Goal: Task Accomplishment & Management: Use online tool/utility

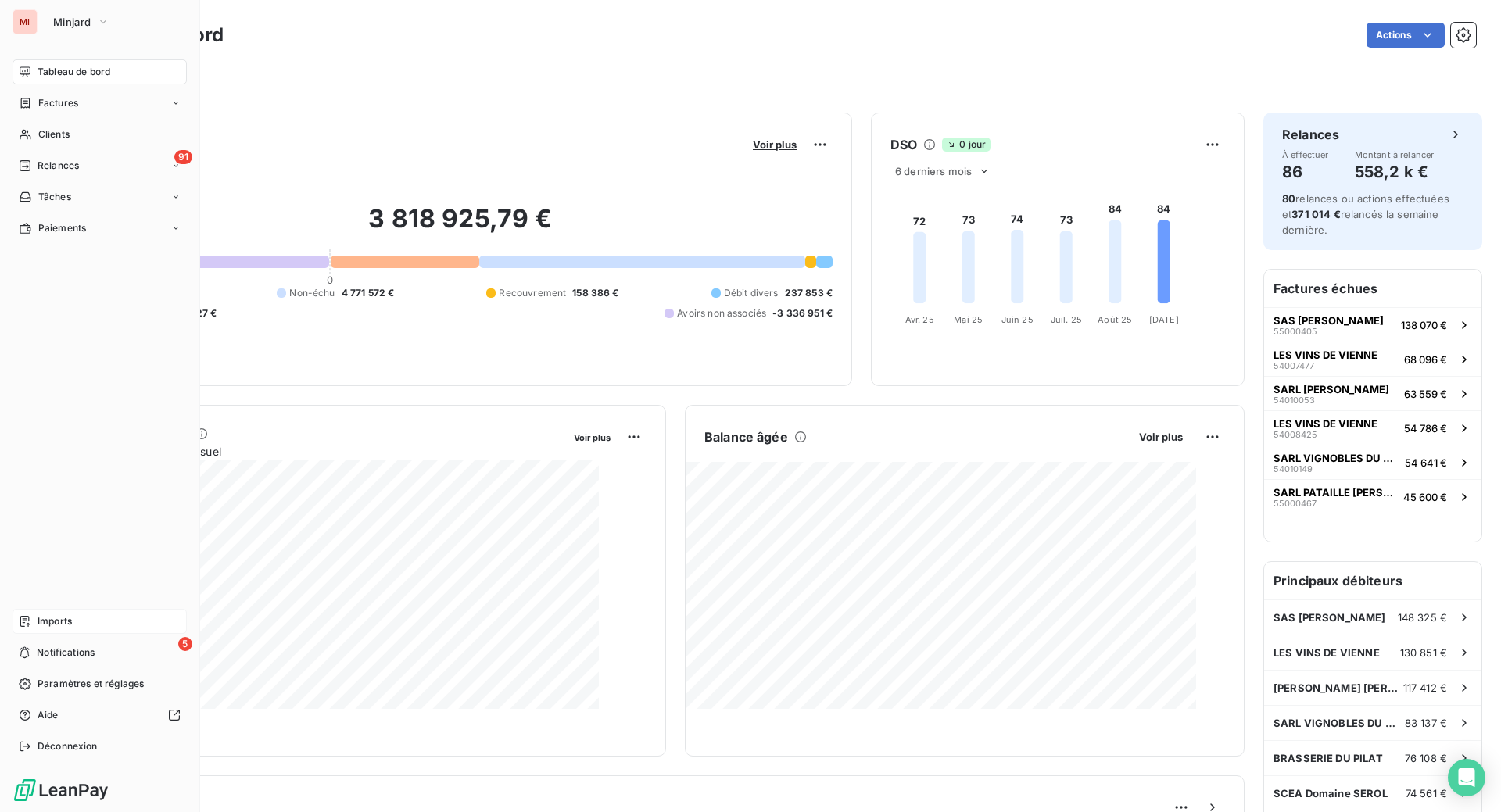
click at [65, 614] on span "Imports" at bounding box center [55, 621] width 35 height 14
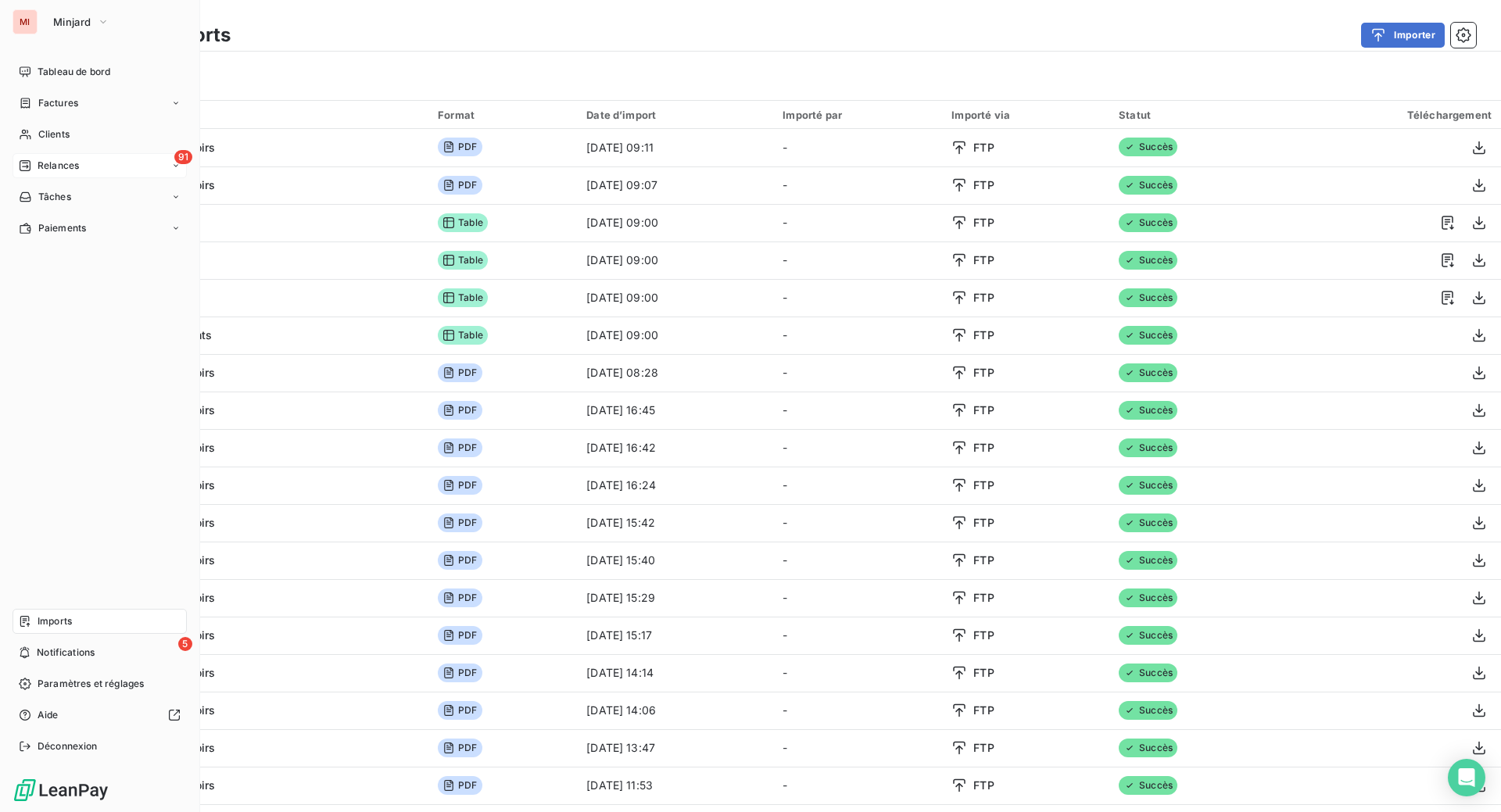
click at [75, 173] on span "Relances" at bounding box center [58, 166] width 42 height 14
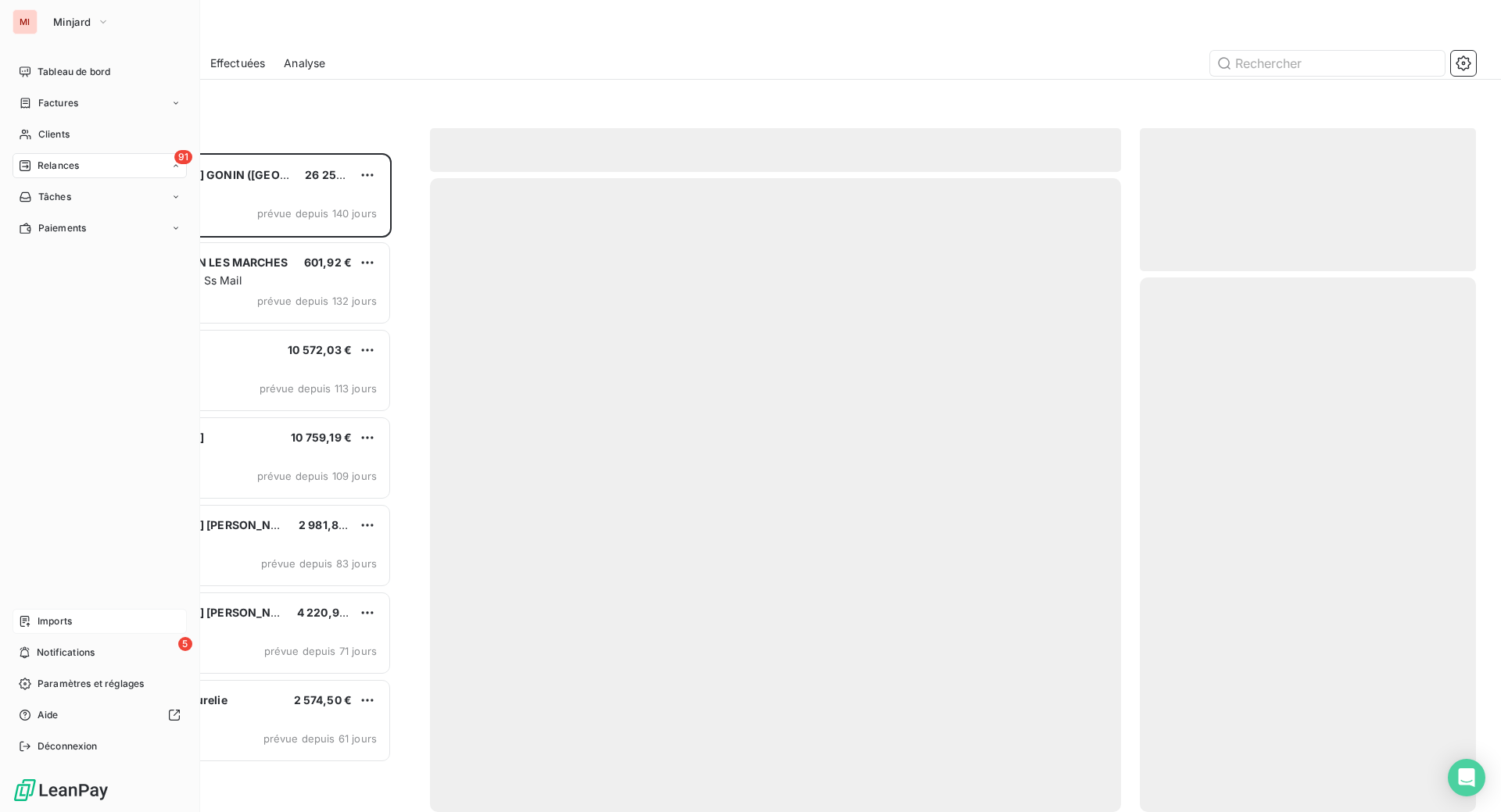
scroll to position [619, 299]
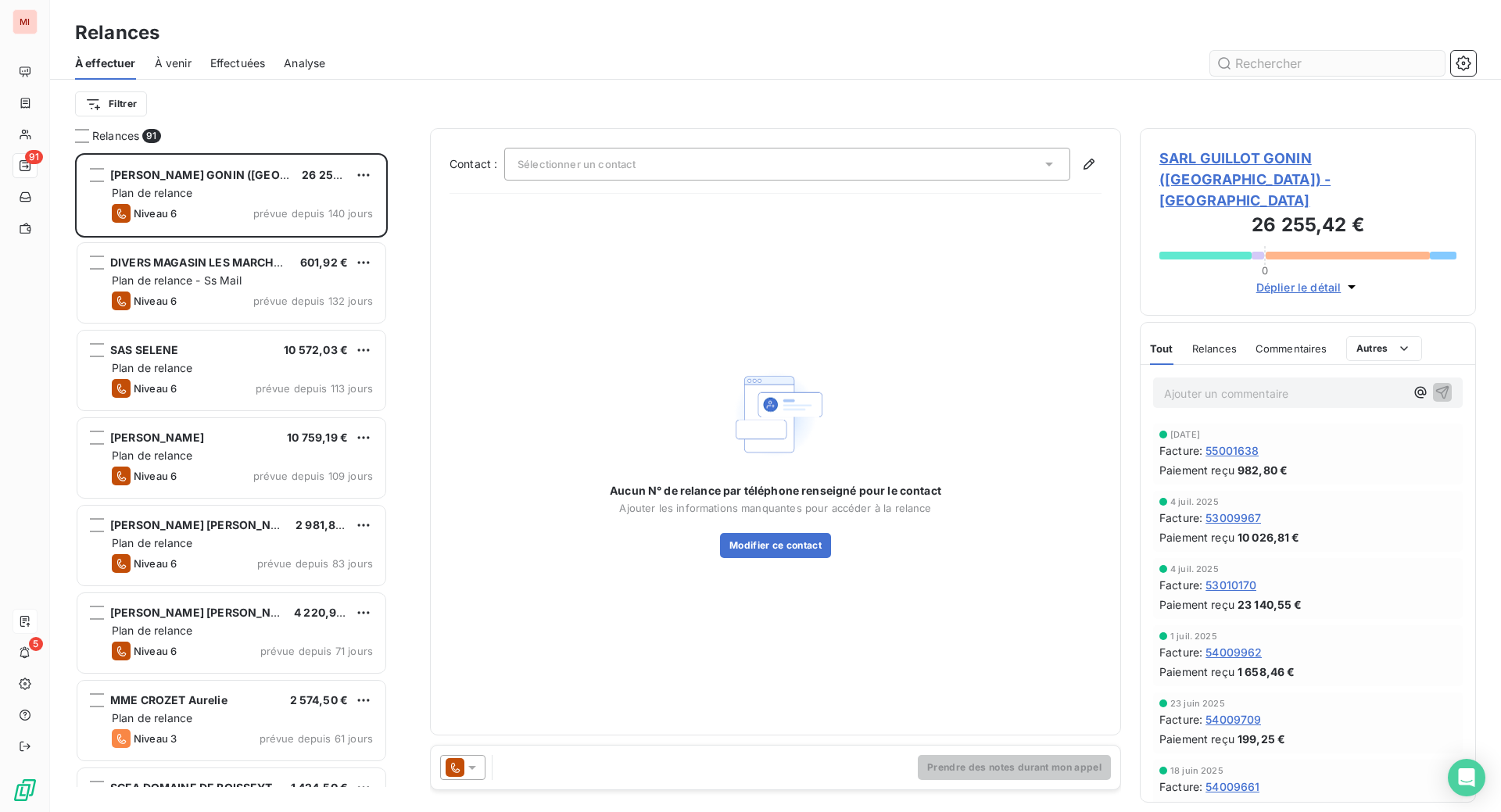
click at [1279, 76] on input "text" at bounding box center [1327, 63] width 234 height 25
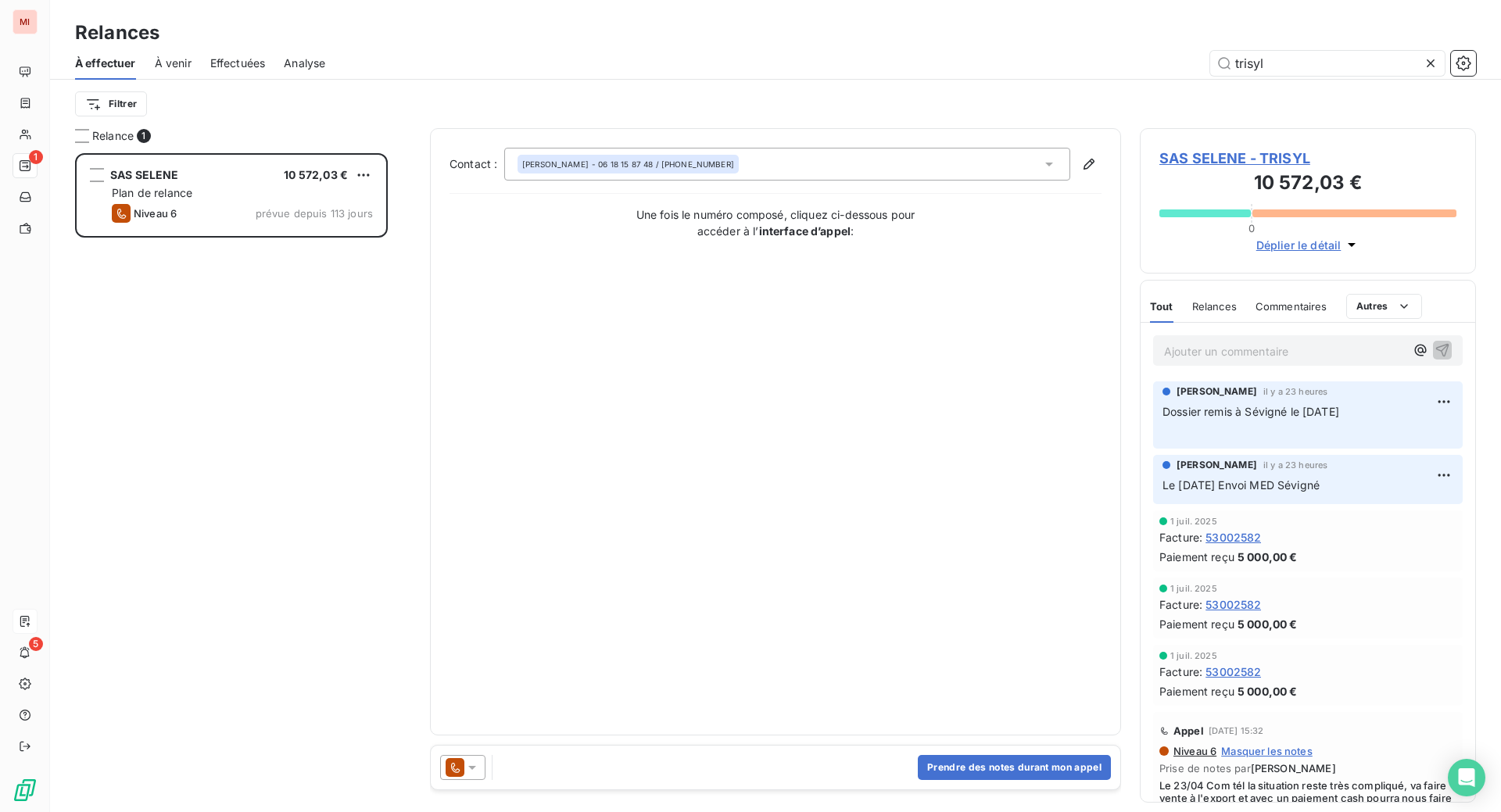
scroll to position [619, 299]
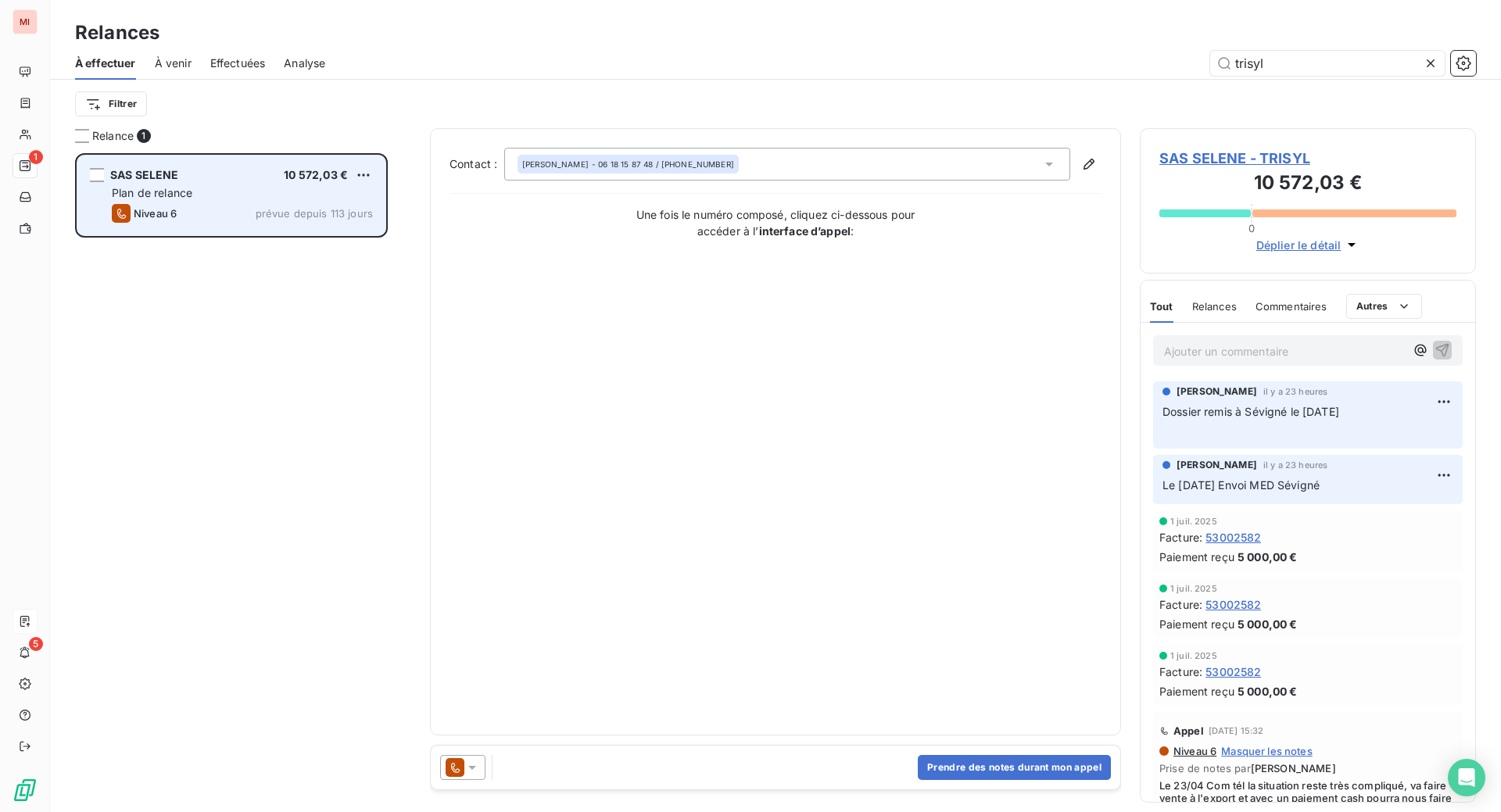
type input "trisyl"
click at [303, 201] on div "Plan de relance" at bounding box center [242, 193] width 261 height 16
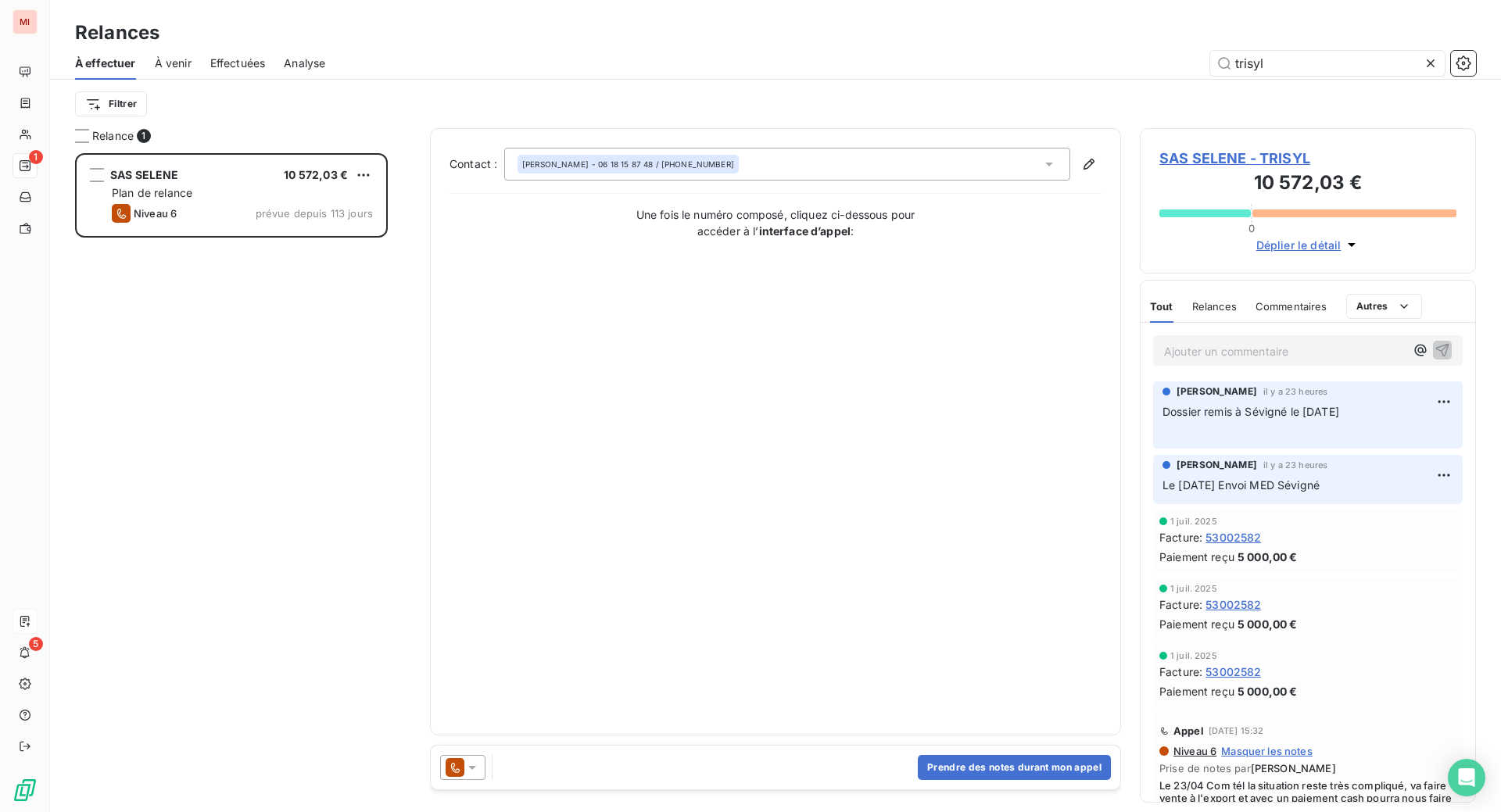
click at [1214, 169] on span "SAS SELENE - TRISYL" at bounding box center [1308, 158] width 297 height 21
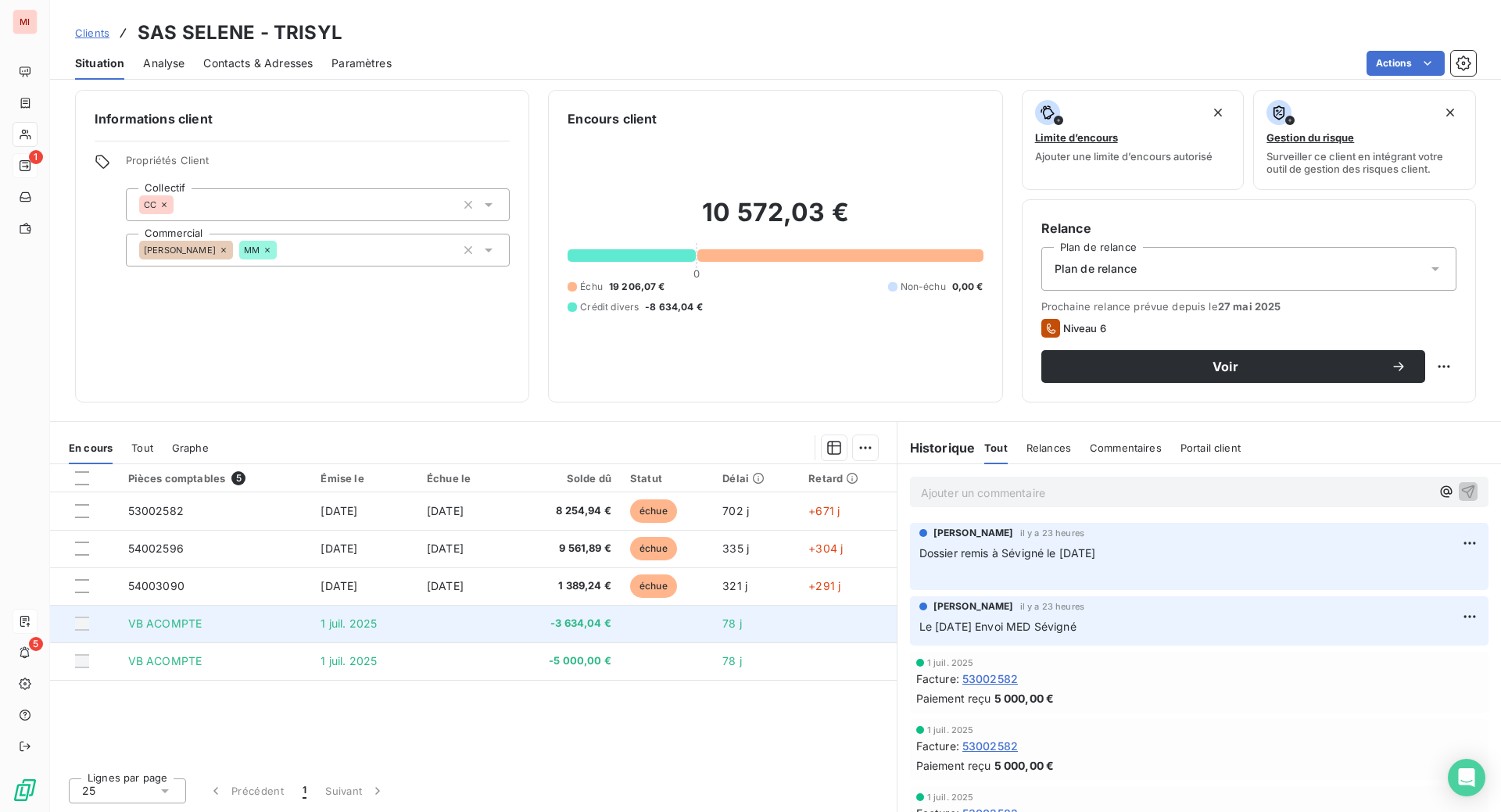
click at [569, 631] on span "-3 634,04 €" at bounding box center [563, 624] width 96 height 16
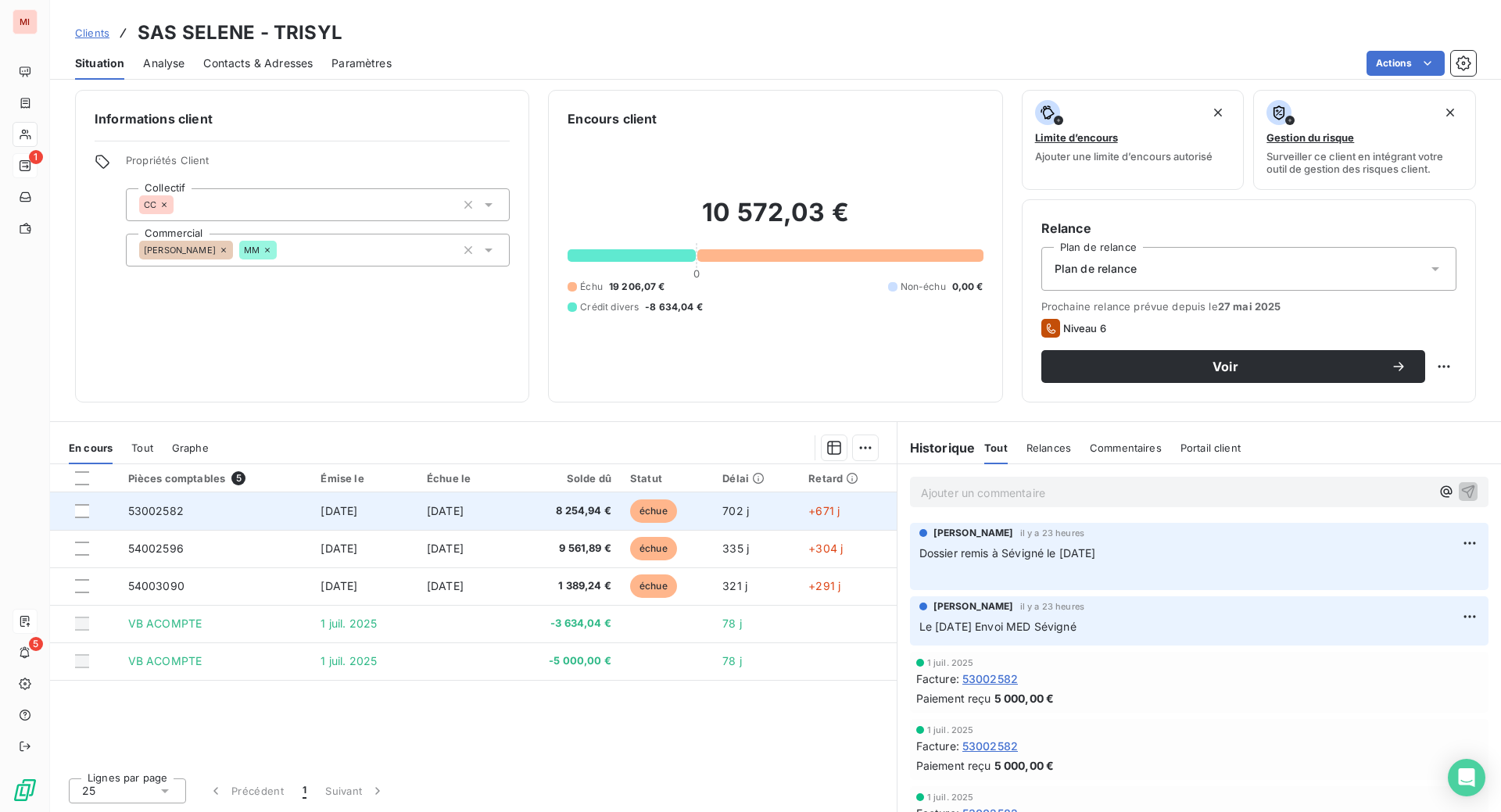
click at [561, 519] on span "8 254,94 €" at bounding box center [563, 511] width 96 height 16
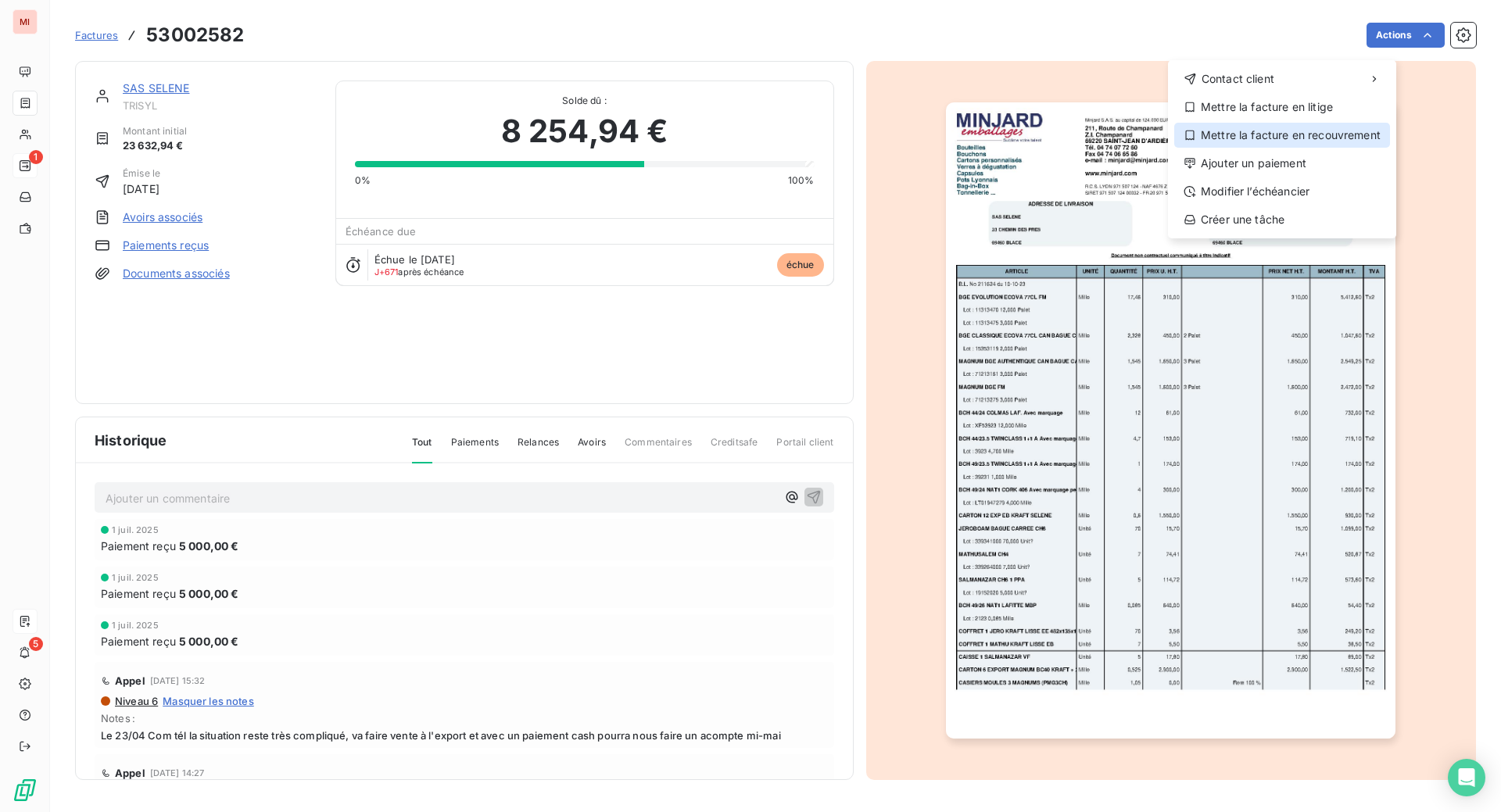
click at [1271, 147] on div "Mettre la facture en recouvrement" at bounding box center [1283, 136] width 216 height 25
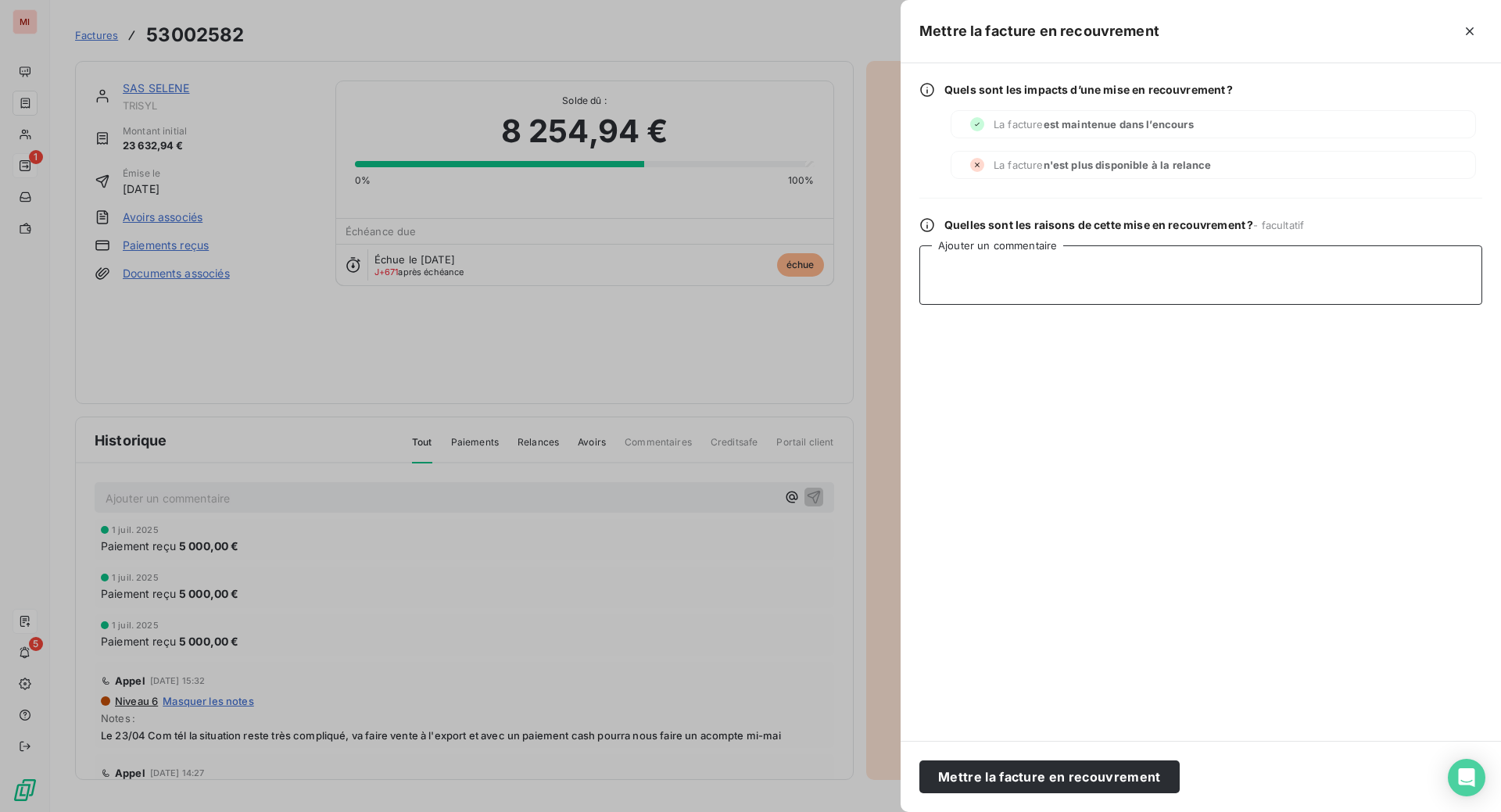
click at [920, 305] on textarea "Ajouter un commentaire" at bounding box center [1201, 274] width 563 height 59
paste textarea "Dossier remis à Sévigné le [DATE]"
type textarea "Dossier remis à Sévigné le [DATE]"
click at [920, 772] on button "Mettre la facture en recouvrement" at bounding box center [1050, 777] width 260 height 33
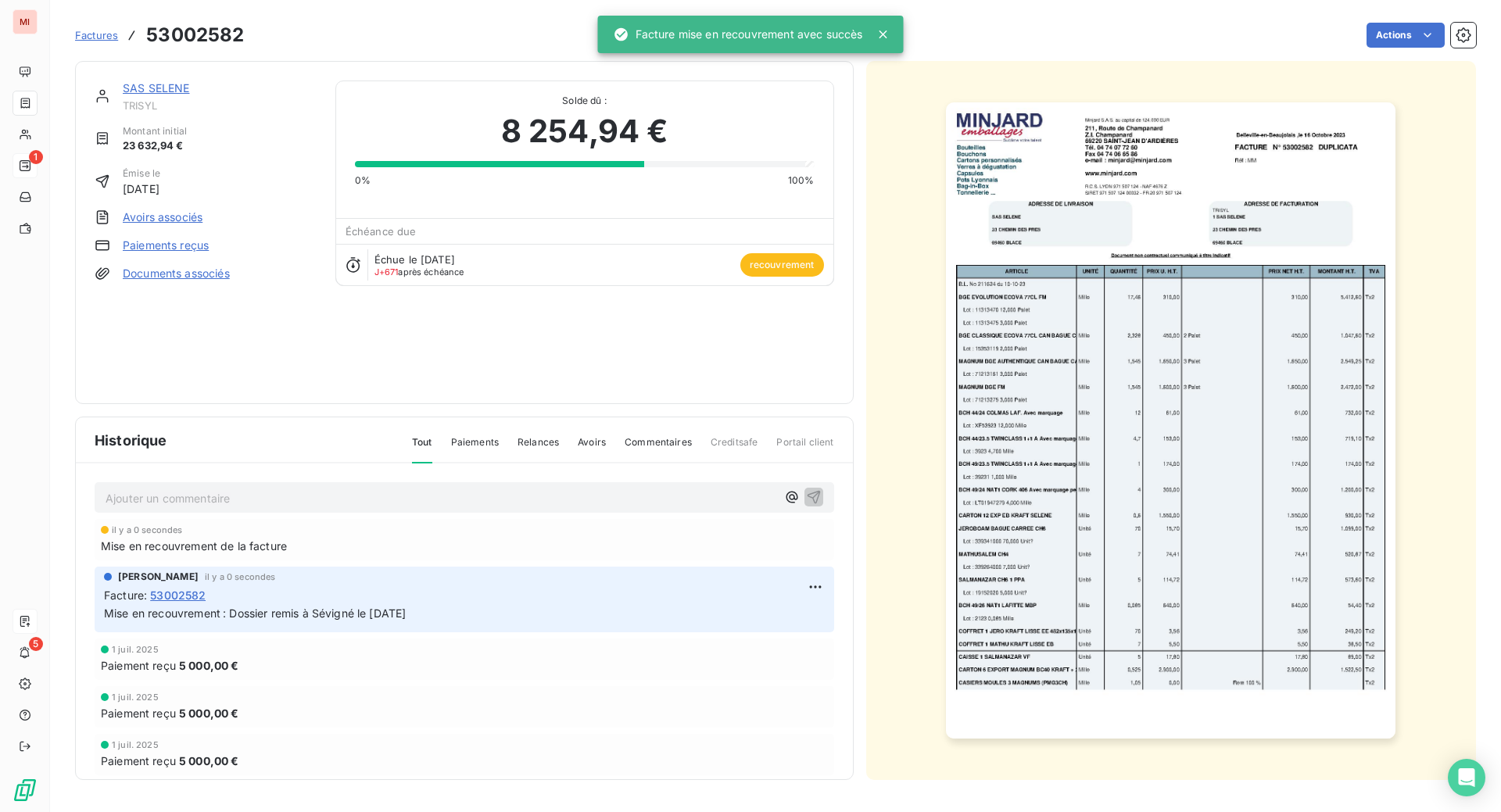
click at [187, 95] on link "SAS SELENE" at bounding box center [156, 88] width 67 height 13
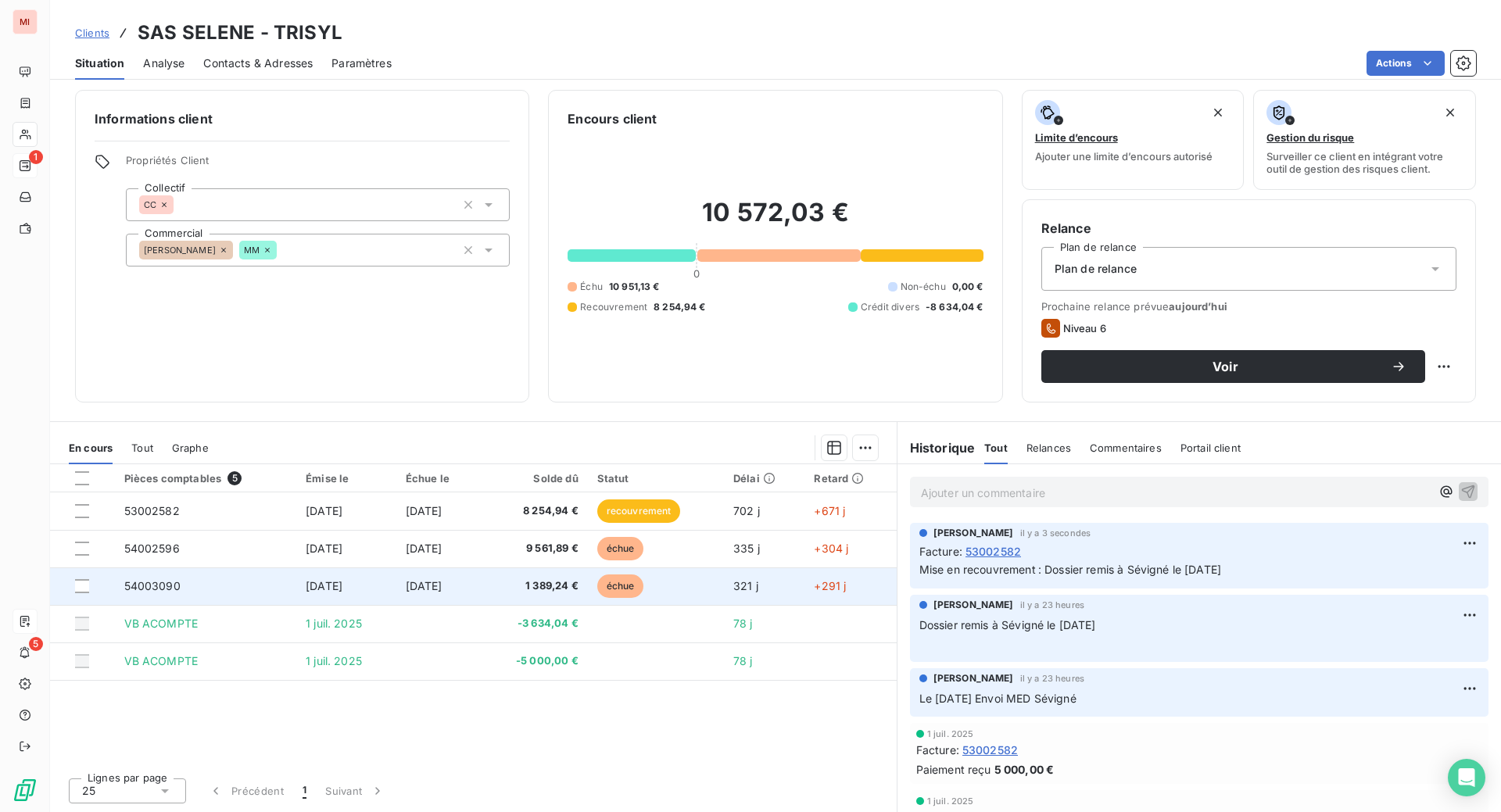
scroll to position [35, 0]
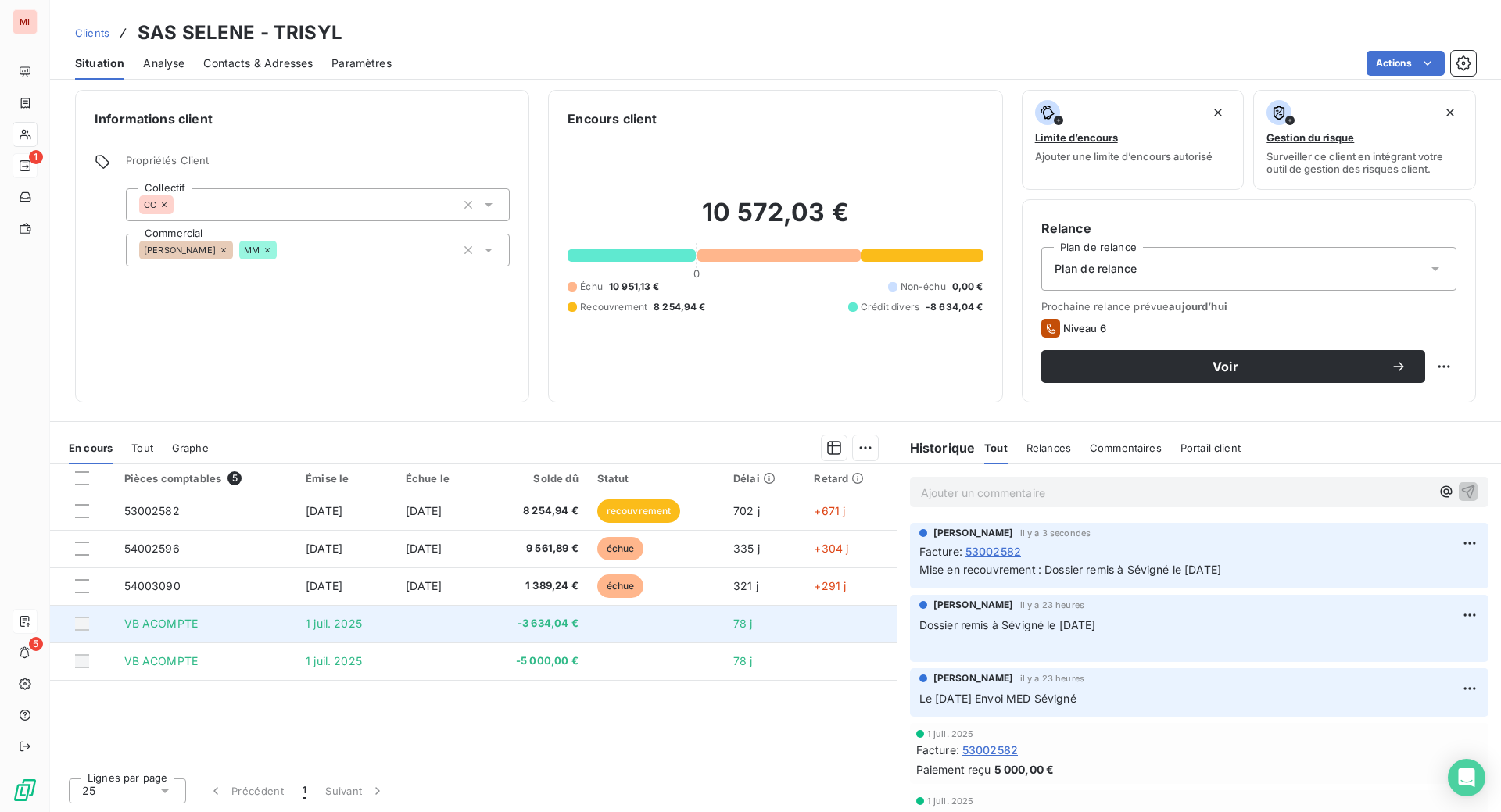
click at [588, 643] on td "-3 634,04 €" at bounding box center [534, 624] width 108 height 38
click at [578, 631] on span "-3 634,04 €" at bounding box center [533, 624] width 89 height 16
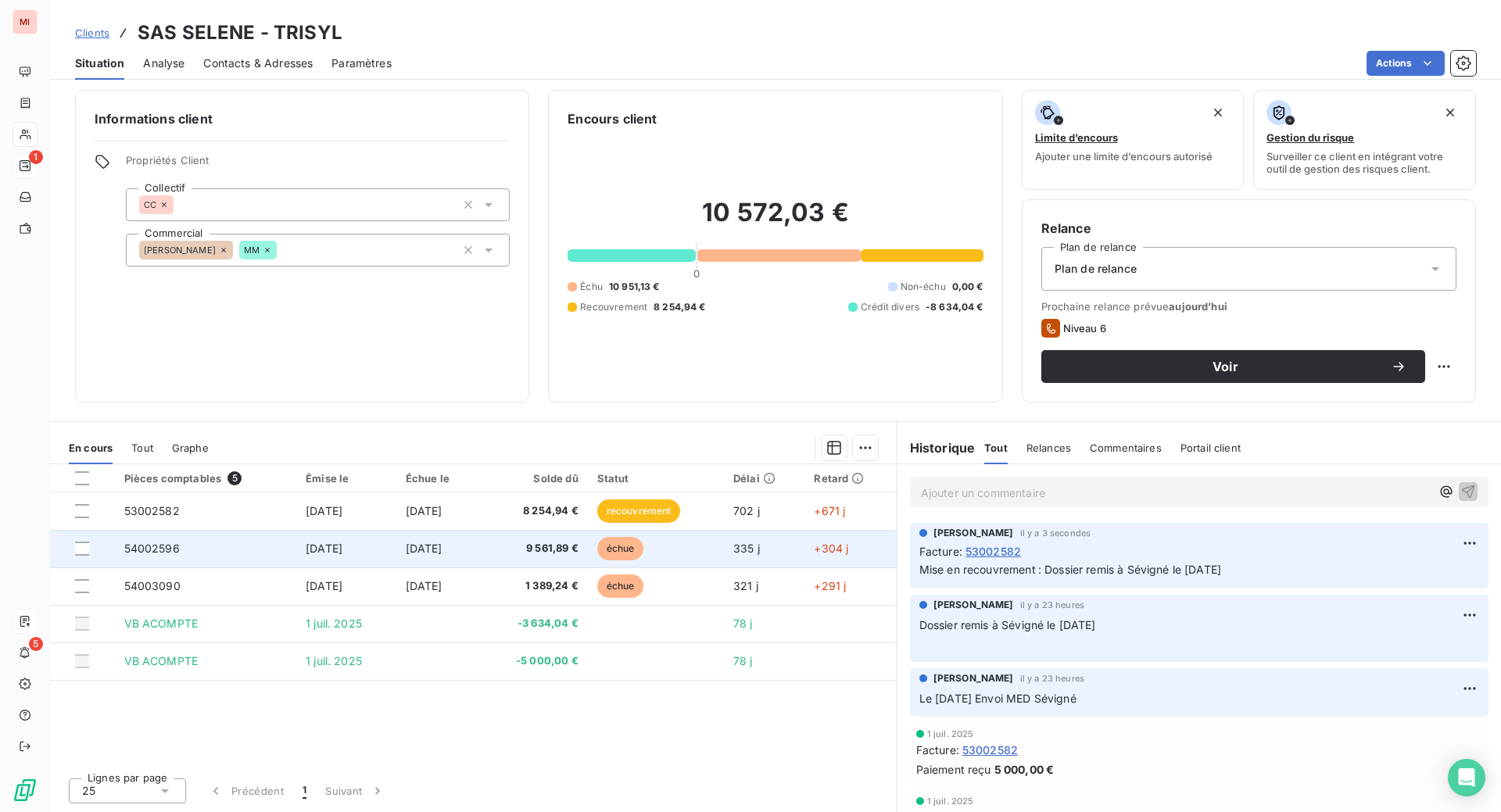
click at [562, 557] on span "9 561,89 €" at bounding box center [533, 549] width 89 height 16
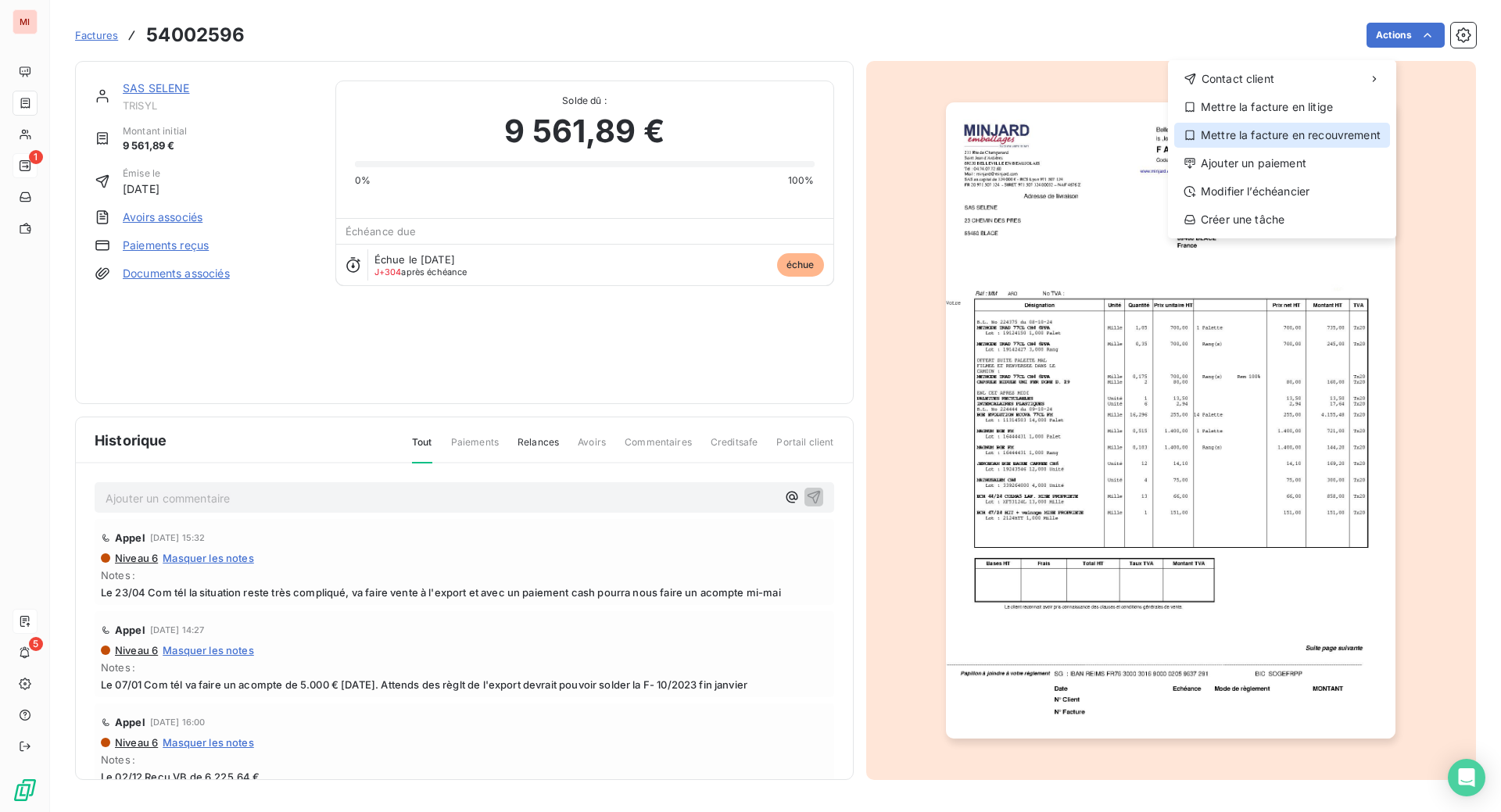
click at [1256, 147] on div "Mettre la facture en recouvrement" at bounding box center [1283, 136] width 216 height 25
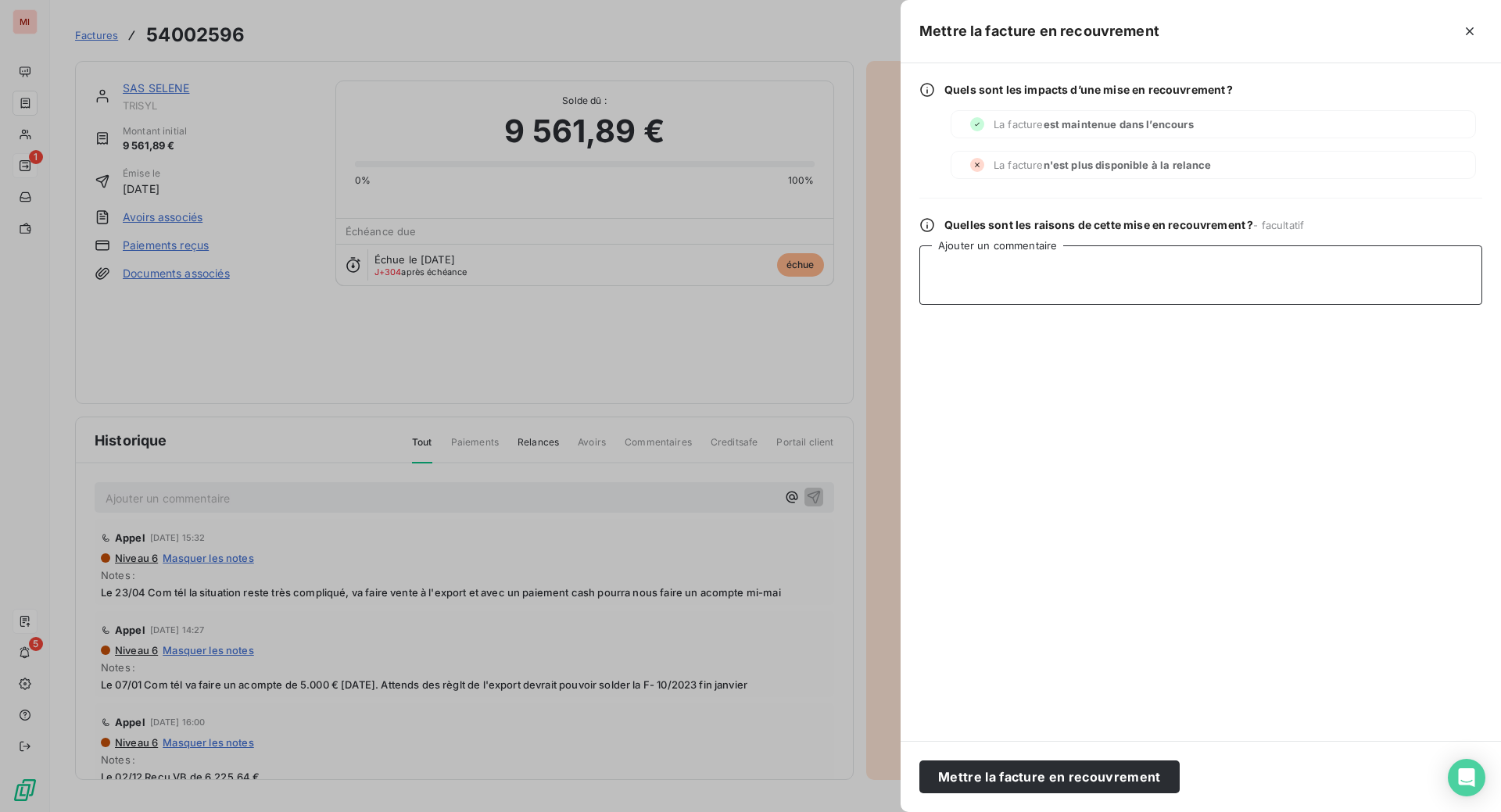
click at [920, 305] on textarea "Ajouter un commentaire" at bounding box center [1201, 274] width 563 height 59
paste textarea "Dossier remis à Sévigné le [DATE]"
type textarea "Dossier remis à Sévigné le [DATE]"
click at [920, 775] on button "Mettre la facture en recouvrement" at bounding box center [1050, 777] width 260 height 33
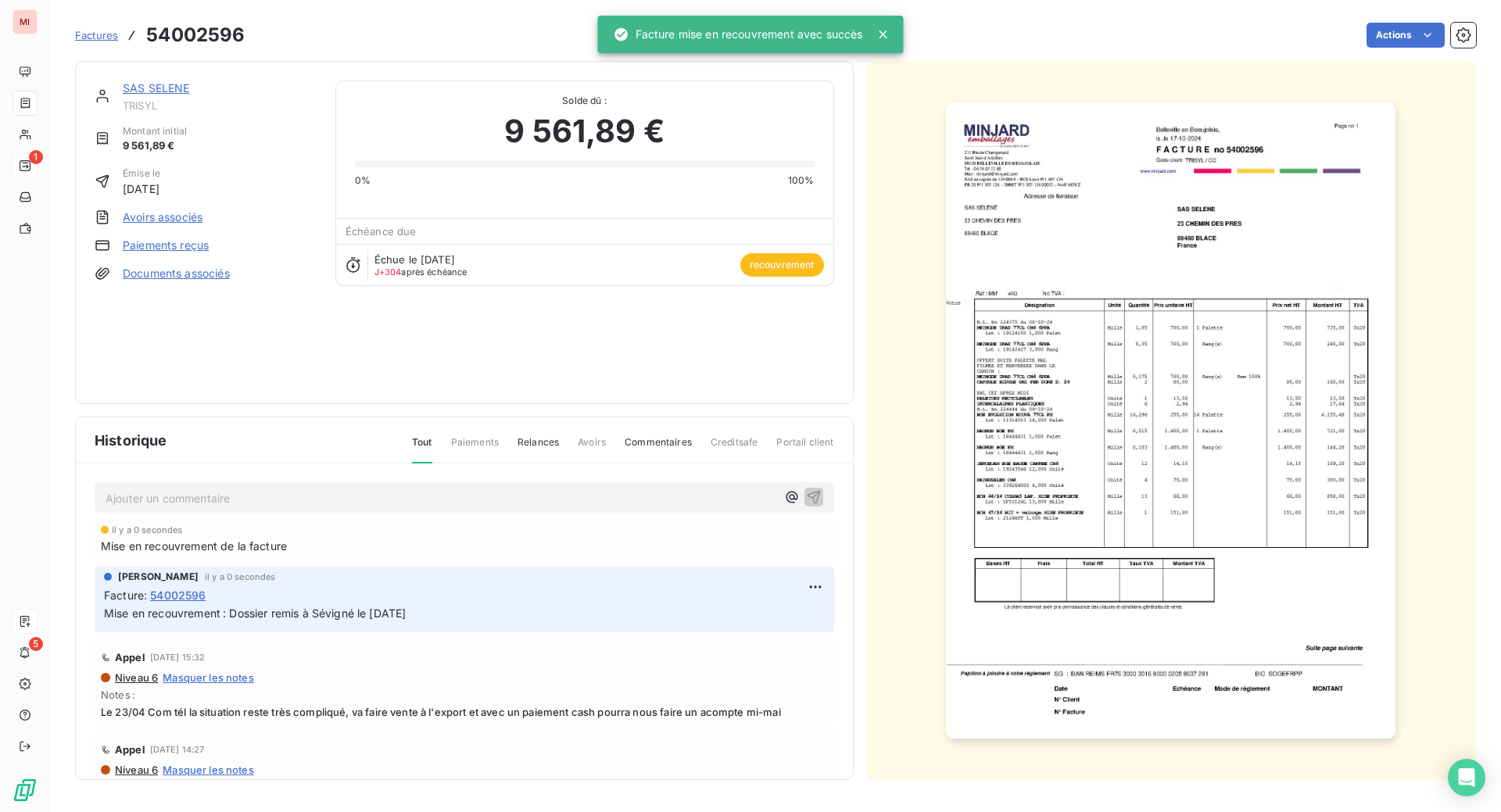
scroll to position [41, 0]
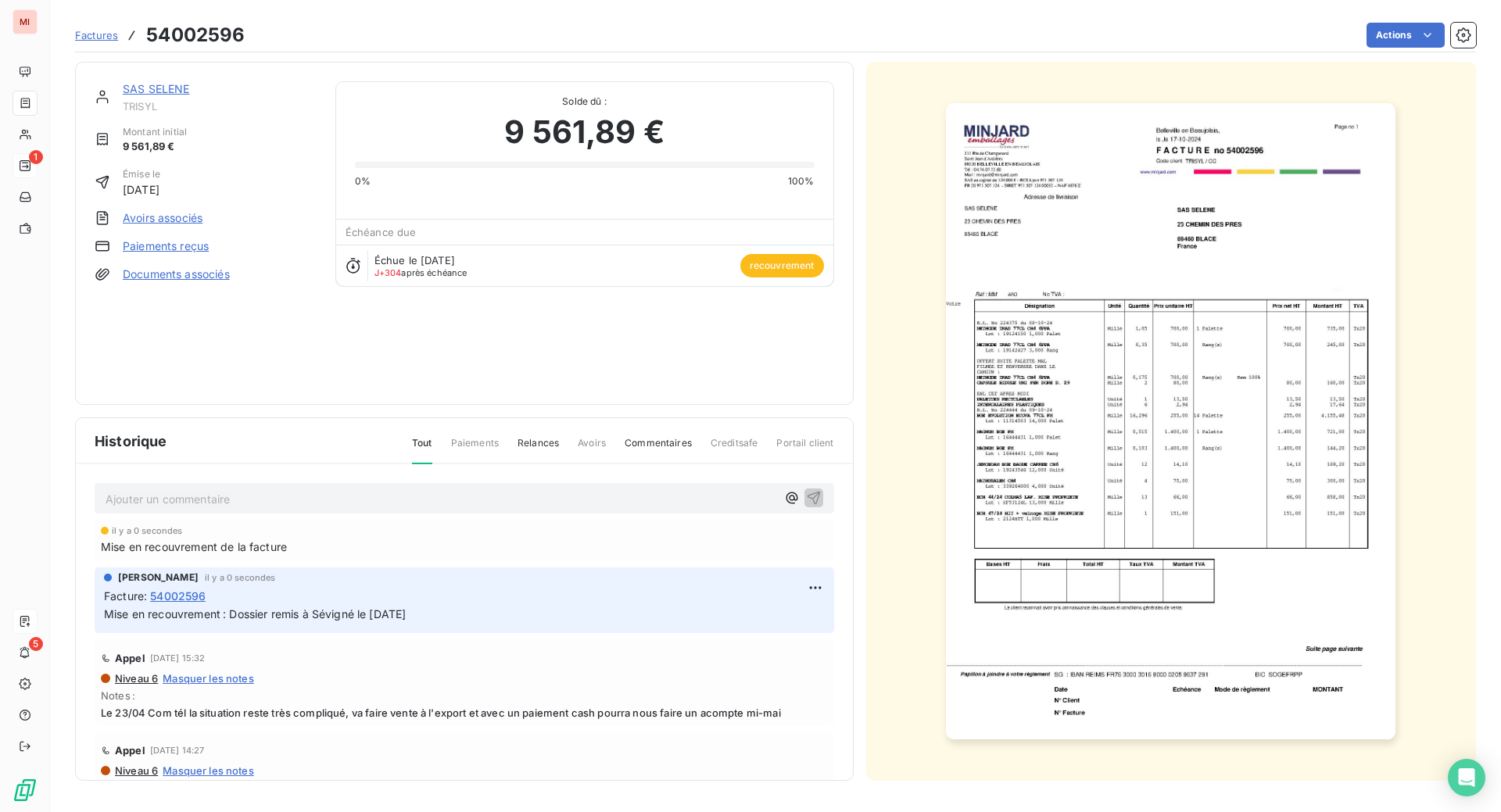
click at [200, 81] on div "SAS SELENE" at bounding box center [220, 89] width 194 height 16
click at [190, 82] on link "SAS SELENE" at bounding box center [156, 88] width 67 height 13
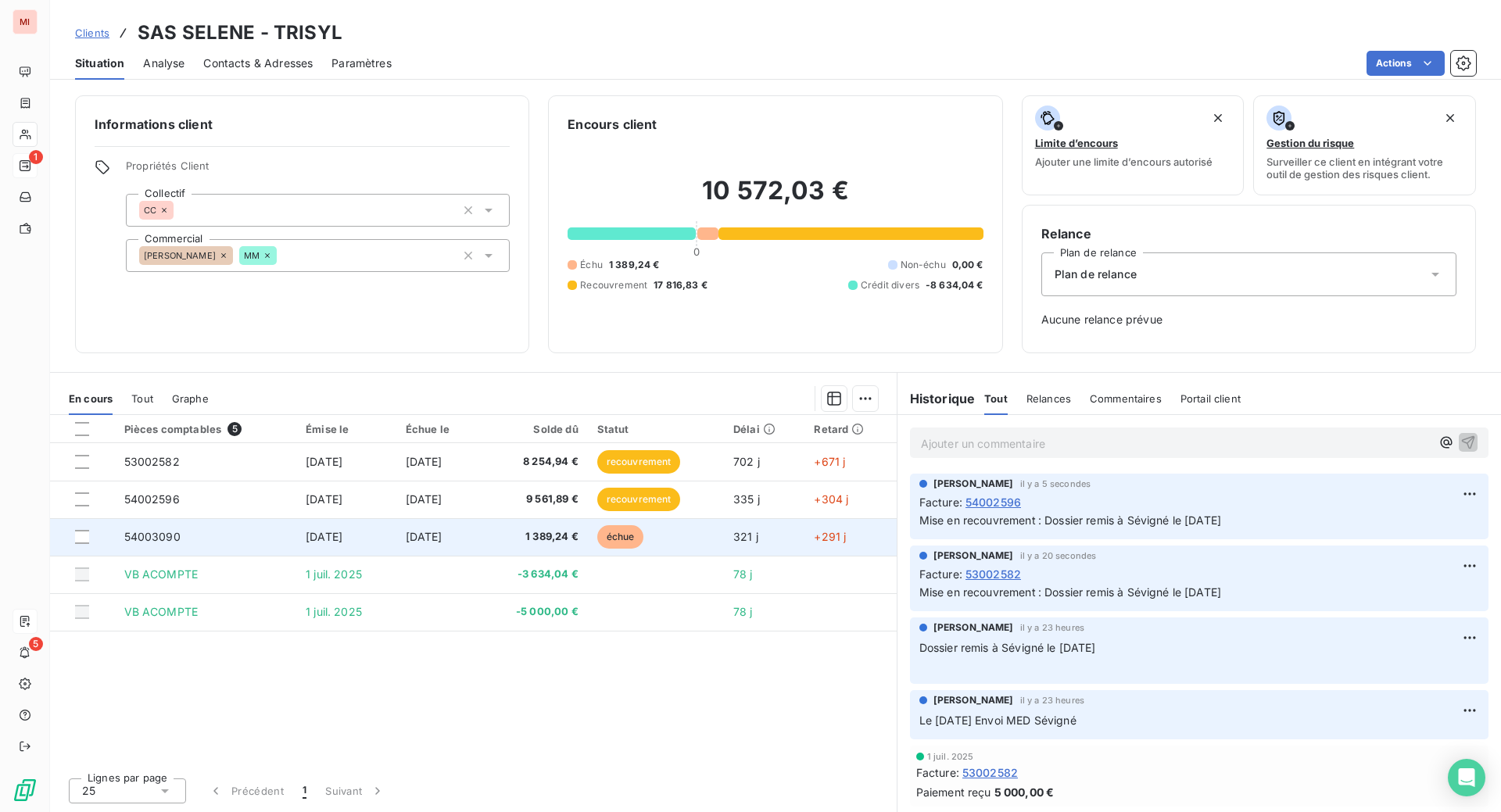
click at [564, 545] on span "1 389,24 €" at bounding box center [533, 537] width 89 height 16
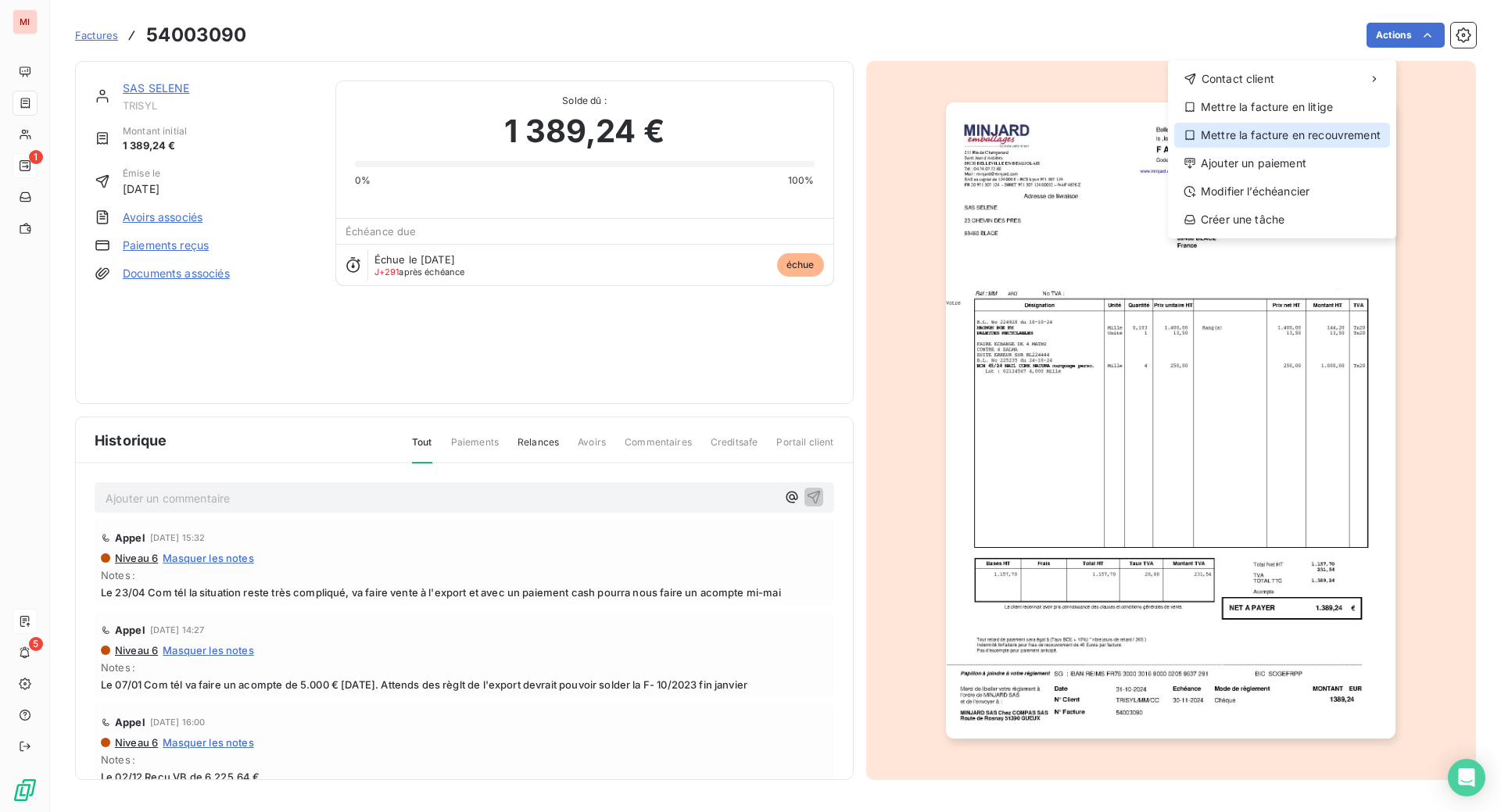
click at [1260, 147] on div "Mettre la facture en recouvrement" at bounding box center [1283, 136] width 216 height 25
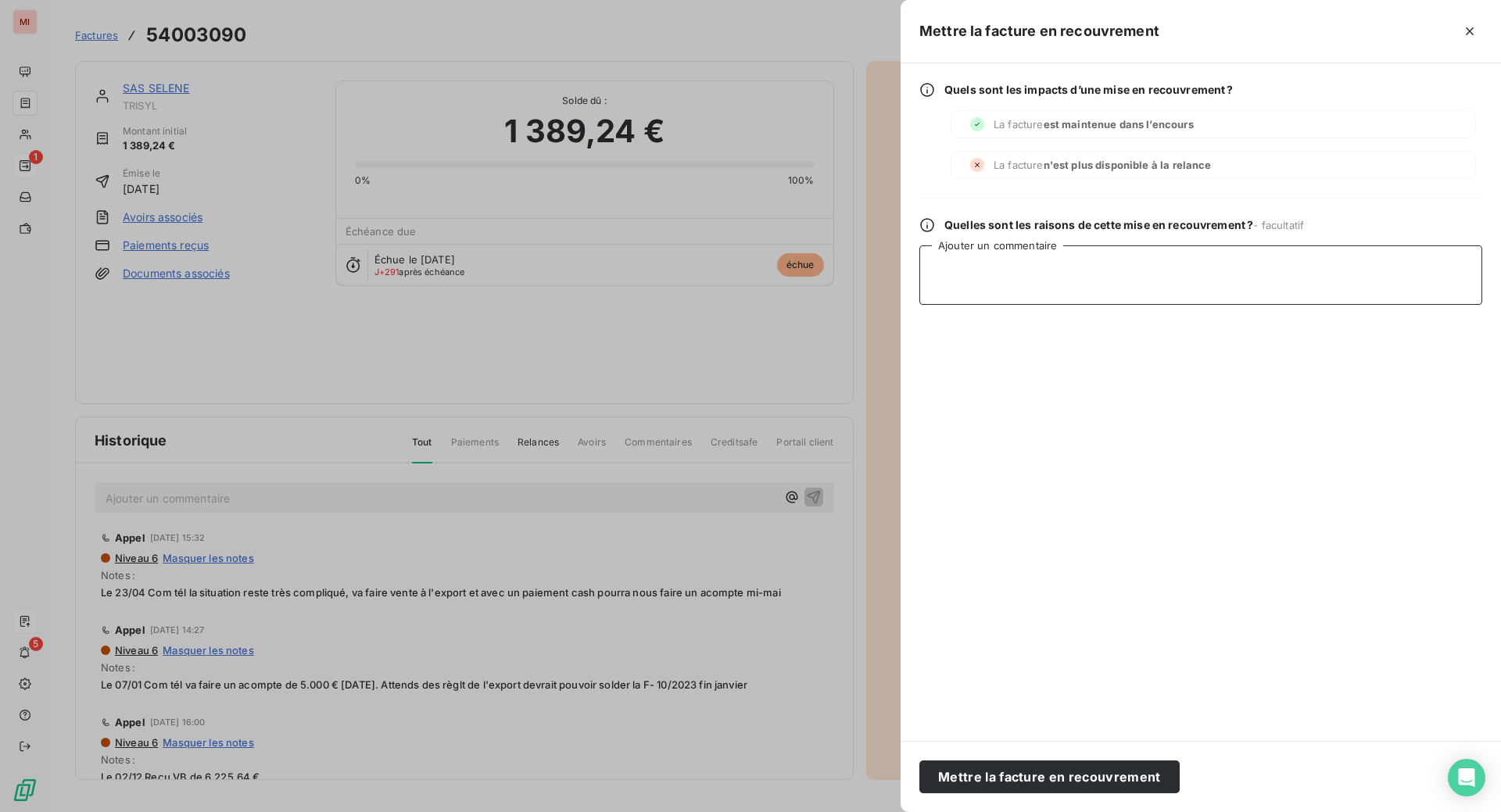
click at [920, 305] on textarea "Ajouter un commentaire" at bounding box center [1201, 274] width 563 height 59
paste textarea "Dossier remis à Sévigné le [DATE]"
type textarea "Dossier remis à Sévigné le [DATE]"
click at [920, 773] on button "Mettre la facture en recouvrement" at bounding box center [1050, 777] width 260 height 33
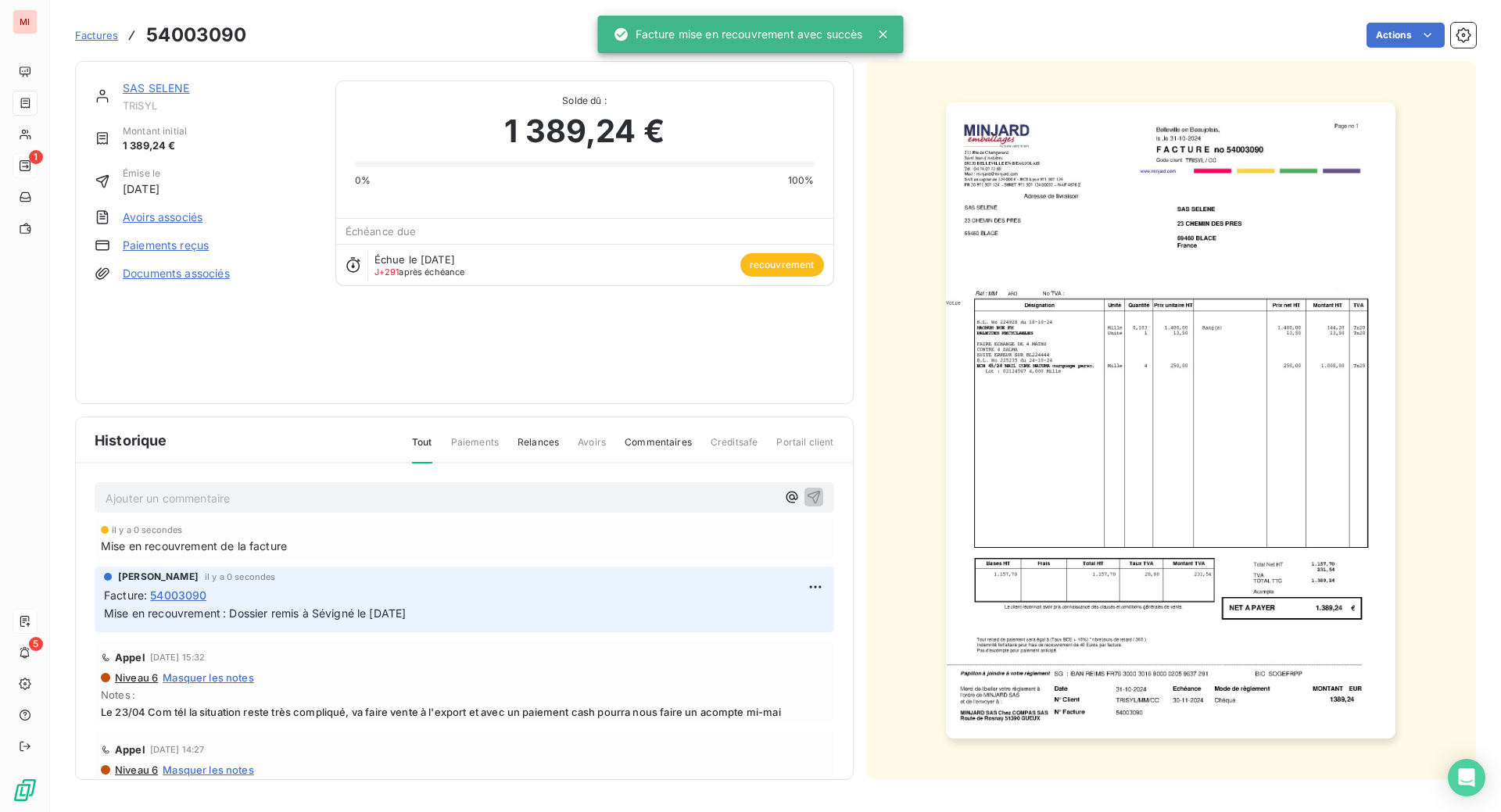
click at [190, 95] on link "SAS SELENE" at bounding box center [156, 88] width 67 height 13
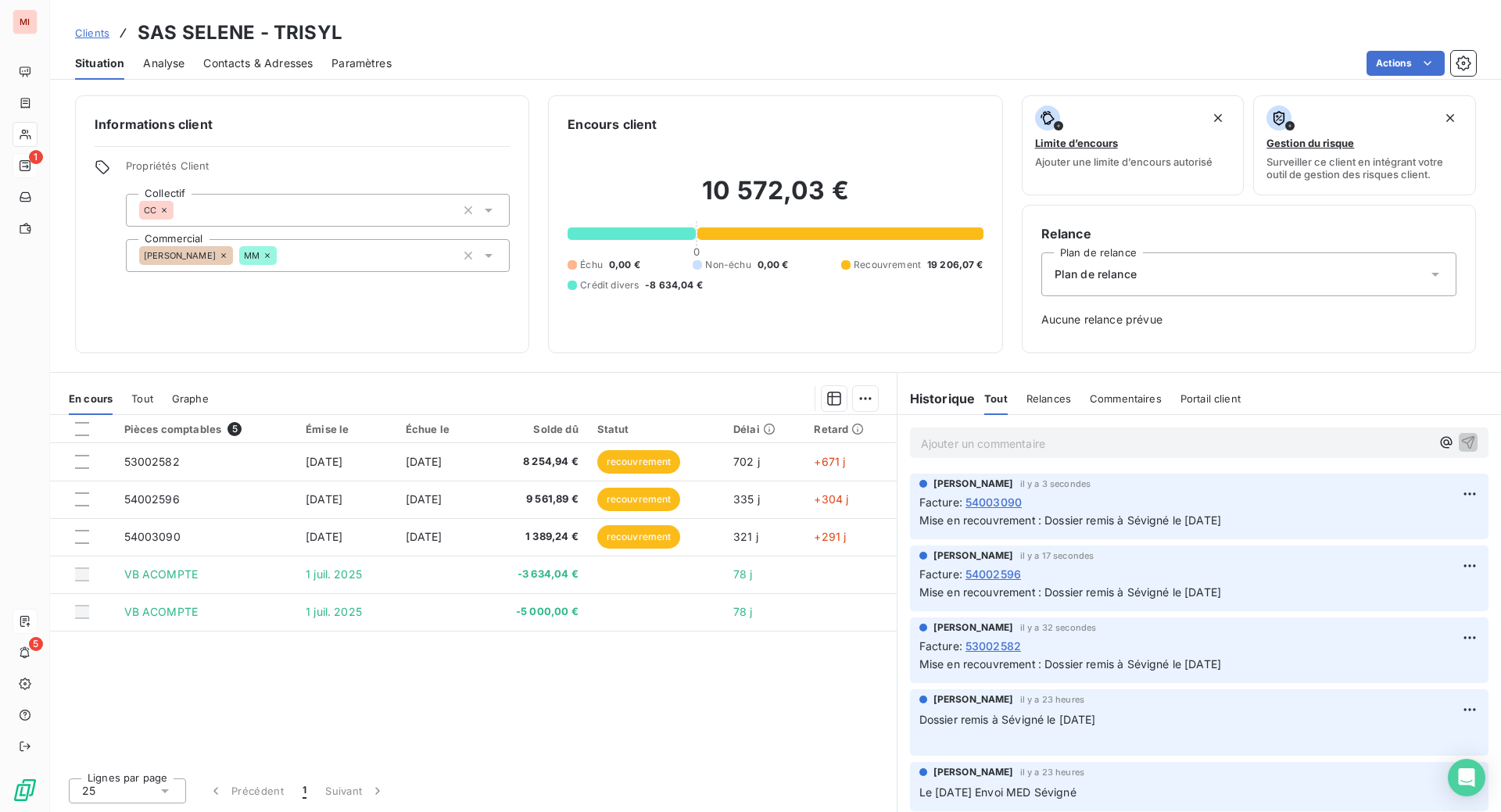
click at [656, 240] on div at bounding box center [632, 233] width 129 height 13
click at [703, 292] on span "-8 634,04 €" at bounding box center [674, 285] width 58 height 14
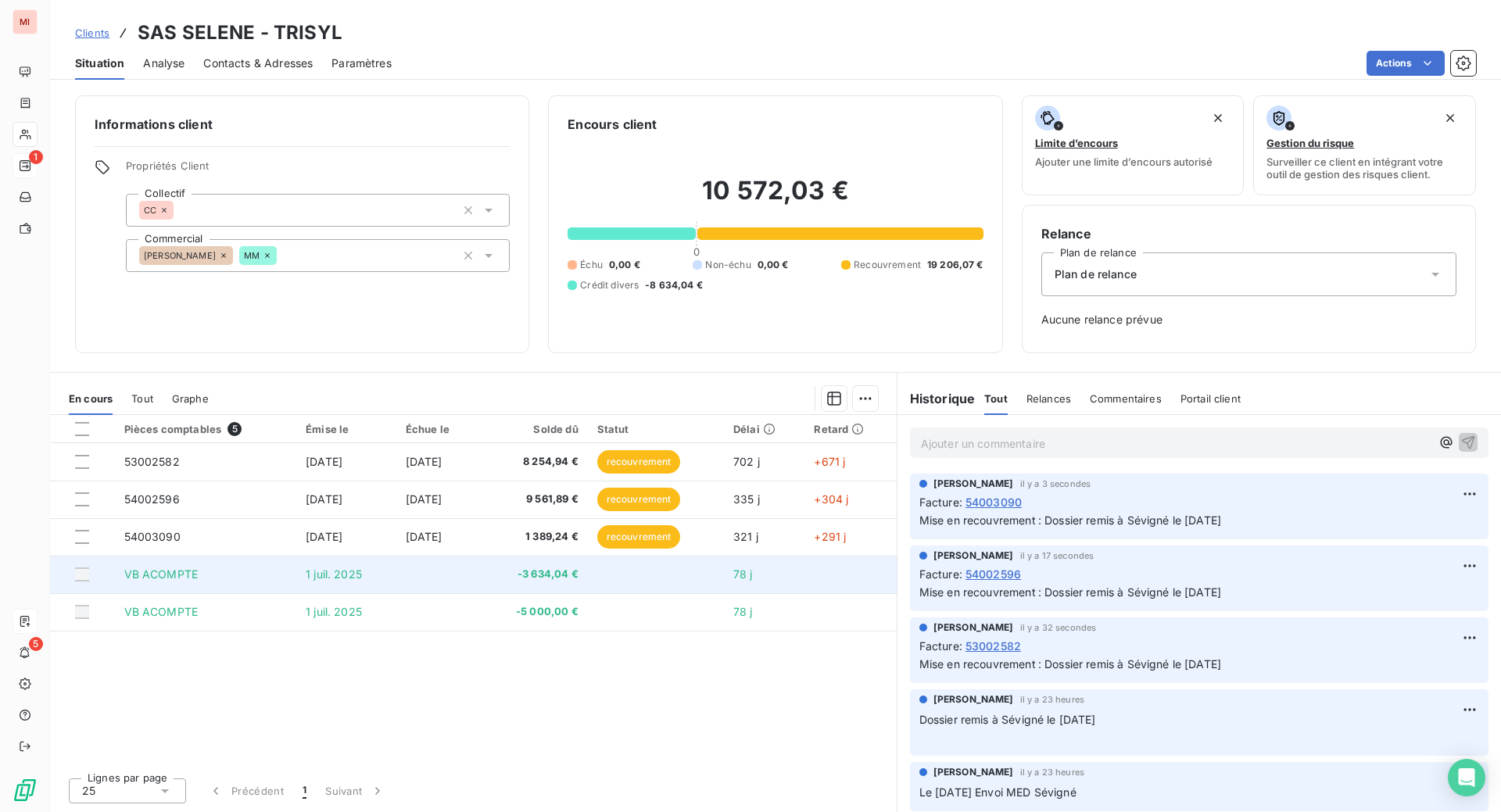
scroll to position [35, 0]
click at [89, 581] on div at bounding box center [82, 575] width 14 height 14
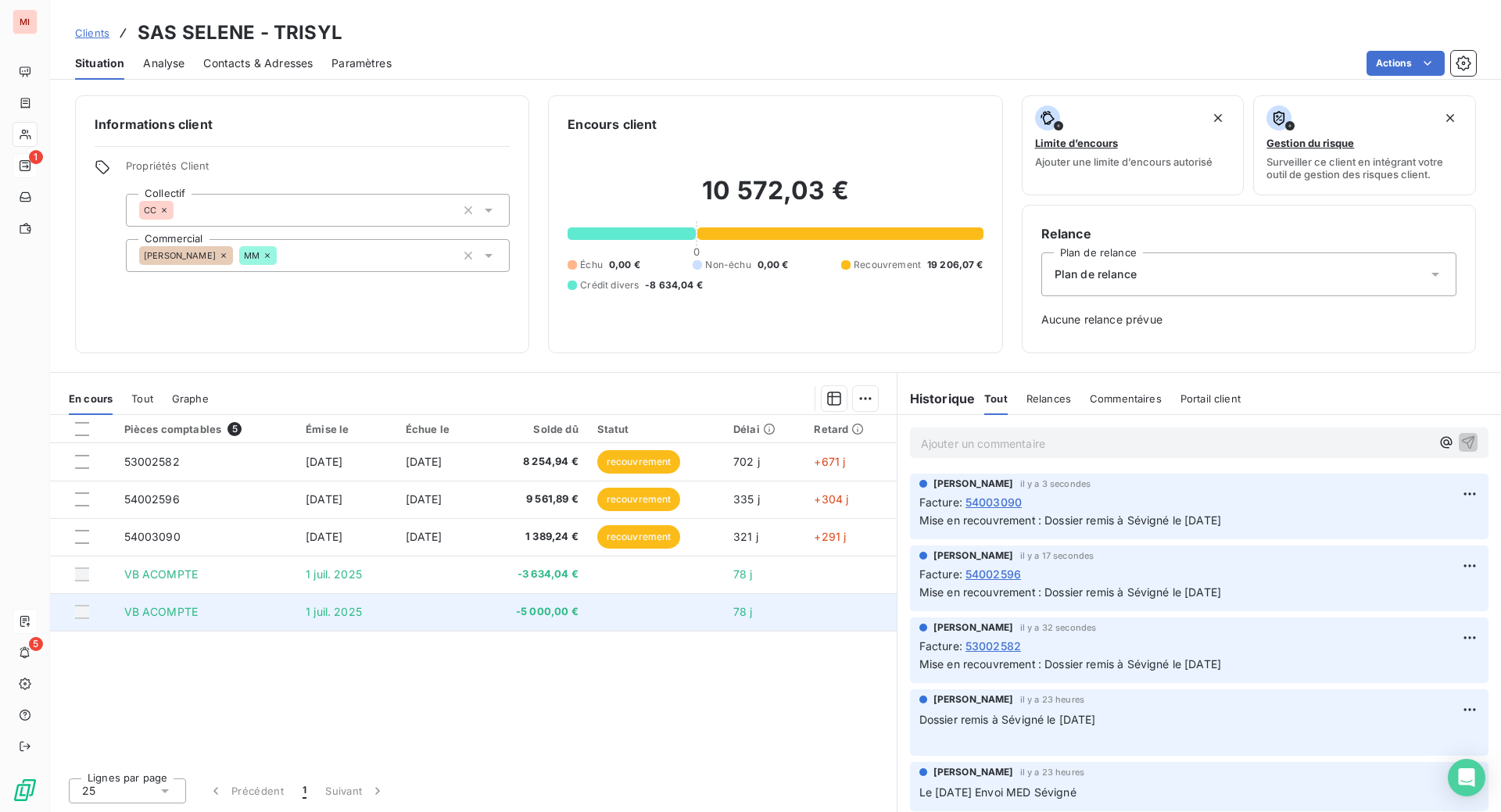
click at [89, 619] on div at bounding box center [82, 612] width 14 height 14
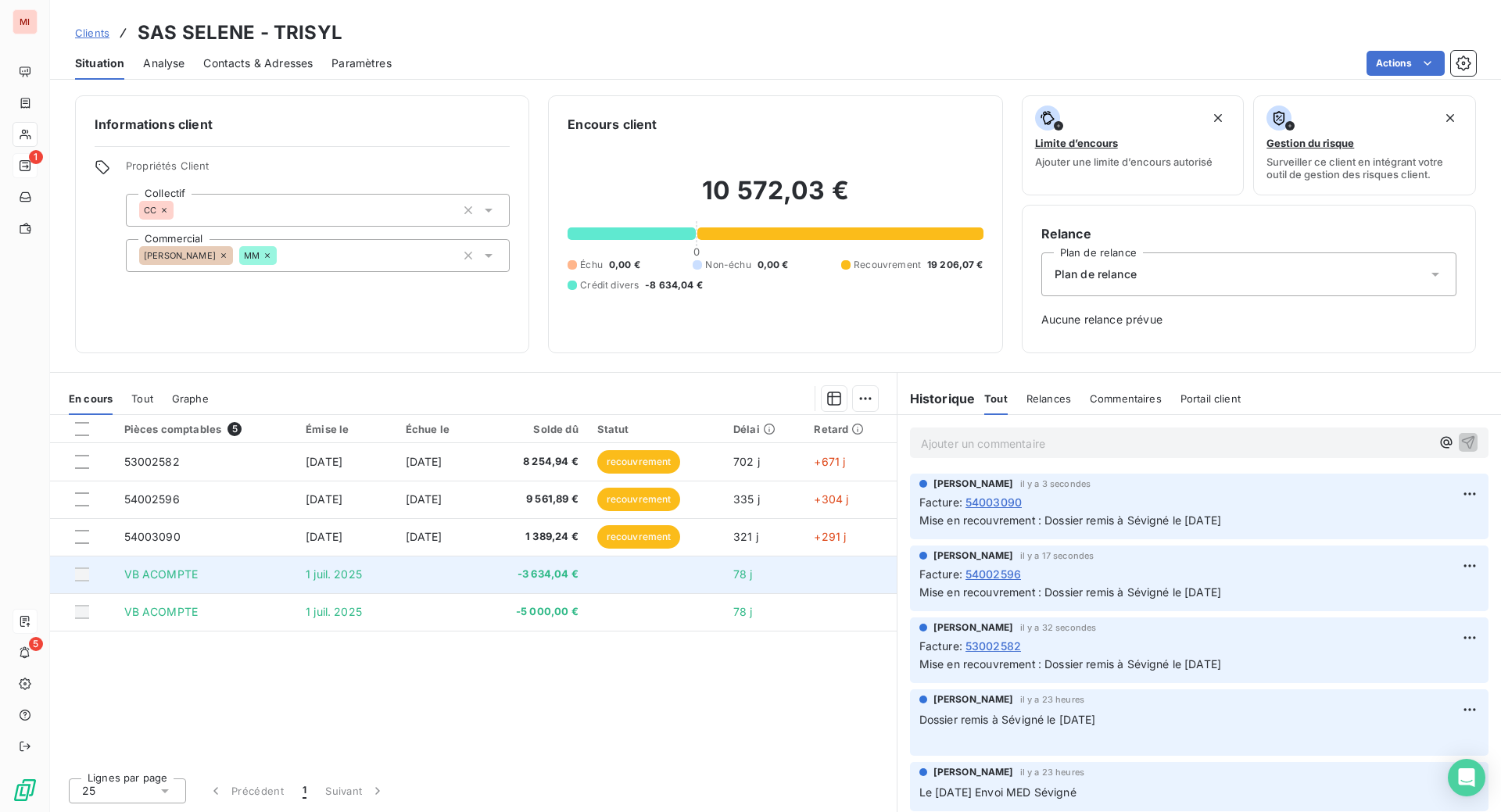
click at [89, 581] on div at bounding box center [82, 575] width 14 height 14
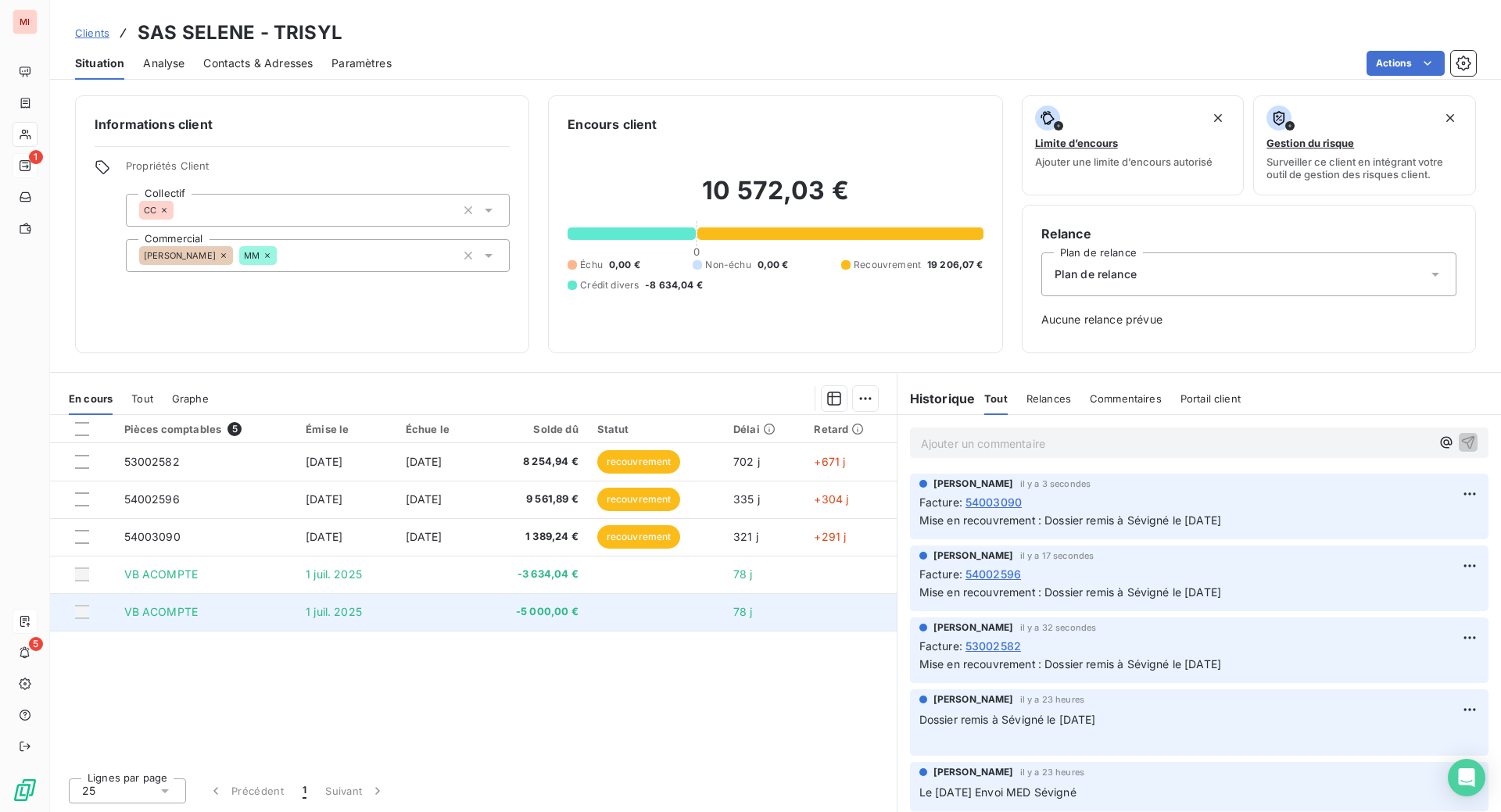
click at [89, 619] on div at bounding box center [82, 612] width 14 height 14
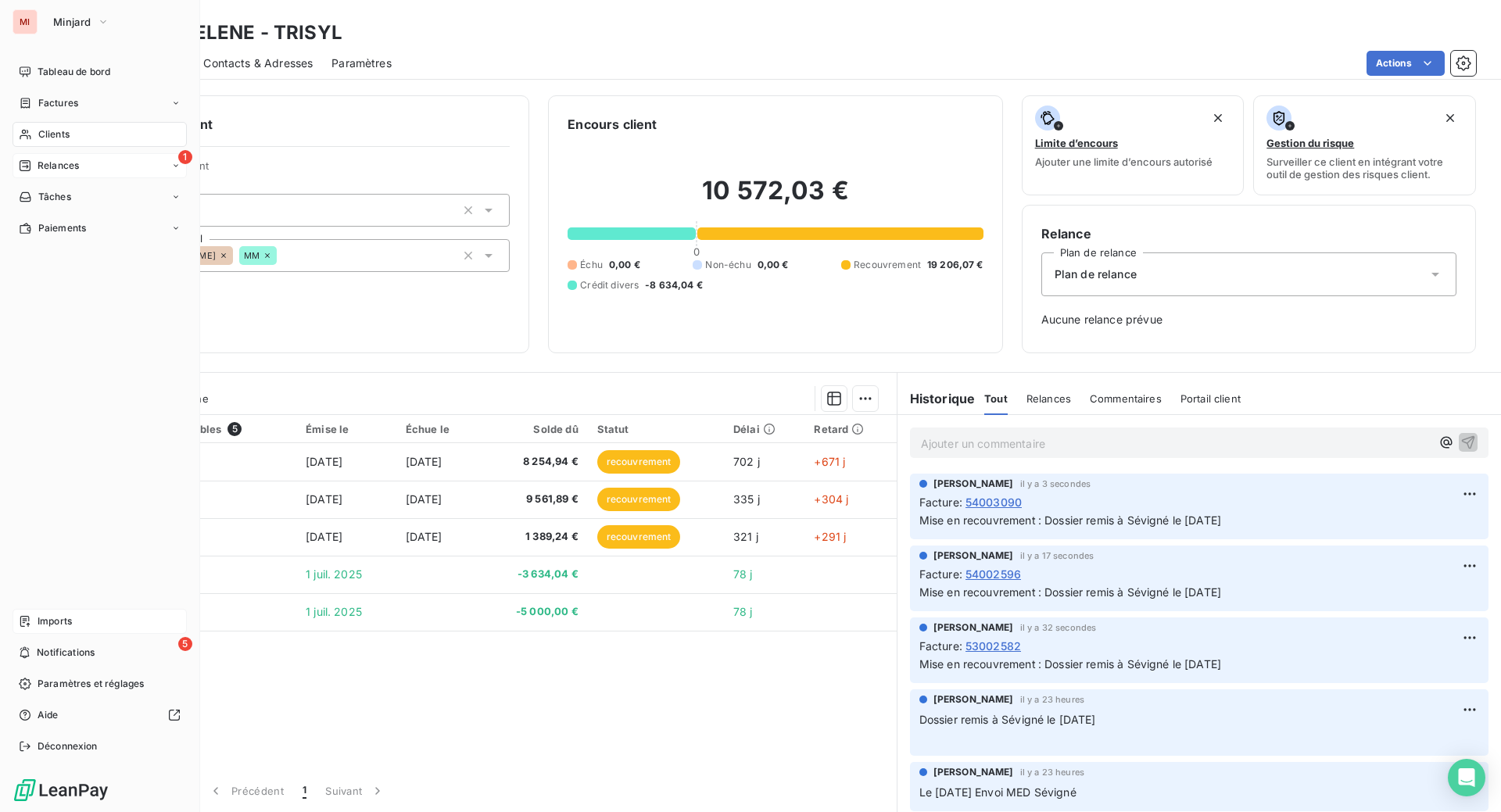
click at [58, 173] on div "Relances" at bounding box center [49, 166] width 60 height 14
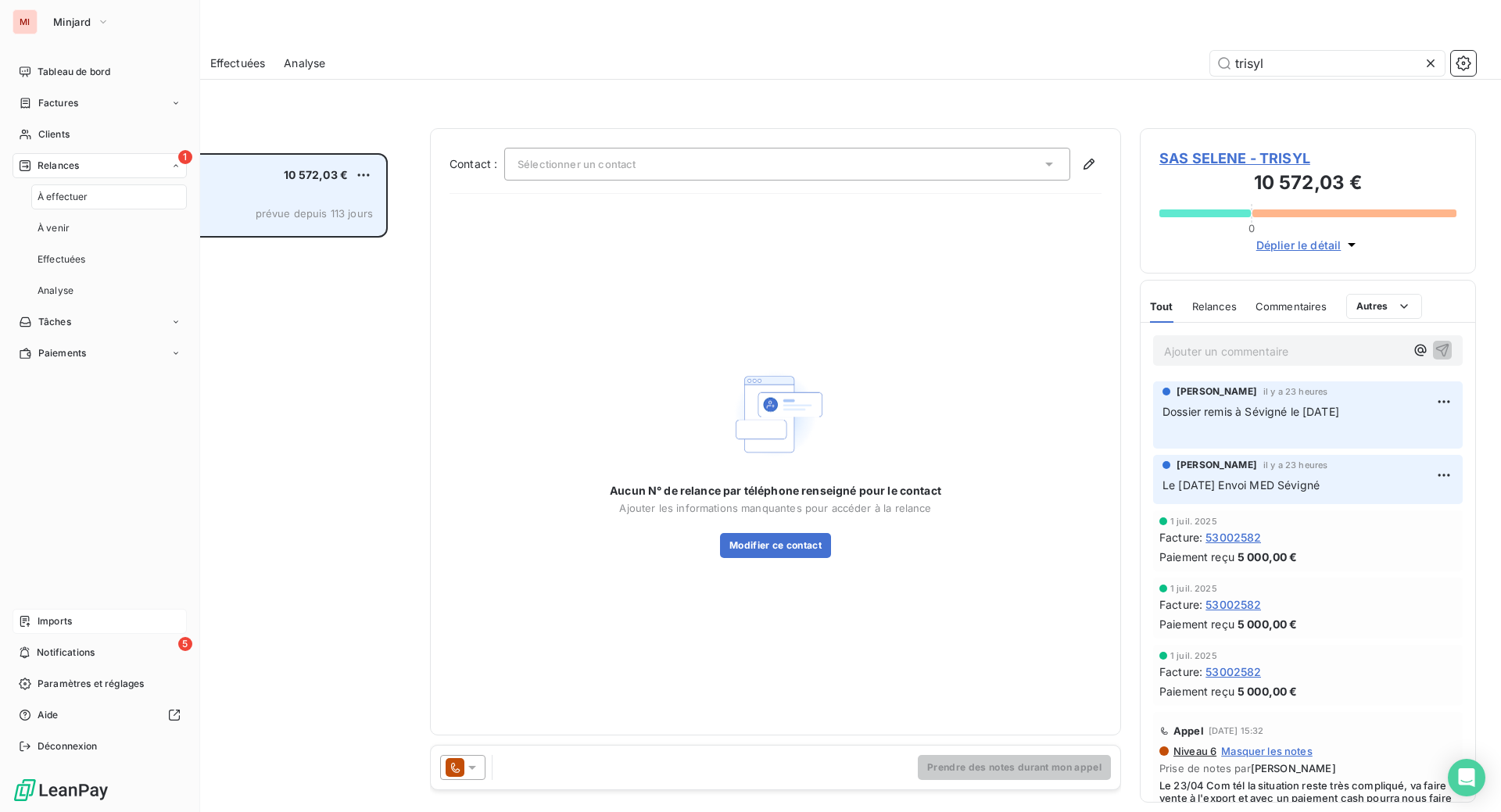
scroll to position [619, 299]
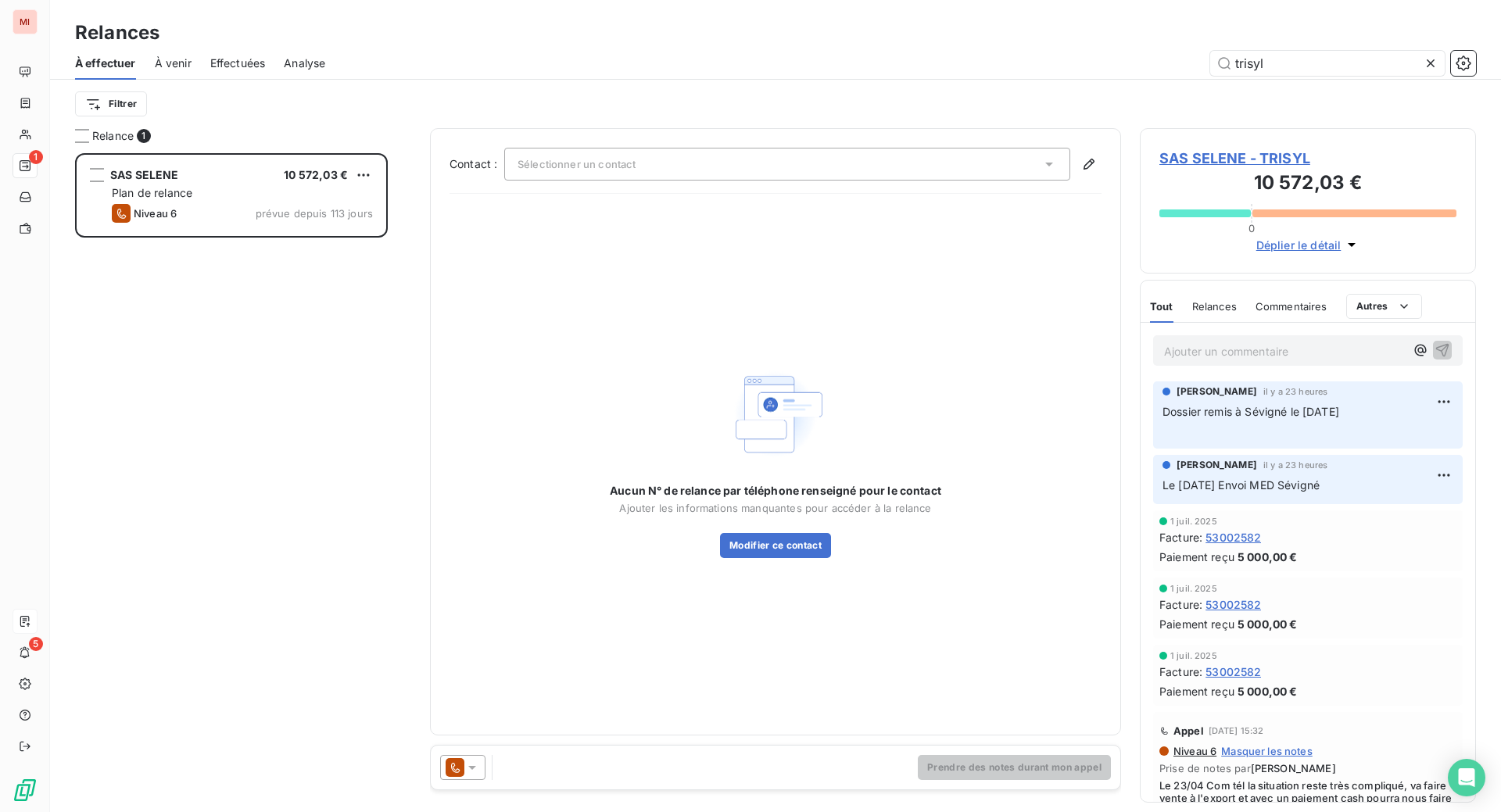
click at [1423, 71] on icon at bounding box center [1431, 63] width 16 height 16
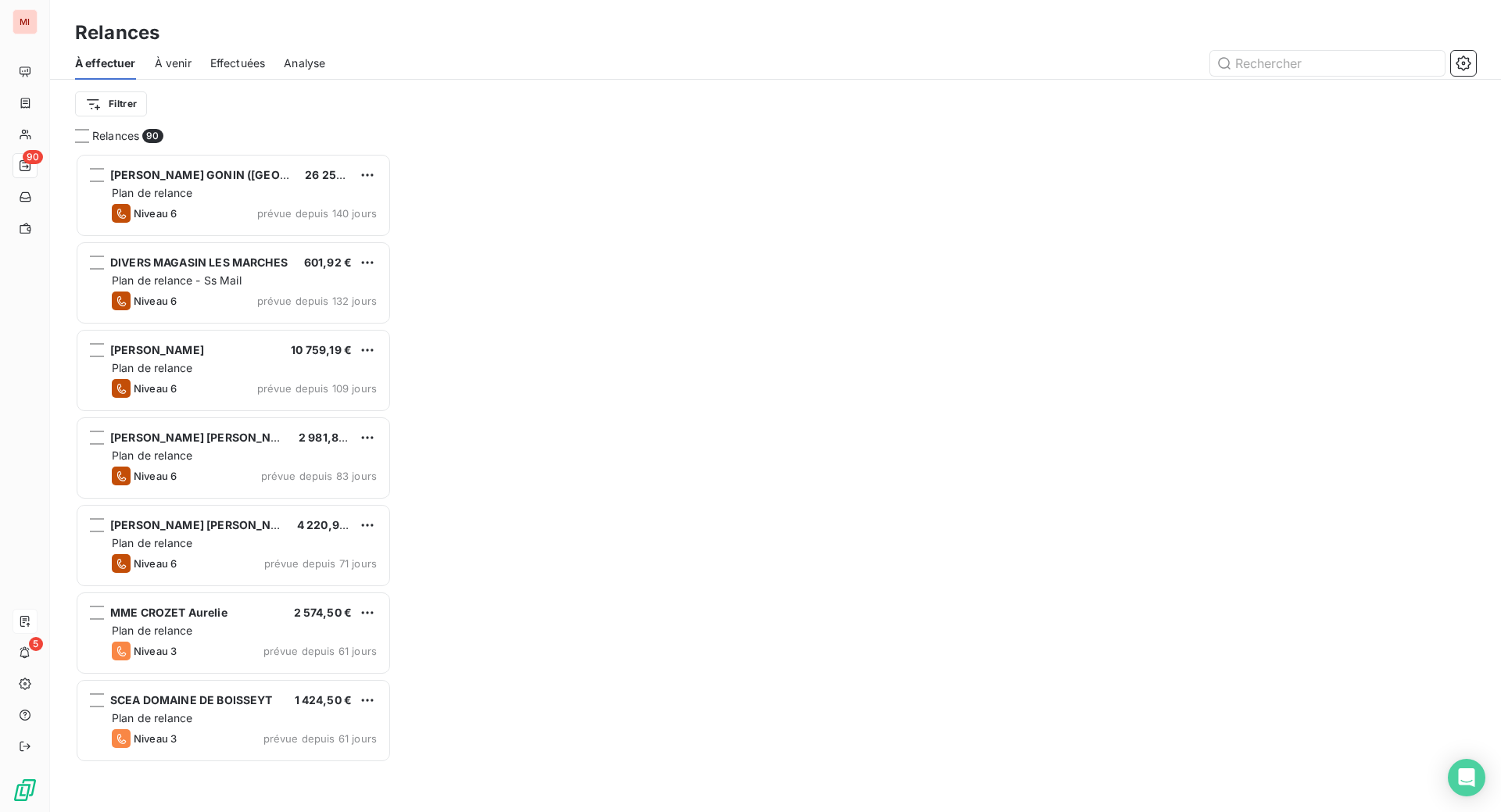
scroll to position [619, 299]
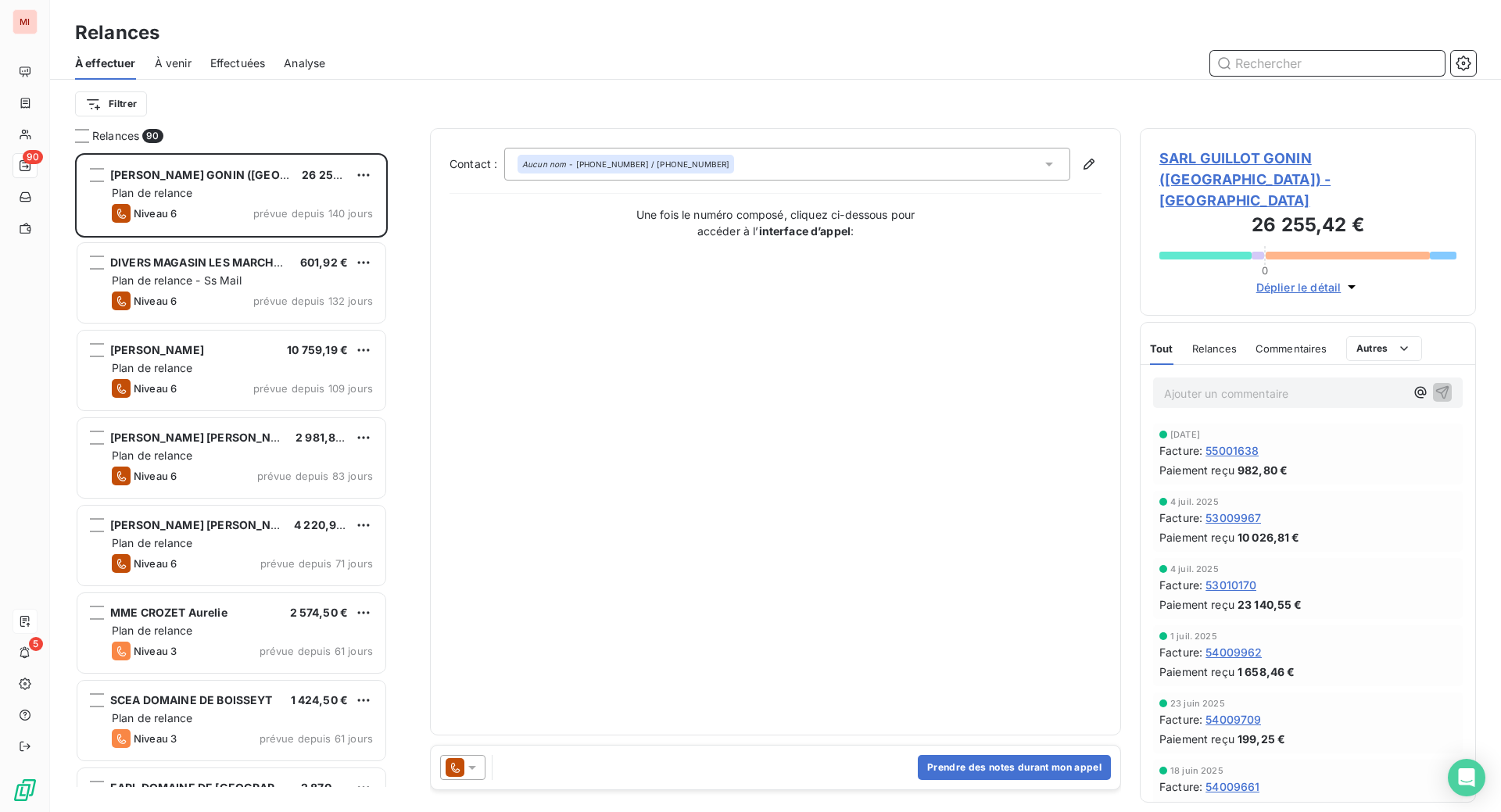
click at [1321, 76] on input "text" at bounding box center [1327, 63] width 234 height 25
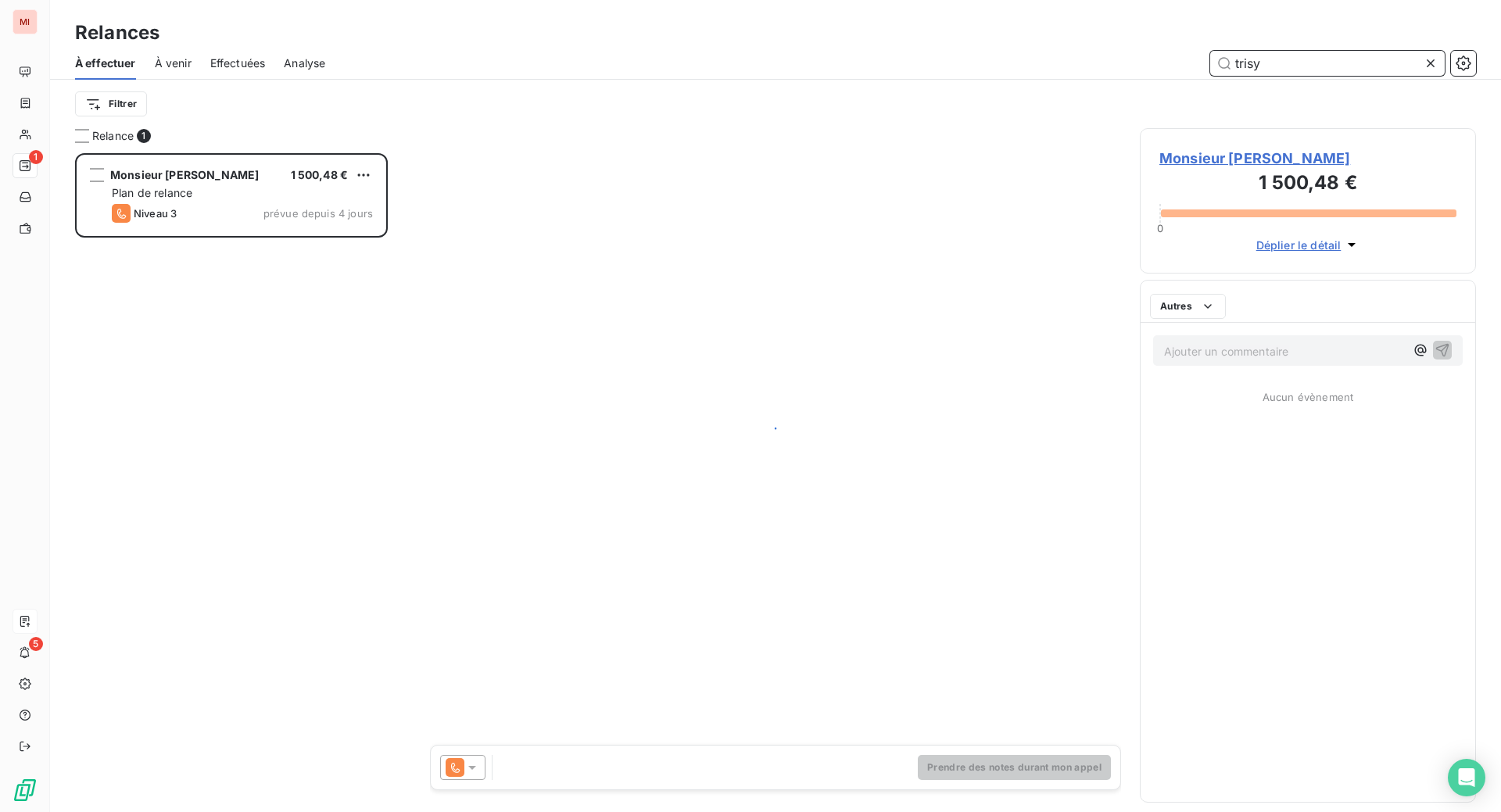
scroll to position [619, 299]
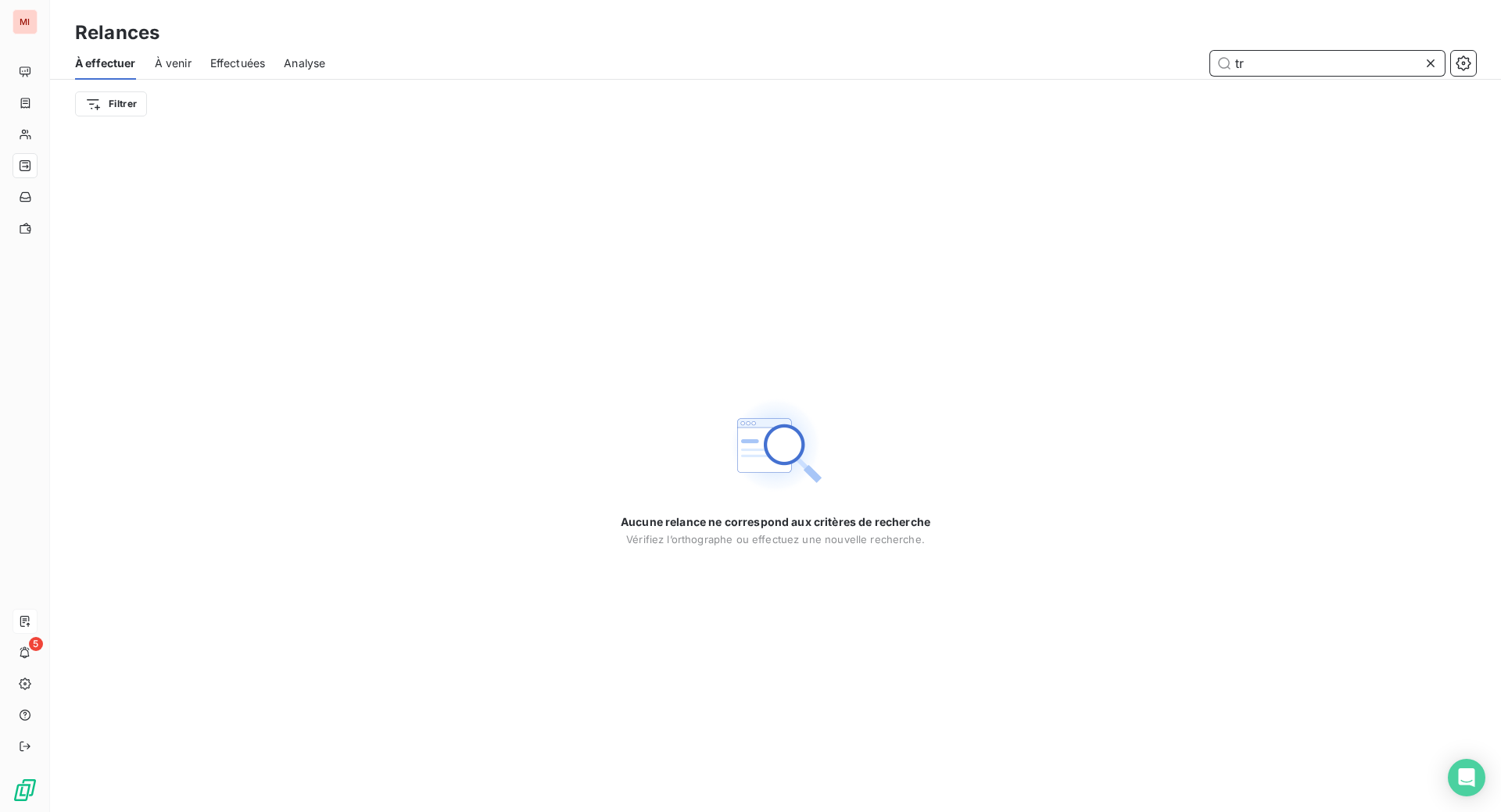
type input "t"
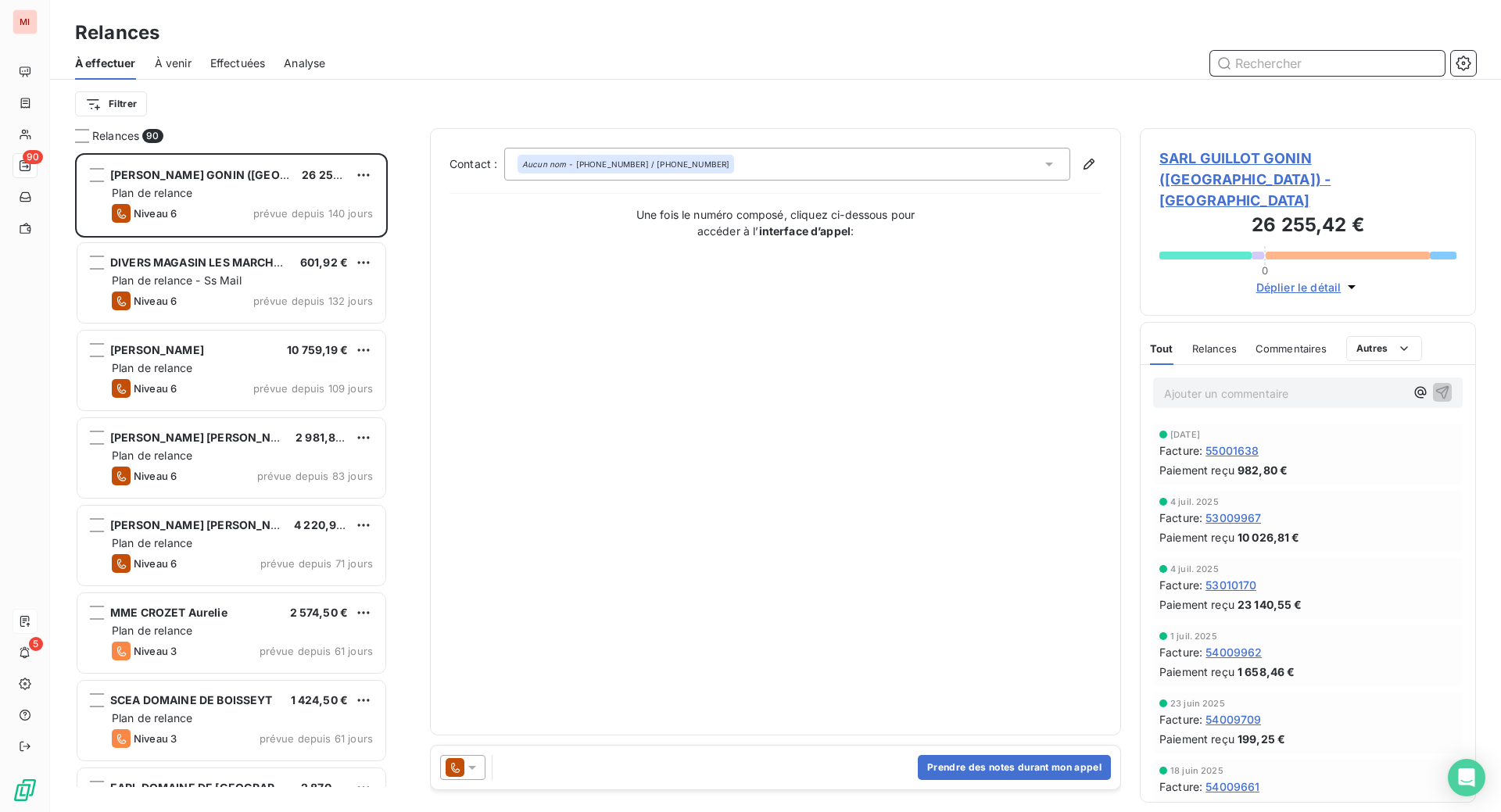
scroll to position [619, 299]
click at [160, 140] on html "MI 90 5 Relances À effectuer À venir Effectuées Analyse Filtrer Relances 90 SAR…" at bounding box center [750, 406] width 1501 height 812
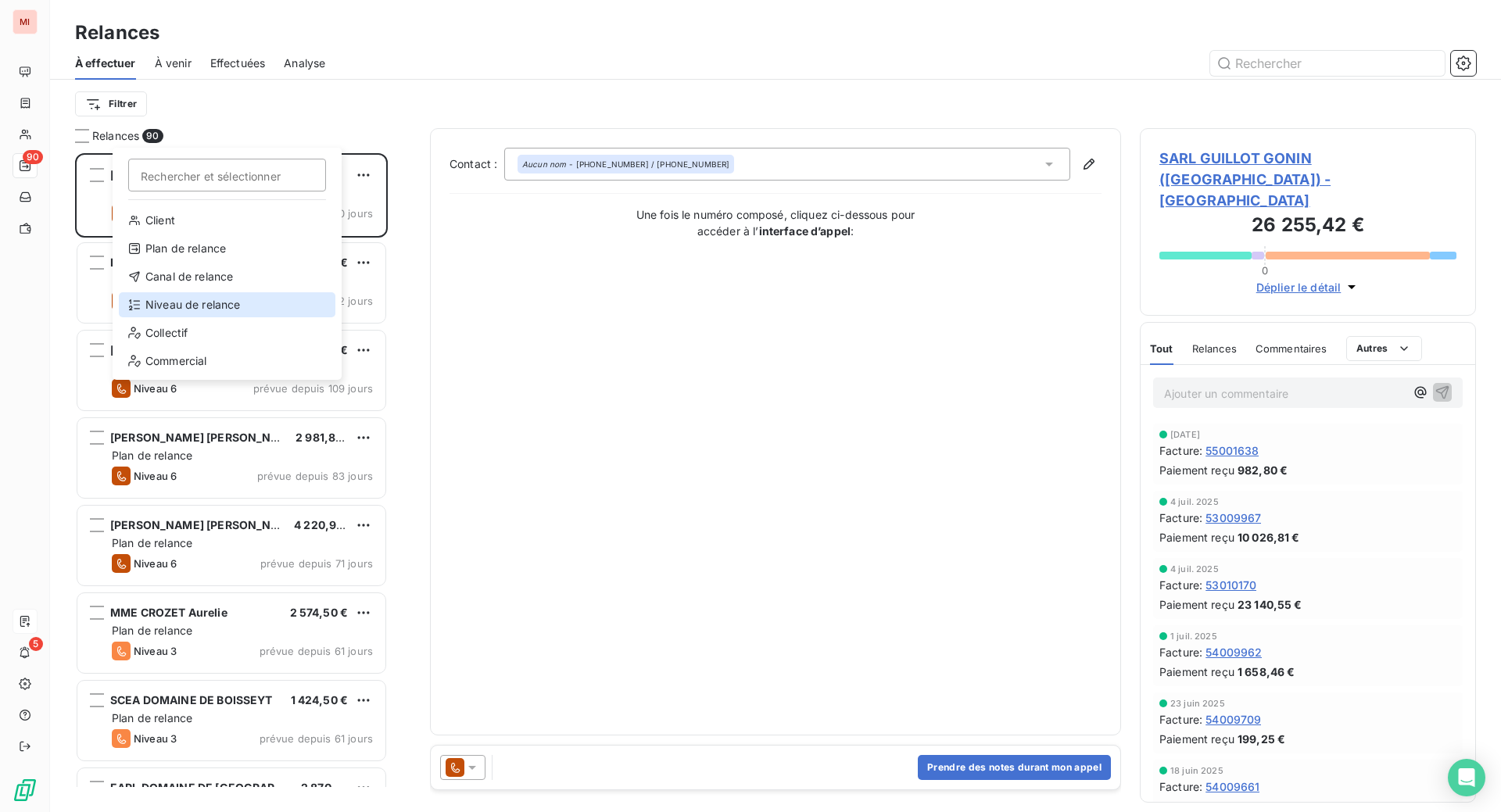
click at [232, 317] on div "Niveau de relance" at bounding box center [227, 305] width 217 height 25
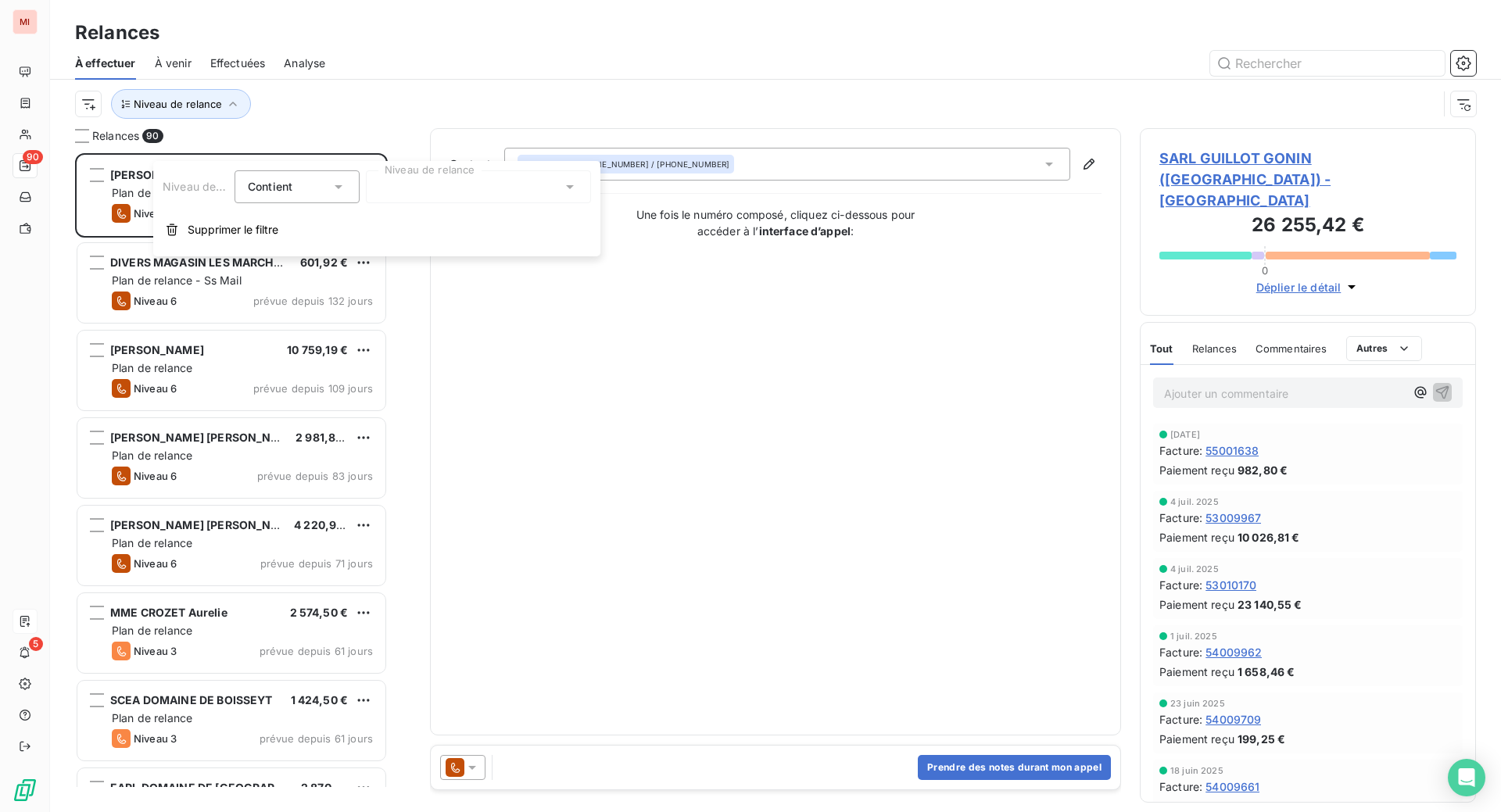
click at [509, 195] on div at bounding box center [478, 187] width 225 height 33
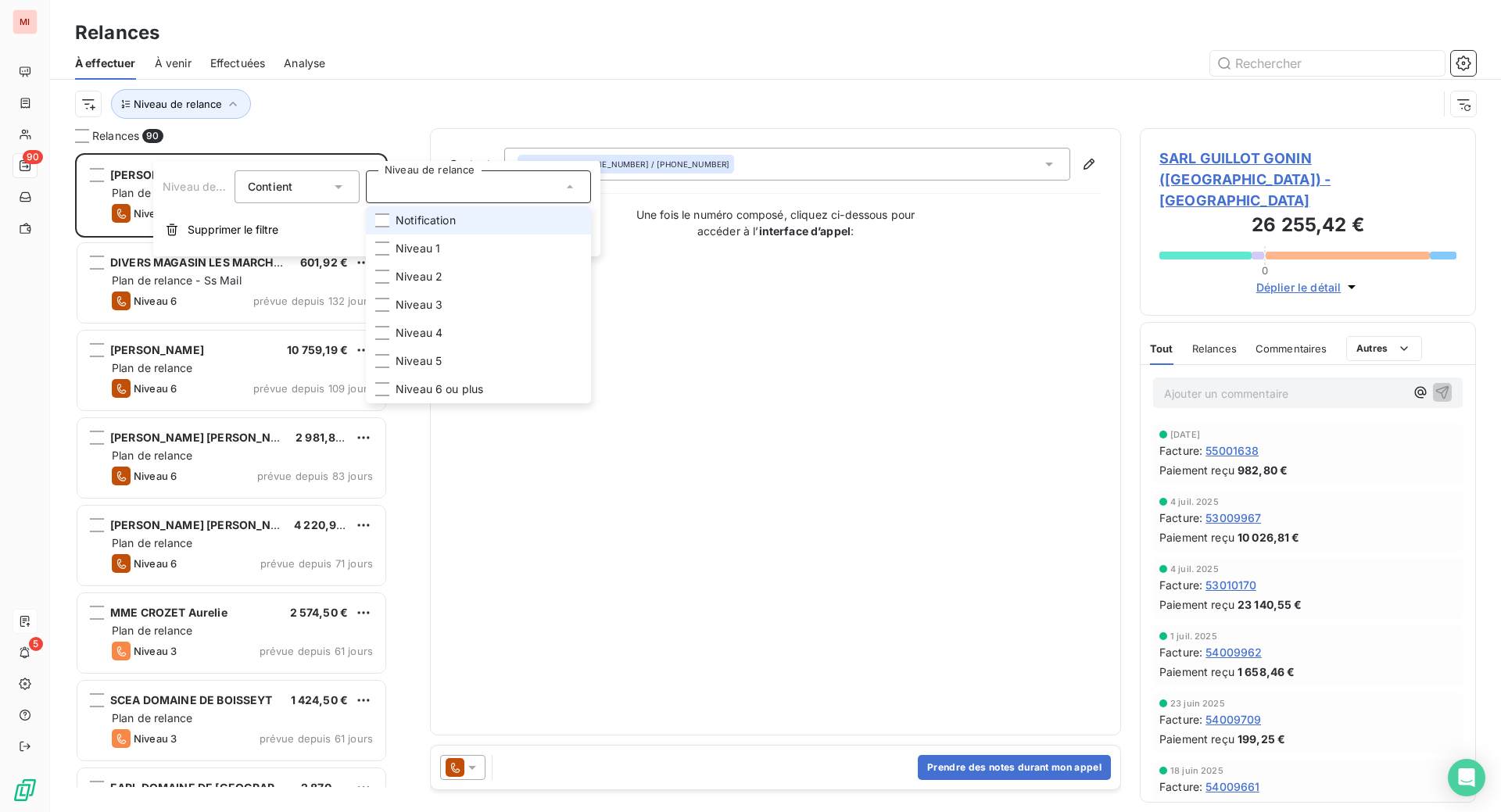
click at [440, 228] on span "Notification" at bounding box center [426, 221] width 60 height 16
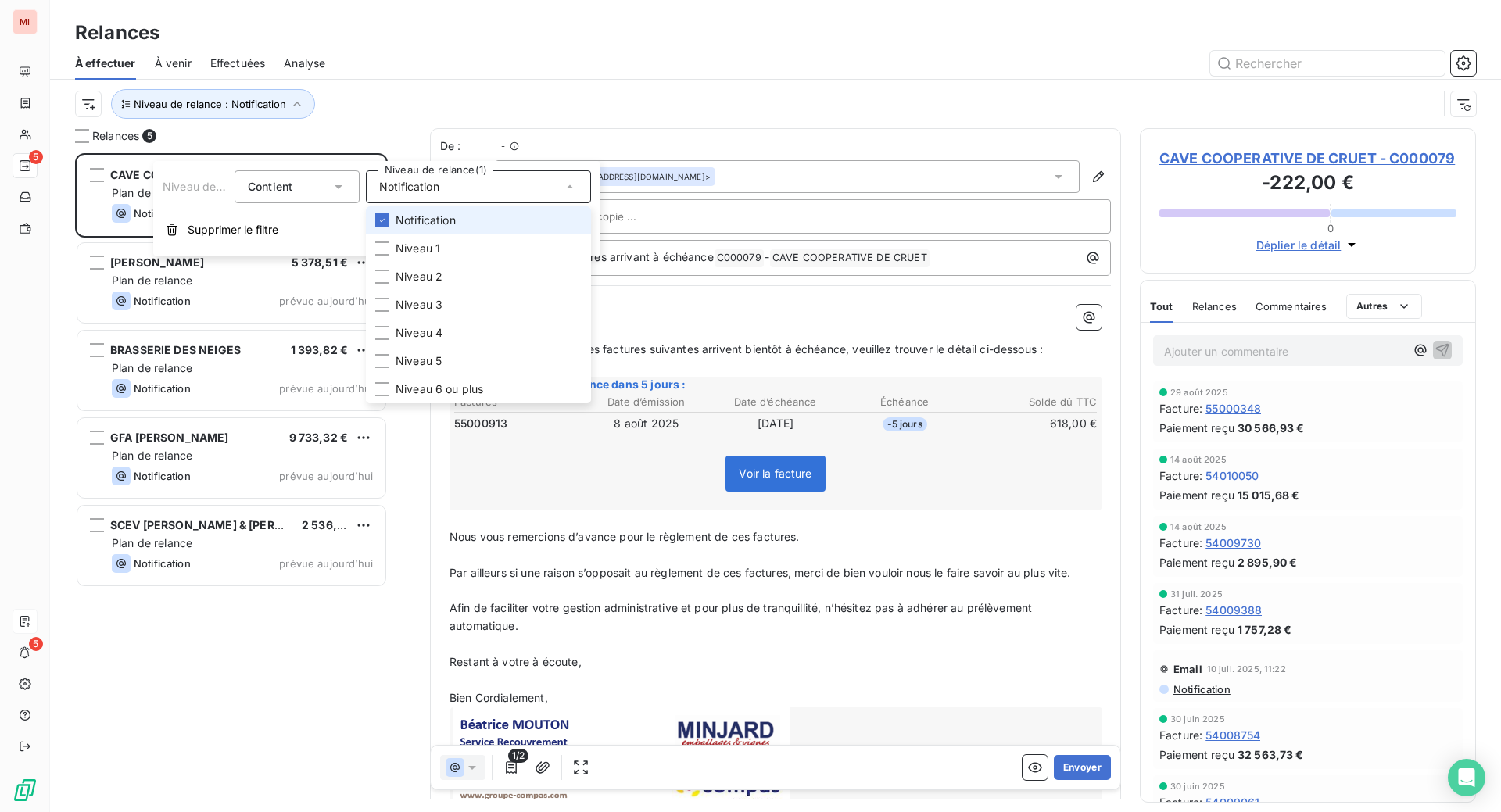
scroll to position [619, 299]
click at [506, 74] on div at bounding box center [909, 63] width 1132 height 25
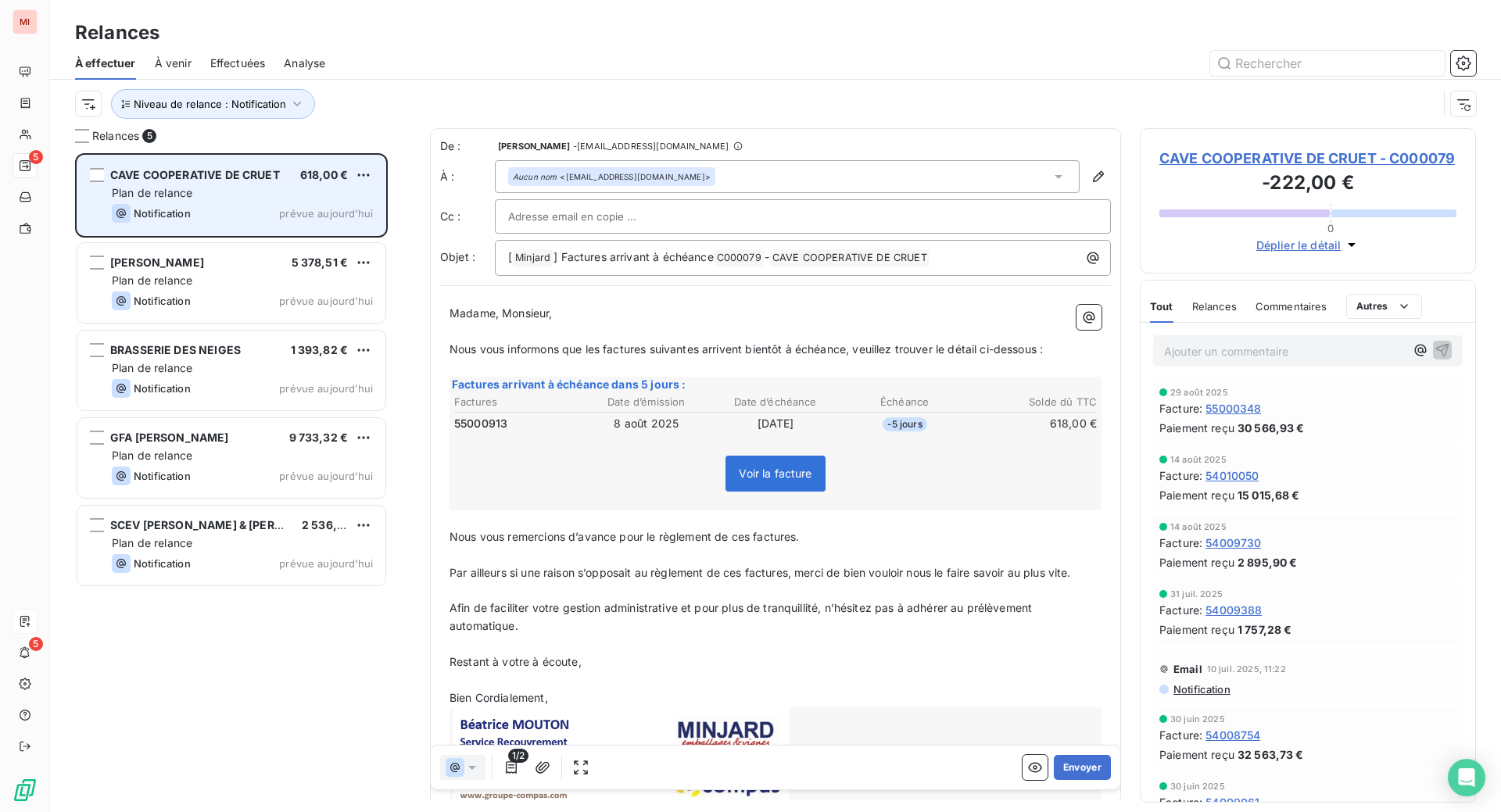
click at [256, 201] on div "Plan de relance" at bounding box center [242, 193] width 261 height 16
click at [398, 240] on html "MI 5 5 Relances À effectuer À venir Effectuées Analyse Niveau de relance : Noti…" at bounding box center [750, 406] width 1501 height 812
click at [341, 254] on div "Passer cette action" at bounding box center [278, 241] width 140 height 25
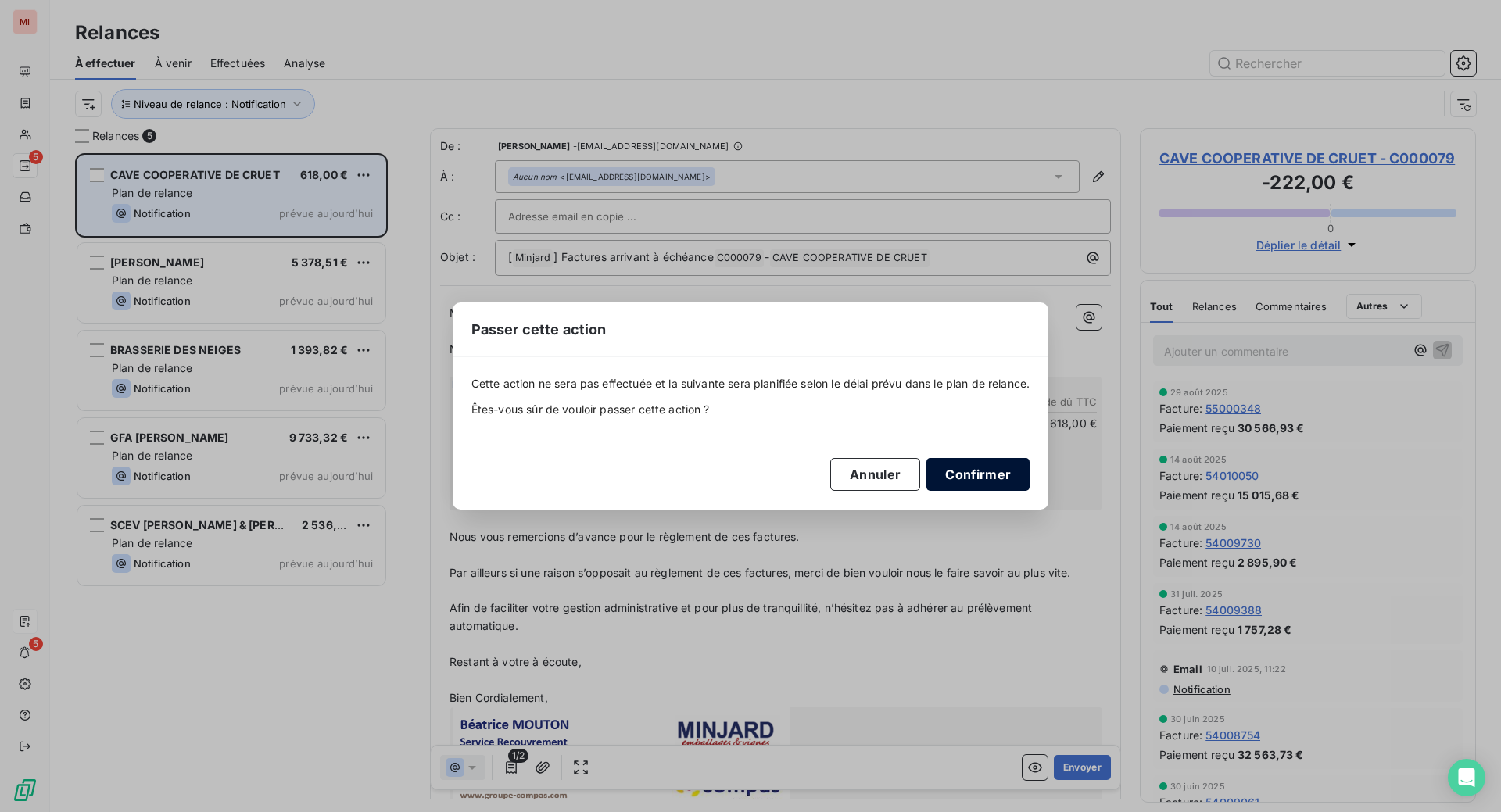
click at [1029, 487] on button "Confirmer" at bounding box center [977, 475] width 103 height 33
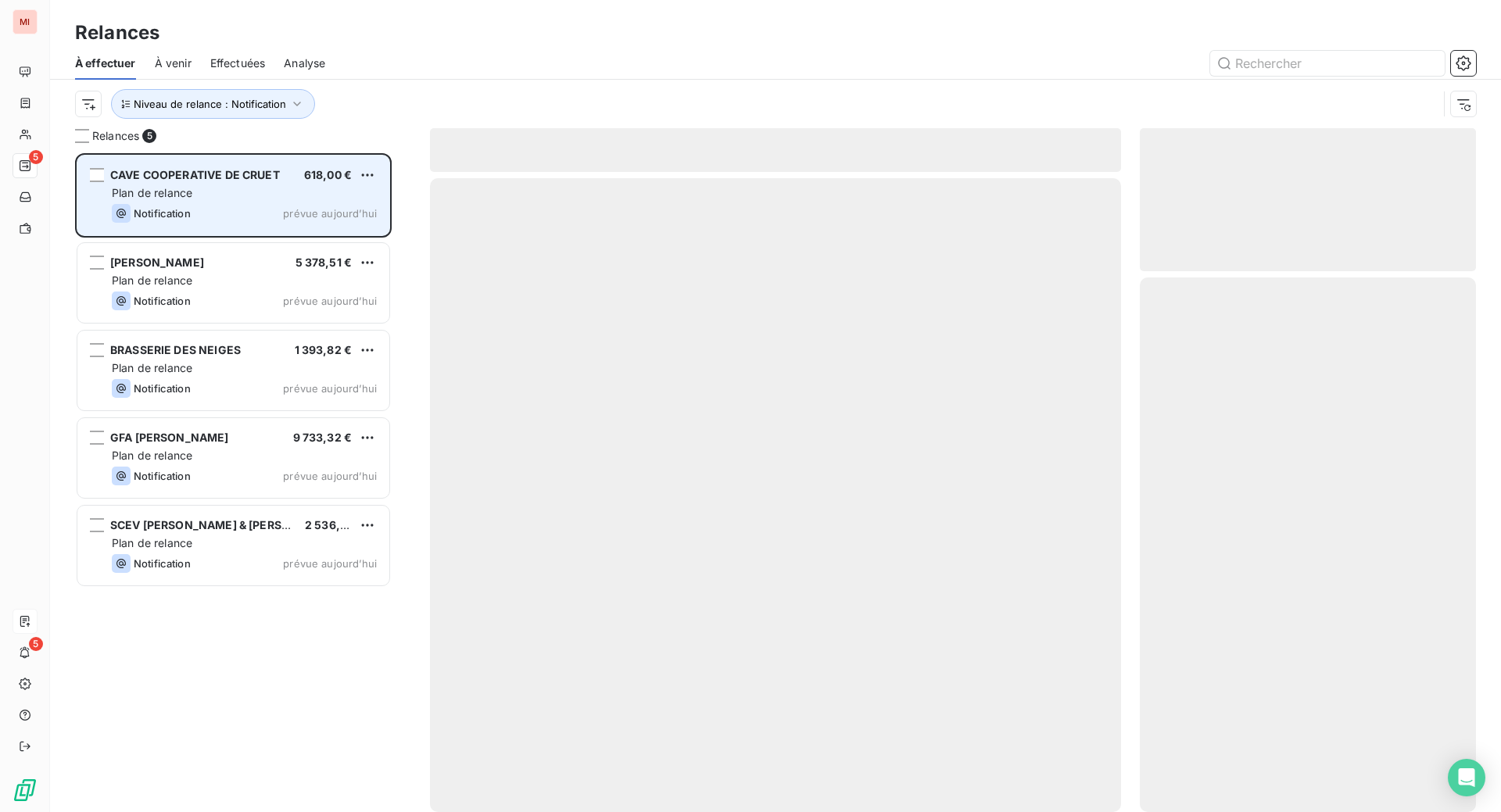
scroll to position [584, 302]
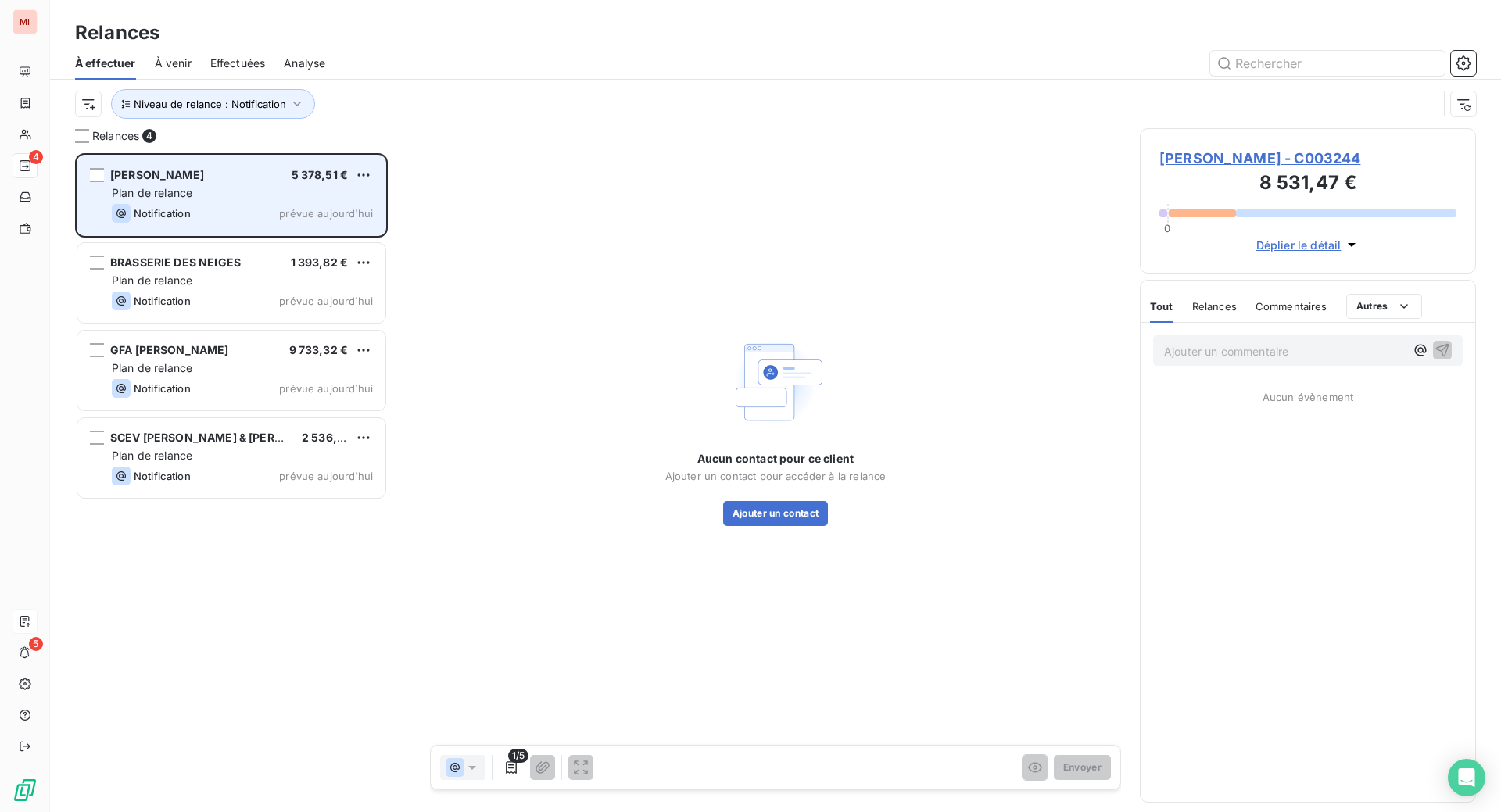
scroll to position [619, 299]
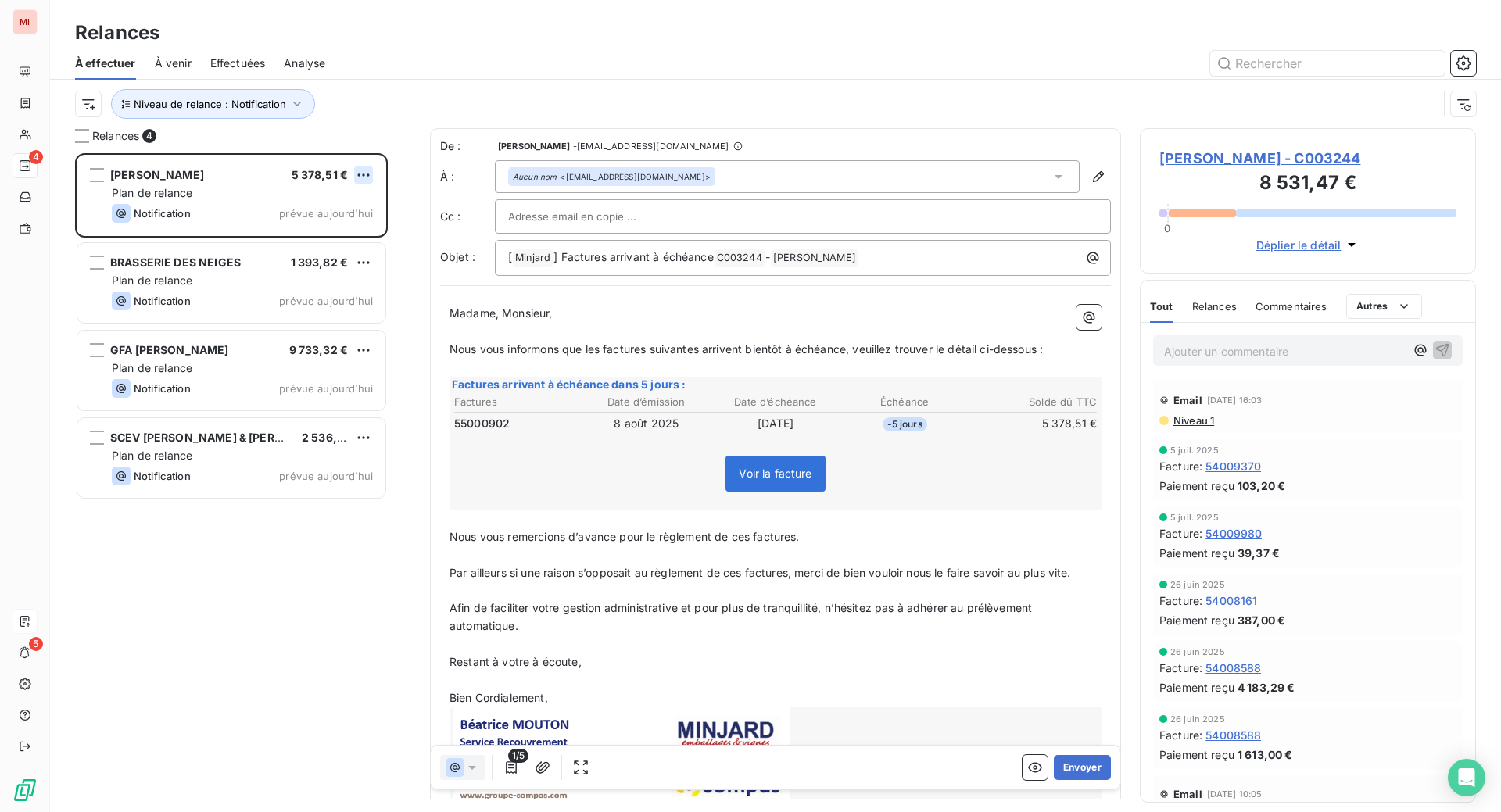
click at [397, 237] on html "MI 4 5 Relances À effectuer À venir Effectuées Analyse Niveau de relance : Noti…" at bounding box center [750, 406] width 1501 height 812
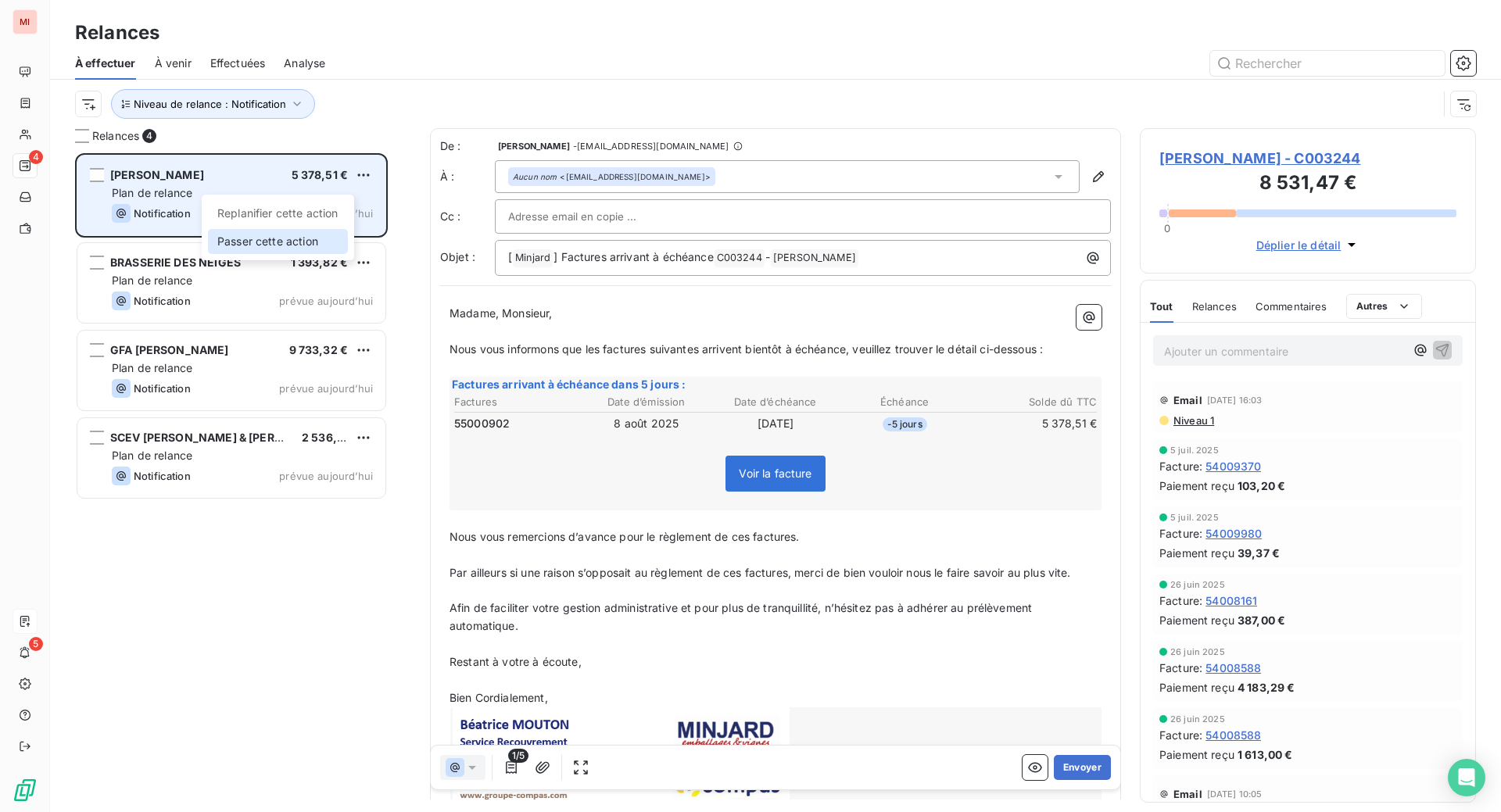
click at [309, 254] on div "Passer cette action" at bounding box center [278, 241] width 140 height 25
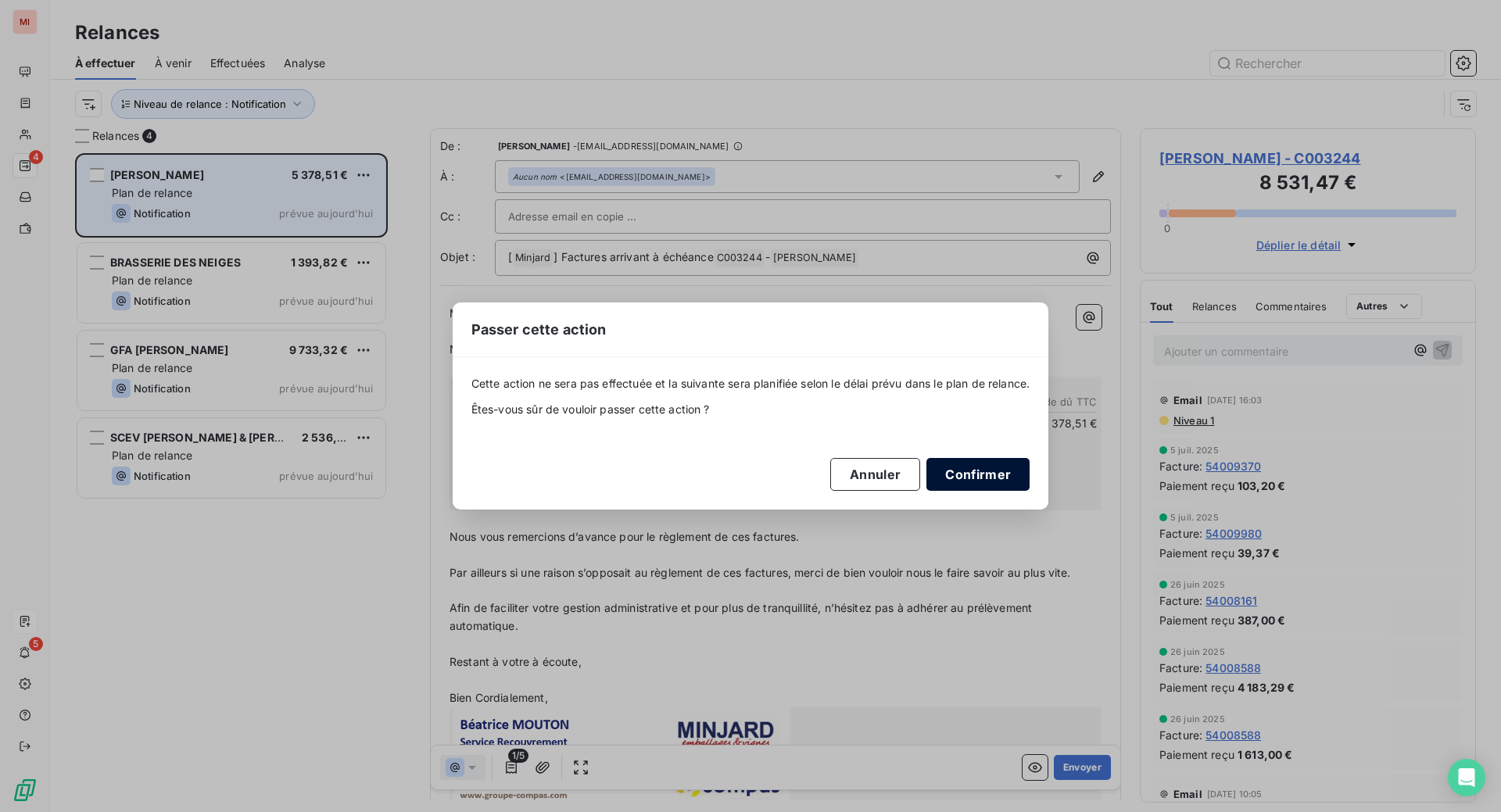
click at [1029, 490] on button "Confirmer" at bounding box center [977, 475] width 103 height 33
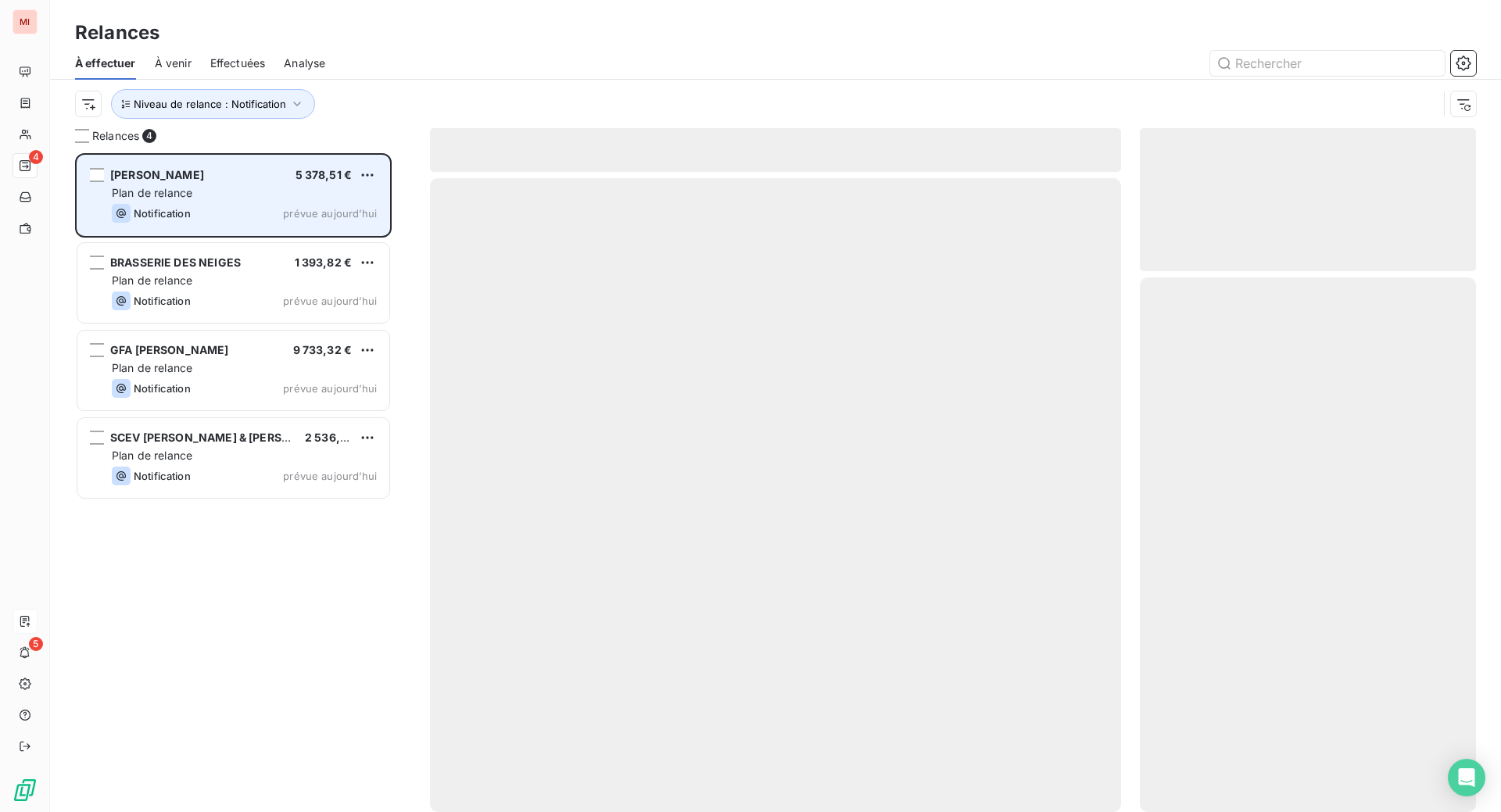
scroll to position [584, 302]
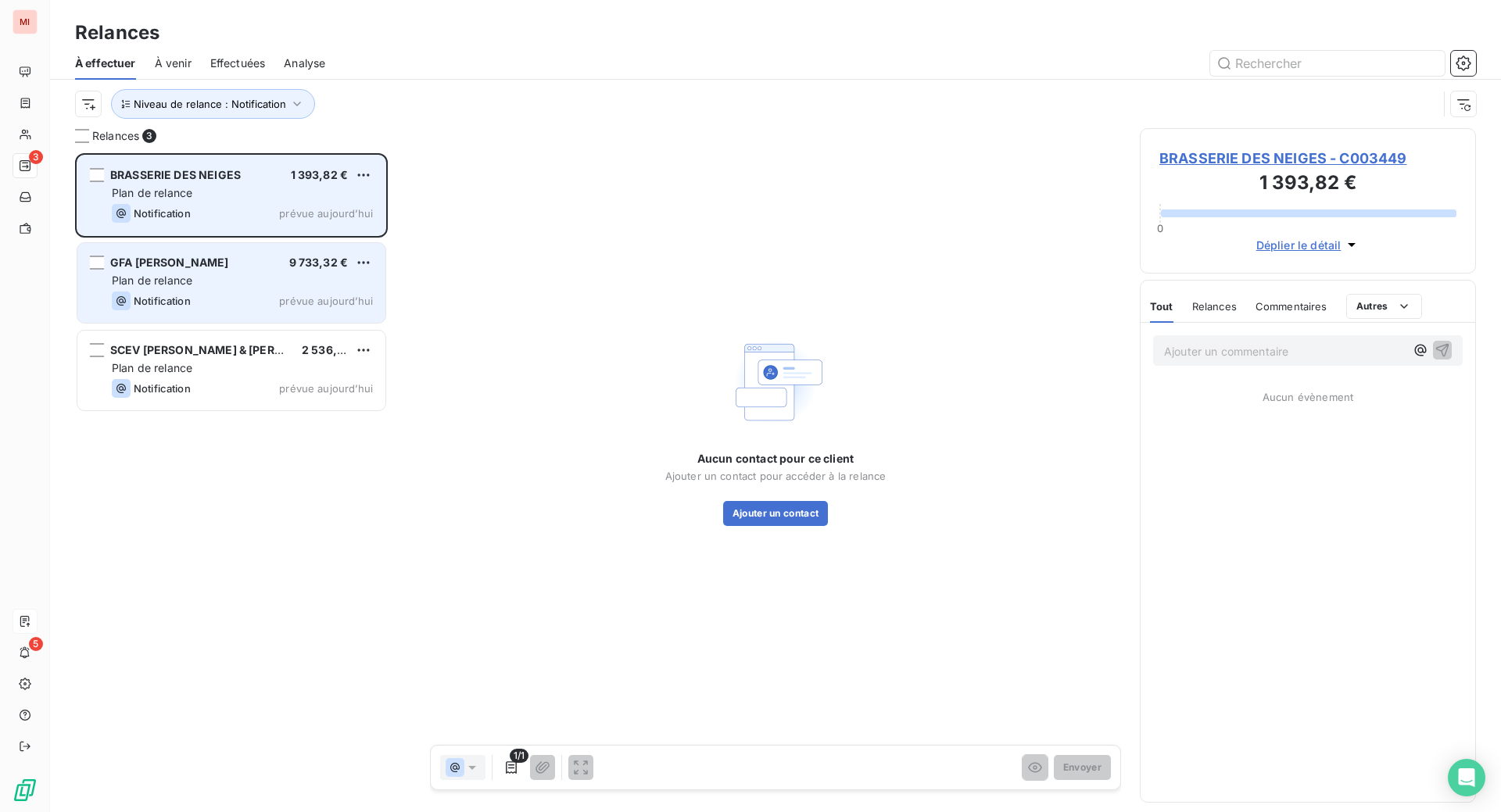
scroll to position [619, 299]
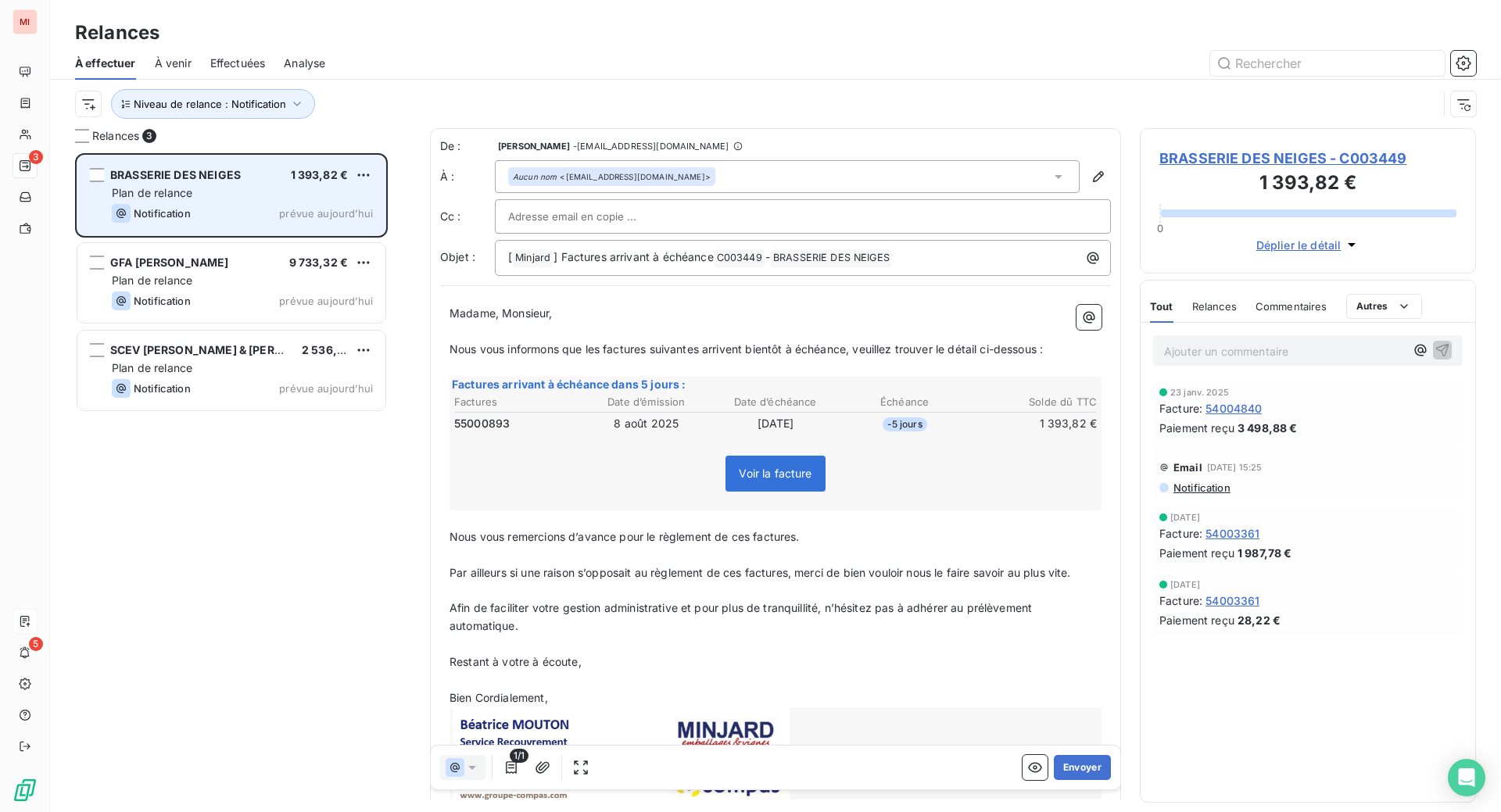
click at [308, 201] on div "Plan de relance" at bounding box center [242, 193] width 261 height 16
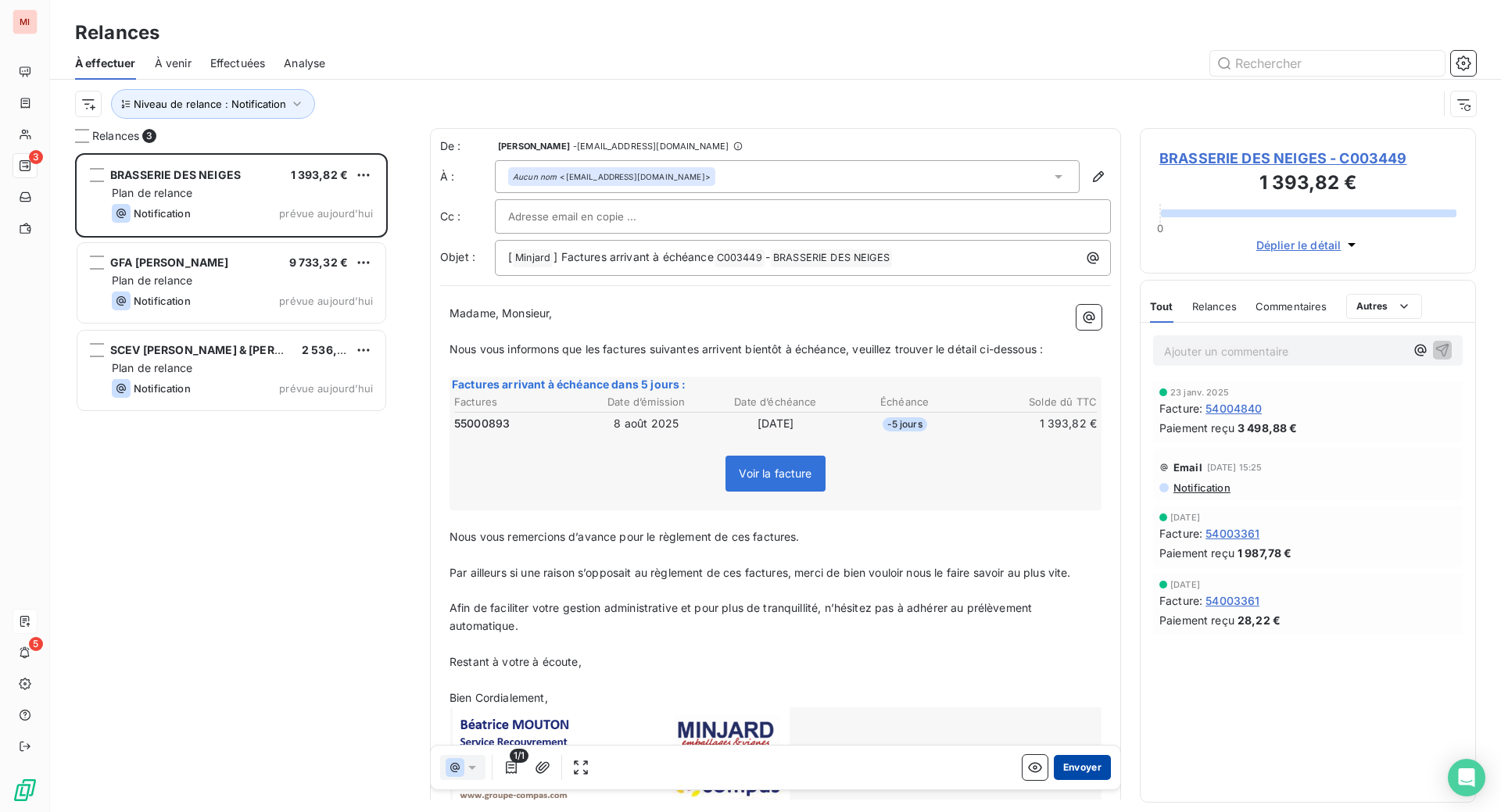
click at [1054, 780] on button "Envoyer" at bounding box center [1082, 767] width 57 height 25
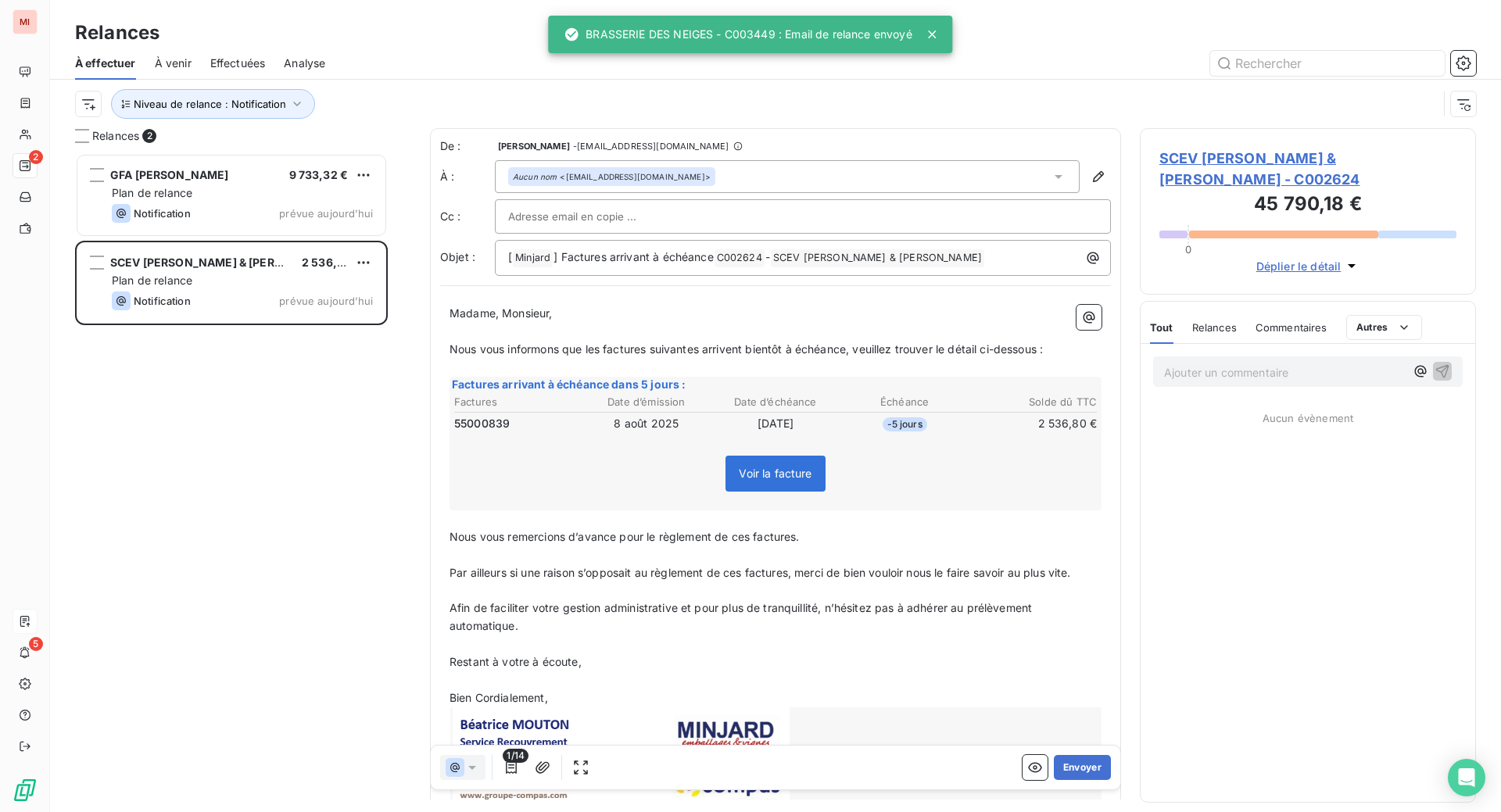
scroll to position [619, 299]
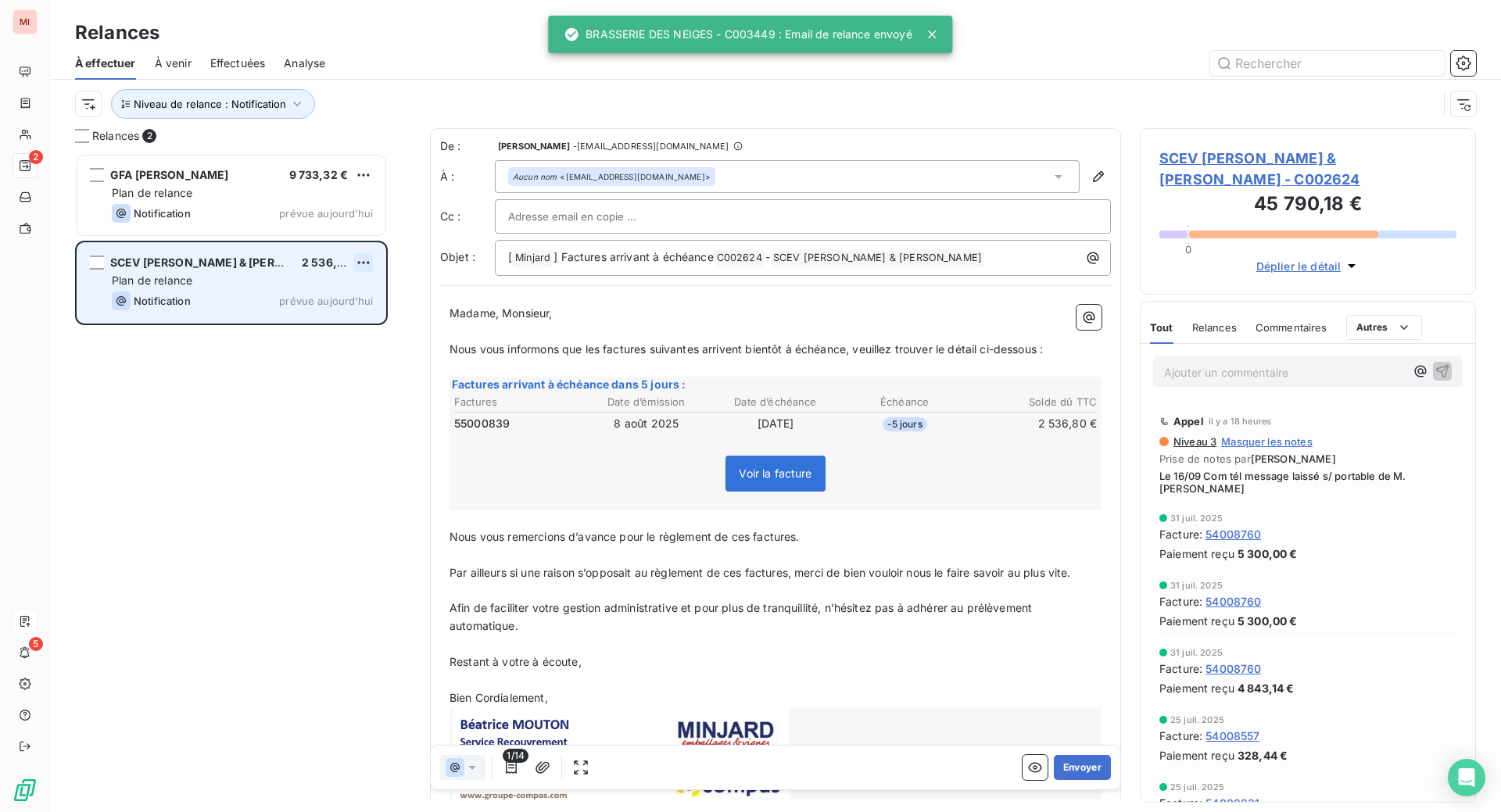
click at [399, 326] on html "MI 2 5 Relances À effectuer À venir Effectuées Analyse Niveau de relance : Noti…" at bounding box center [750, 406] width 1501 height 812
click at [301, 341] on div "Passer cette action" at bounding box center [278, 329] width 140 height 25
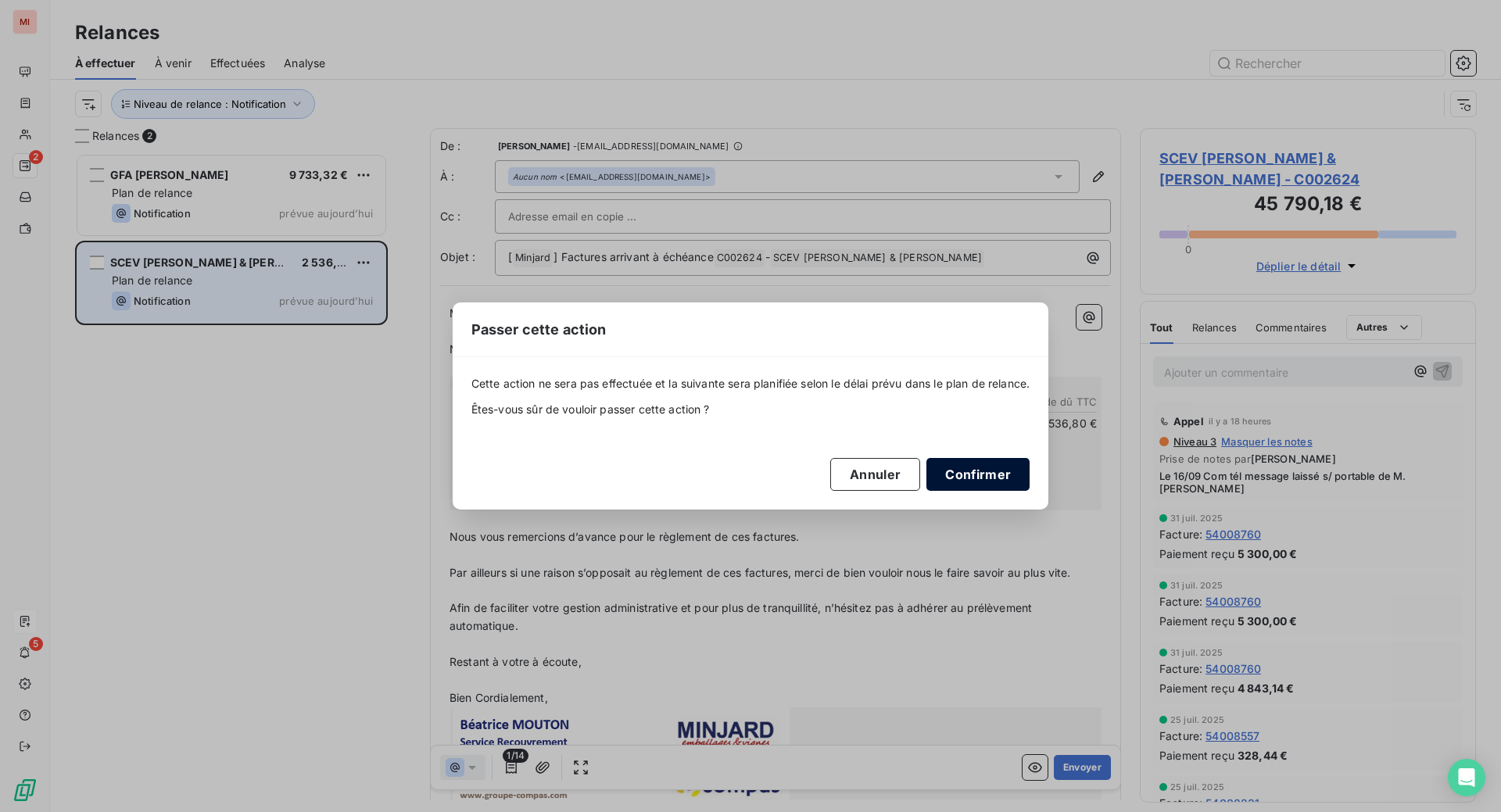
click at [1029, 490] on button "Confirmer" at bounding box center [977, 475] width 103 height 33
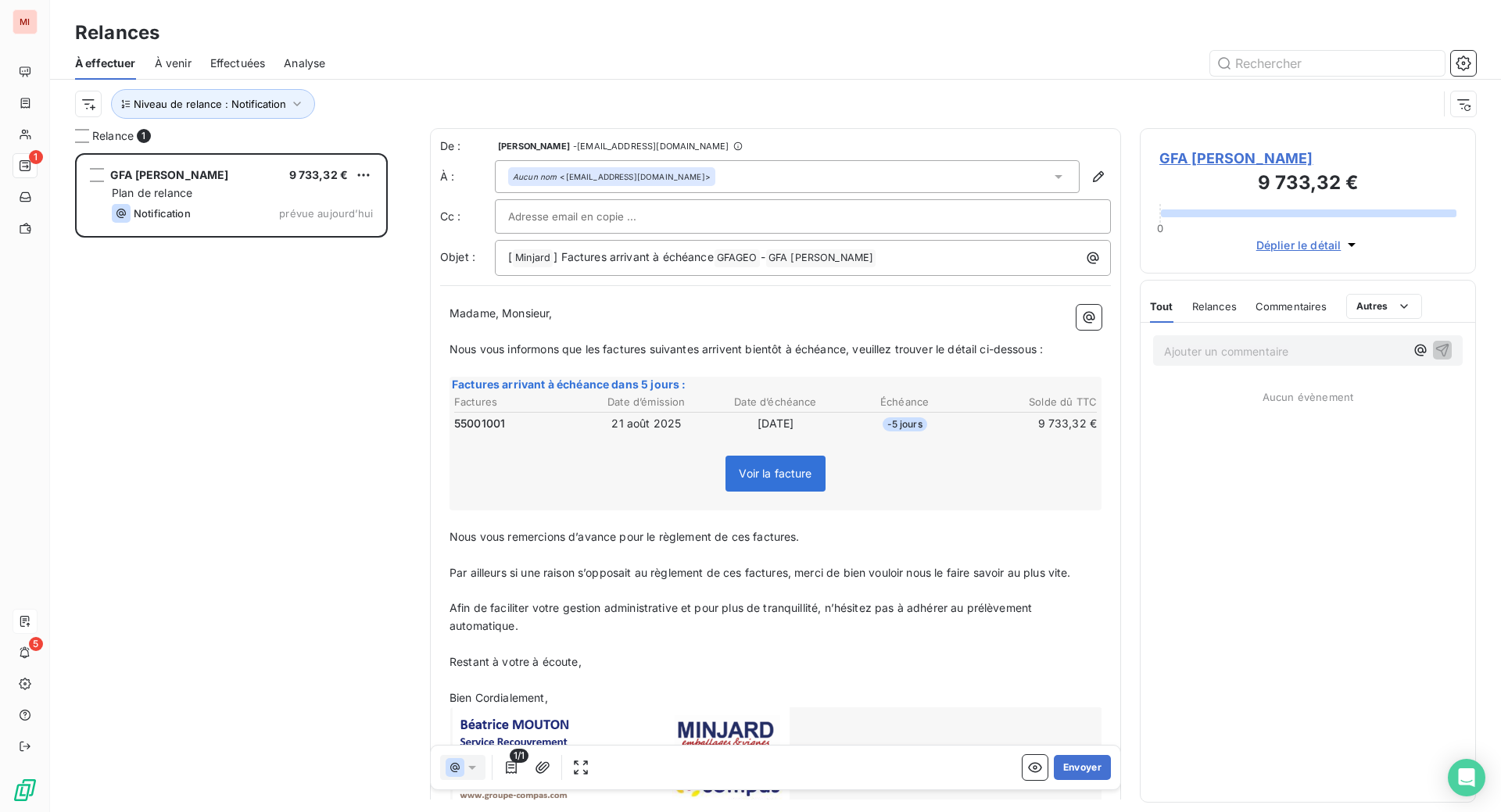
scroll to position [619, 299]
click at [1054, 780] on button "Envoyer" at bounding box center [1082, 767] width 57 height 25
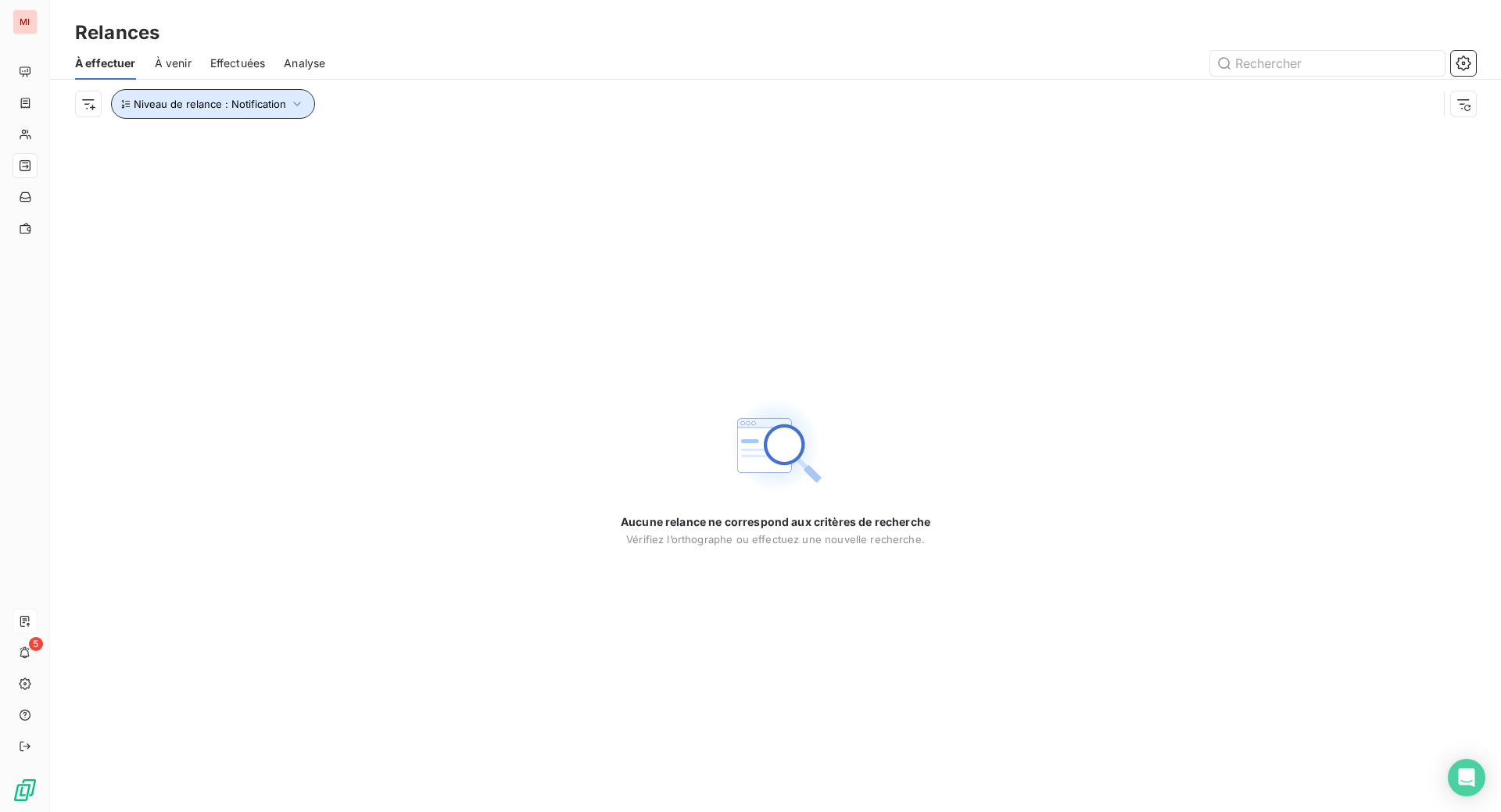
click at [305, 112] on icon "button" at bounding box center [297, 104] width 16 height 16
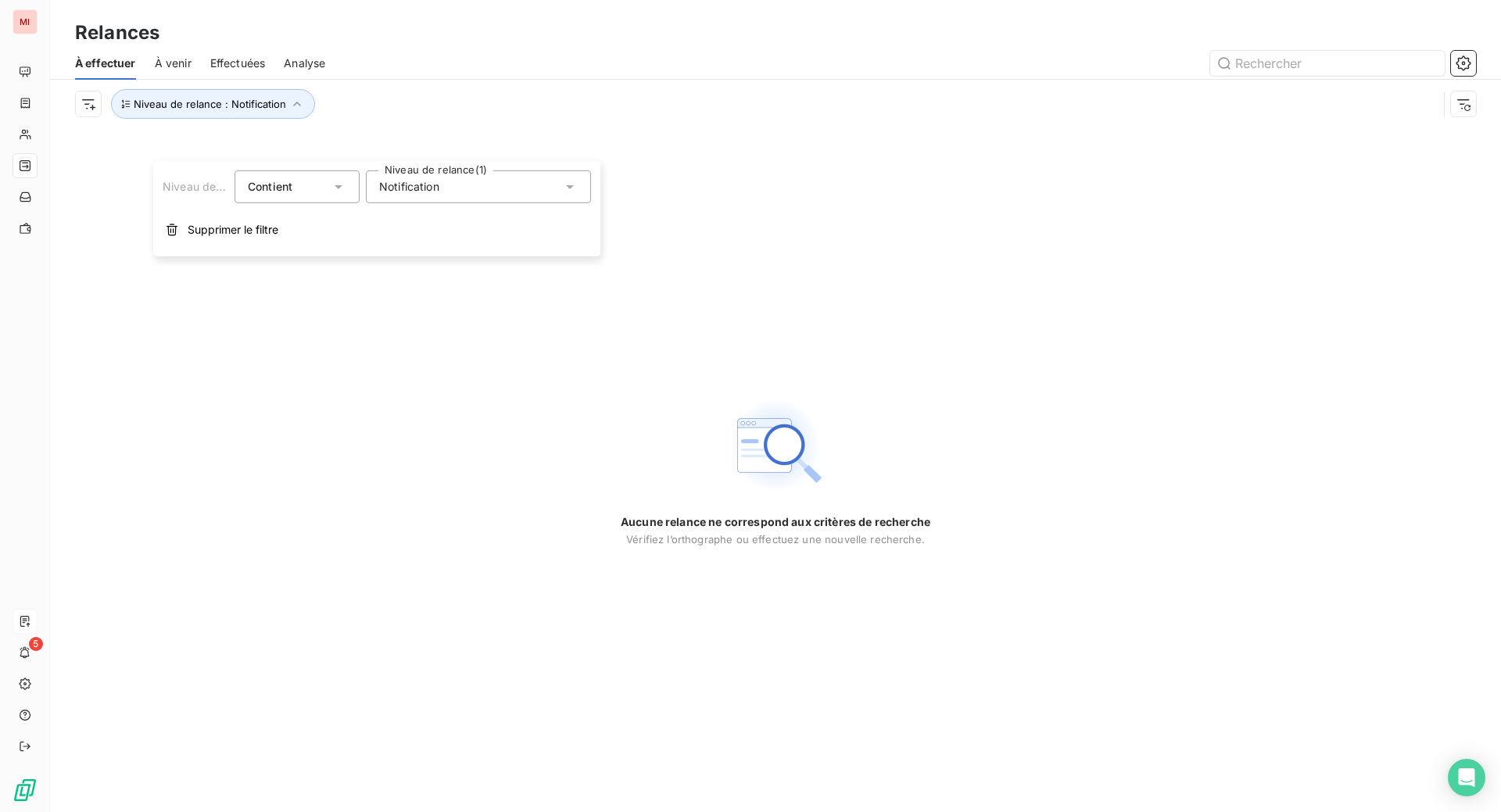
click at [461, 192] on div "Notification" at bounding box center [478, 187] width 225 height 33
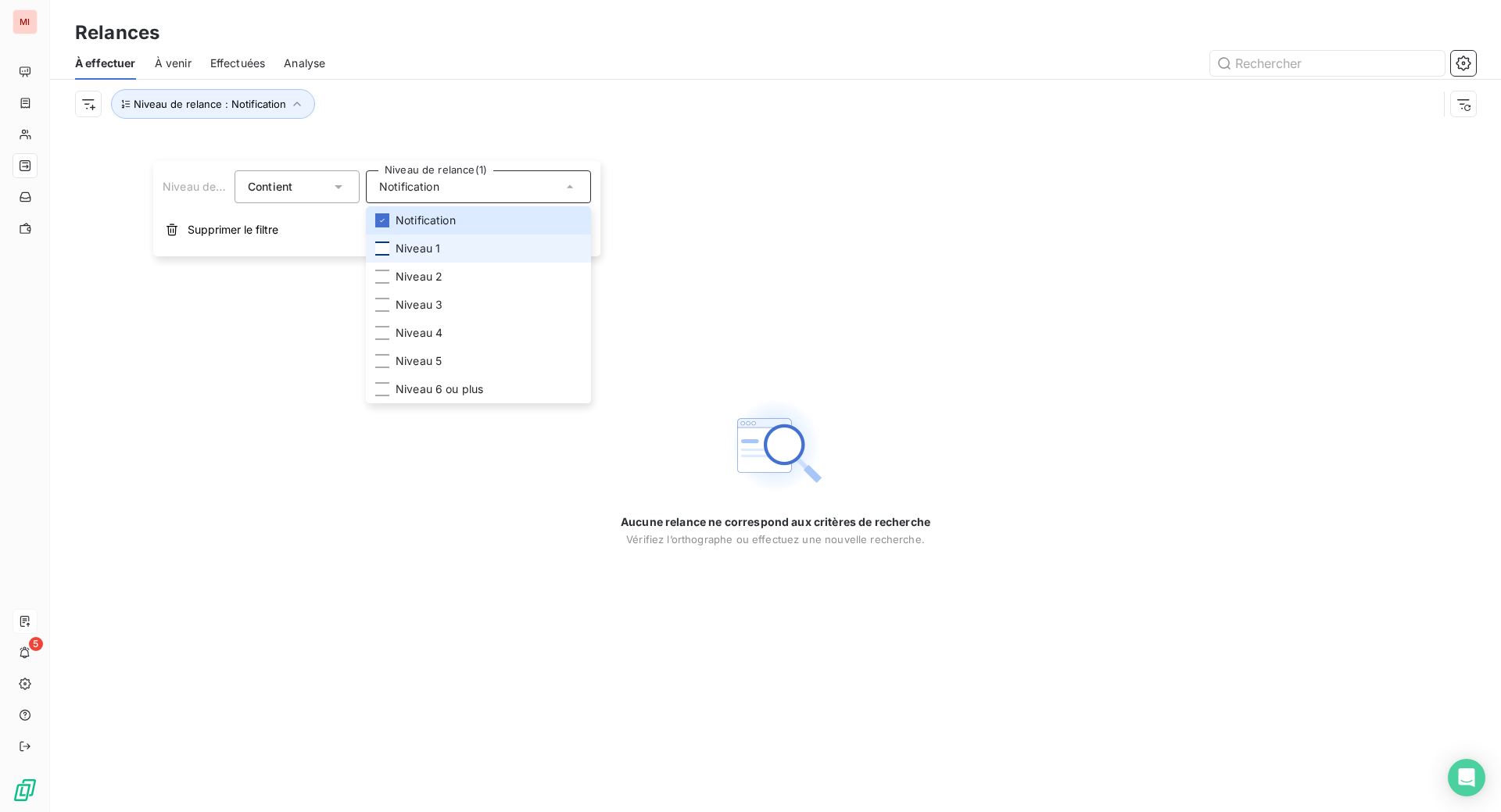
click at [390, 255] on div at bounding box center [383, 248] width 14 height 14
click at [390, 284] on div at bounding box center [383, 277] width 14 height 14
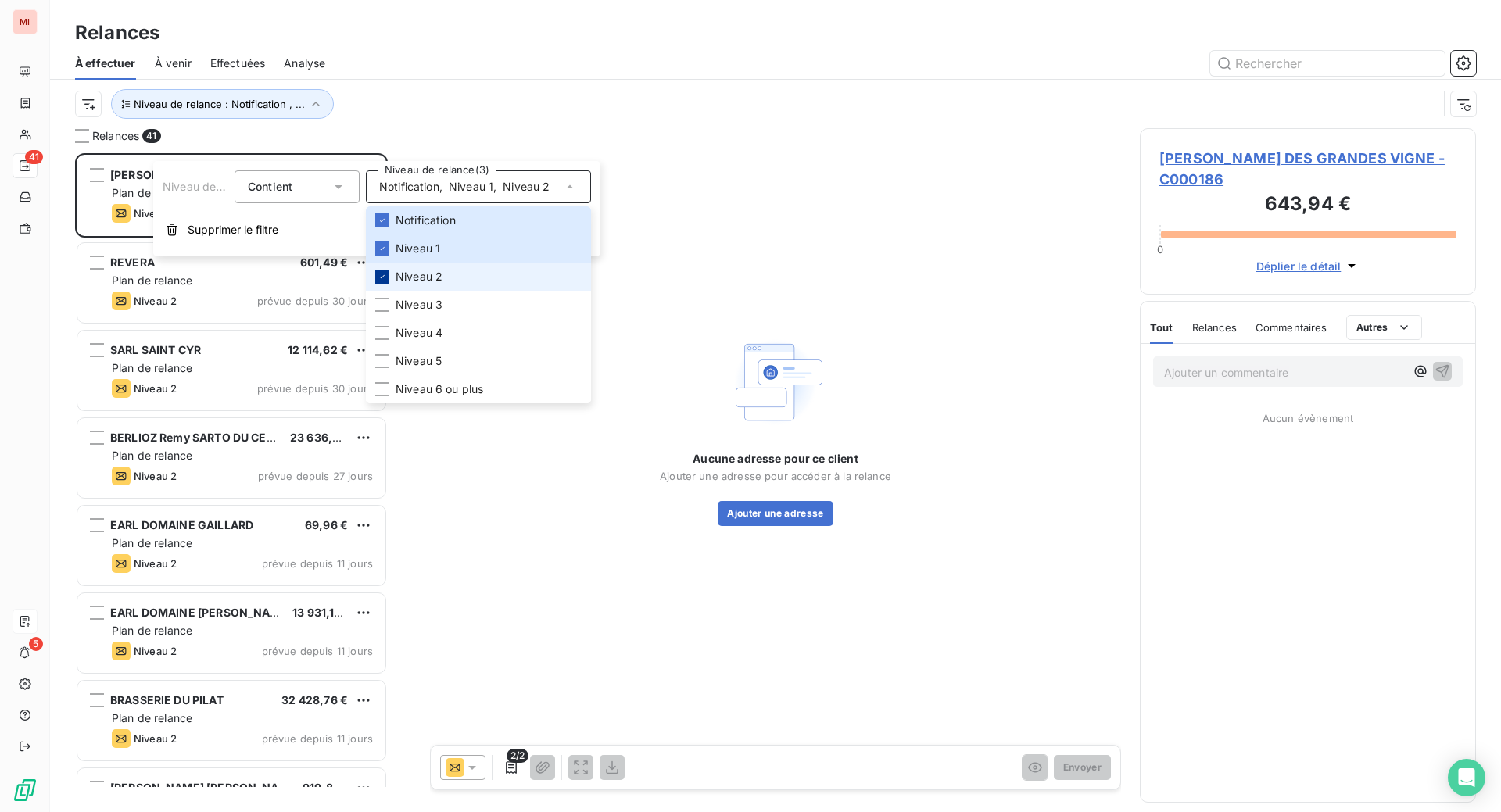
scroll to position [619, 299]
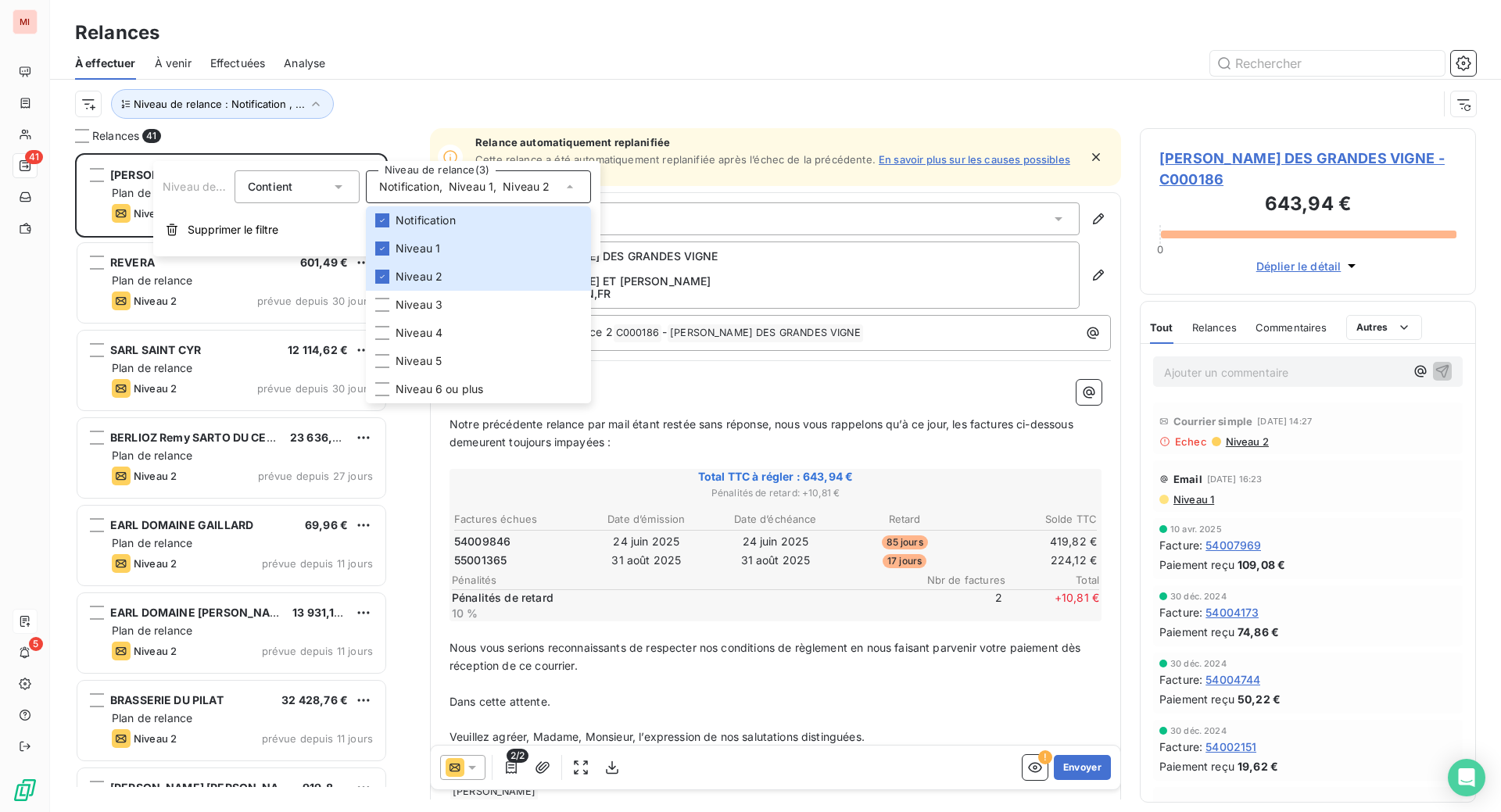
click at [492, 33] on div "Relances" at bounding box center [775, 33] width 1451 height 28
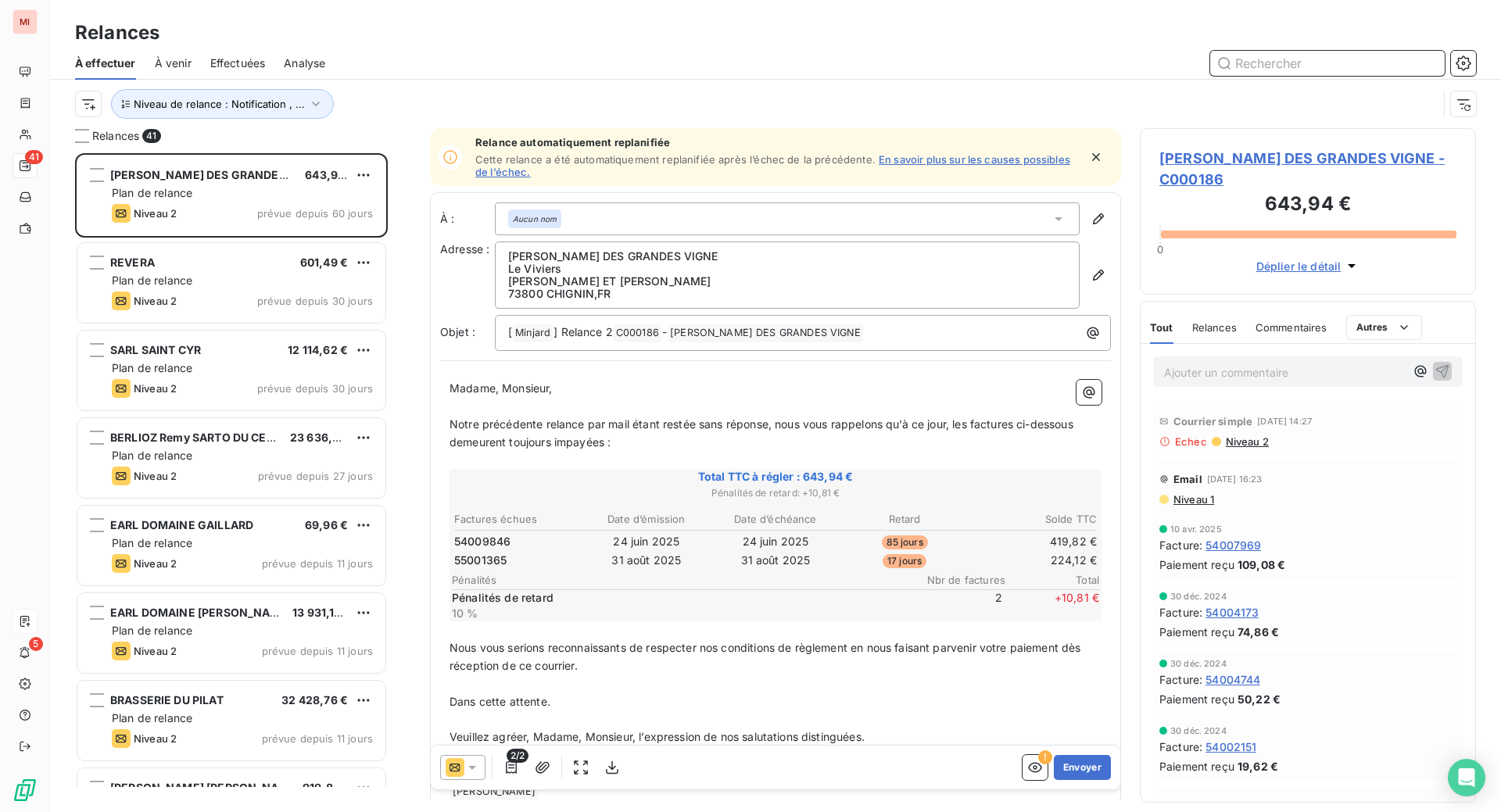
click at [1252, 76] on input "text" at bounding box center [1327, 63] width 234 height 25
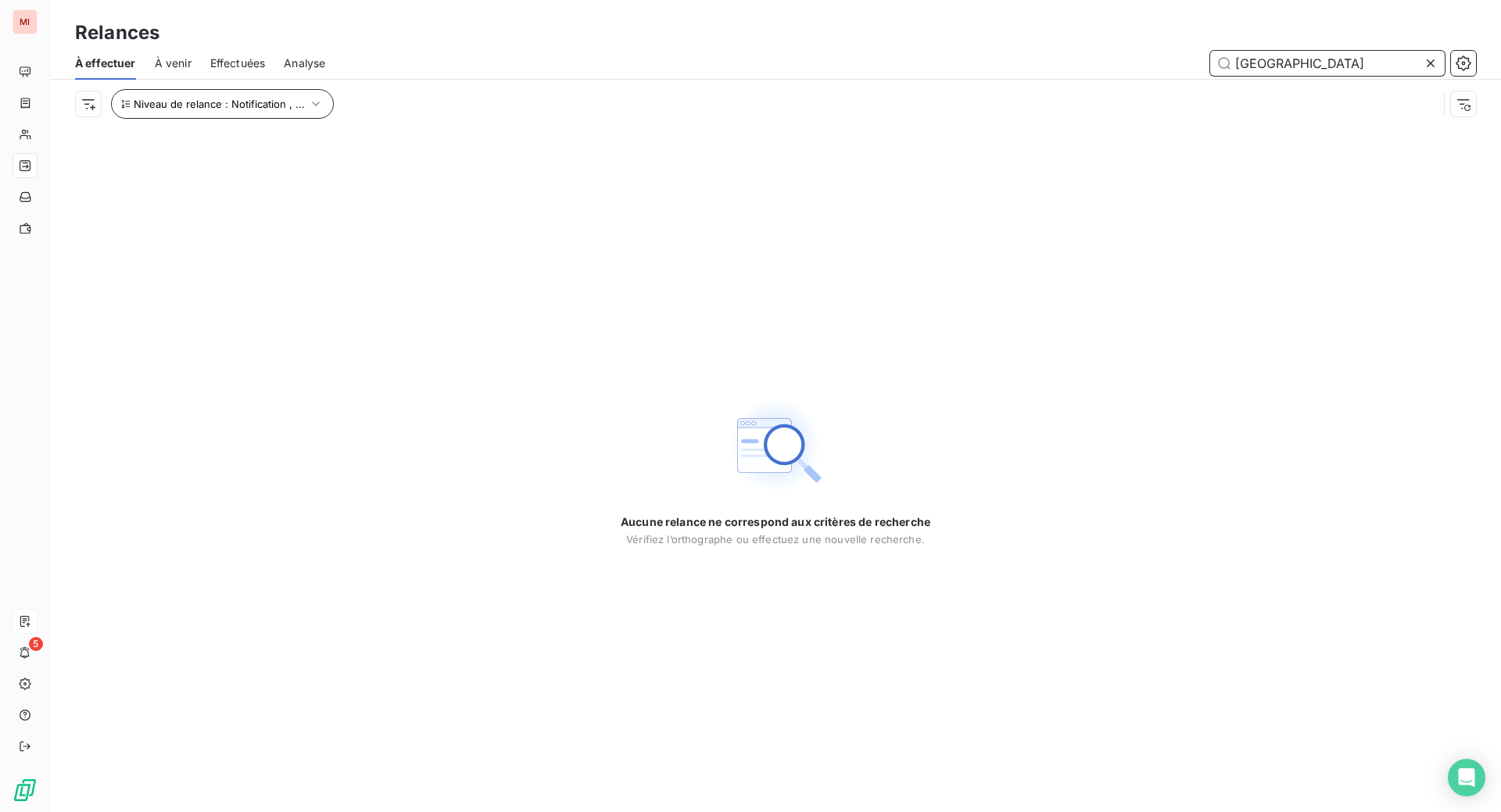
type input "[GEOGRAPHIC_DATA]"
click at [323, 112] on icon "button" at bounding box center [316, 104] width 16 height 16
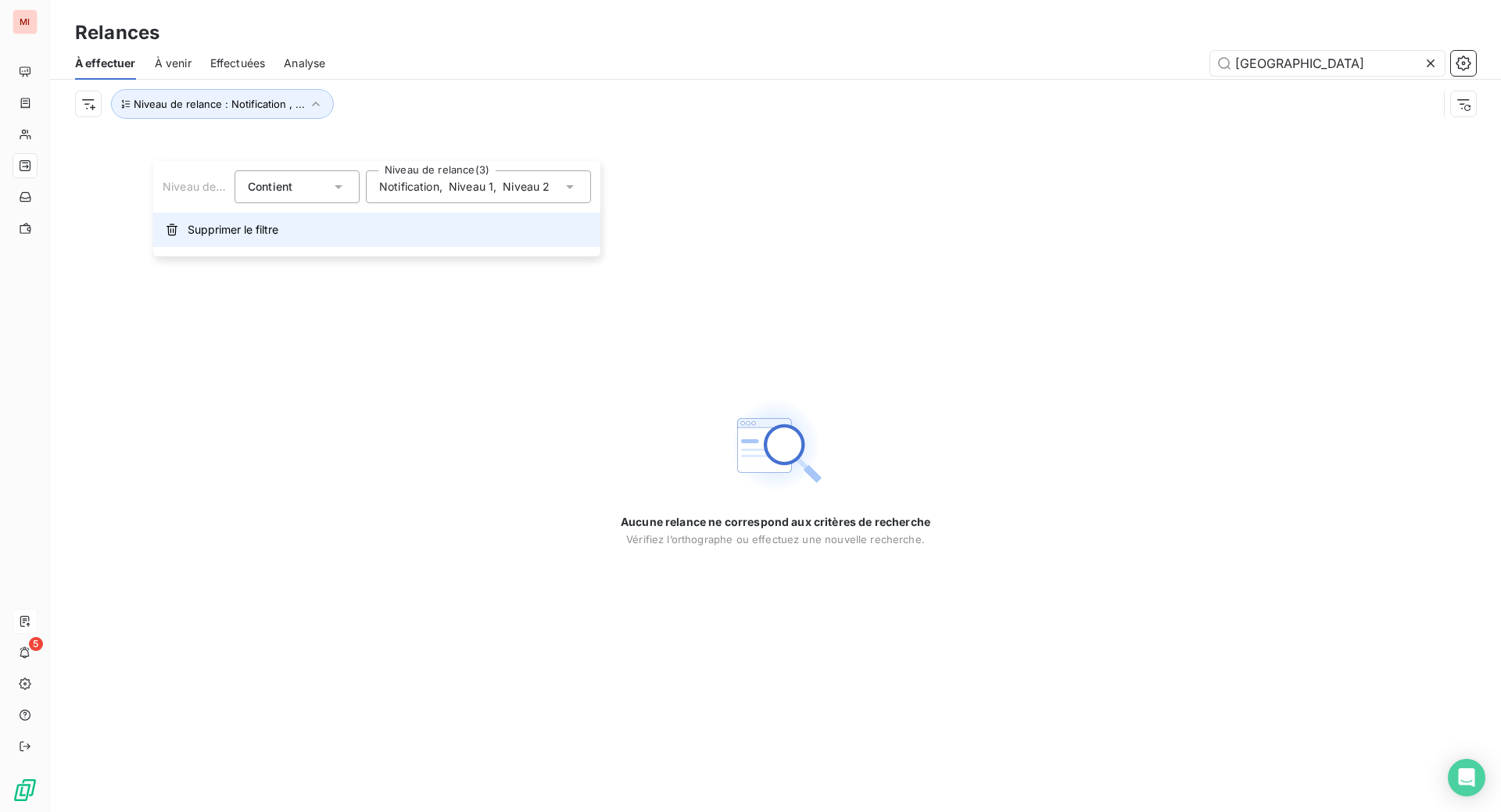
click at [230, 237] on span "Supprimer le filtre" at bounding box center [233, 229] width 91 height 16
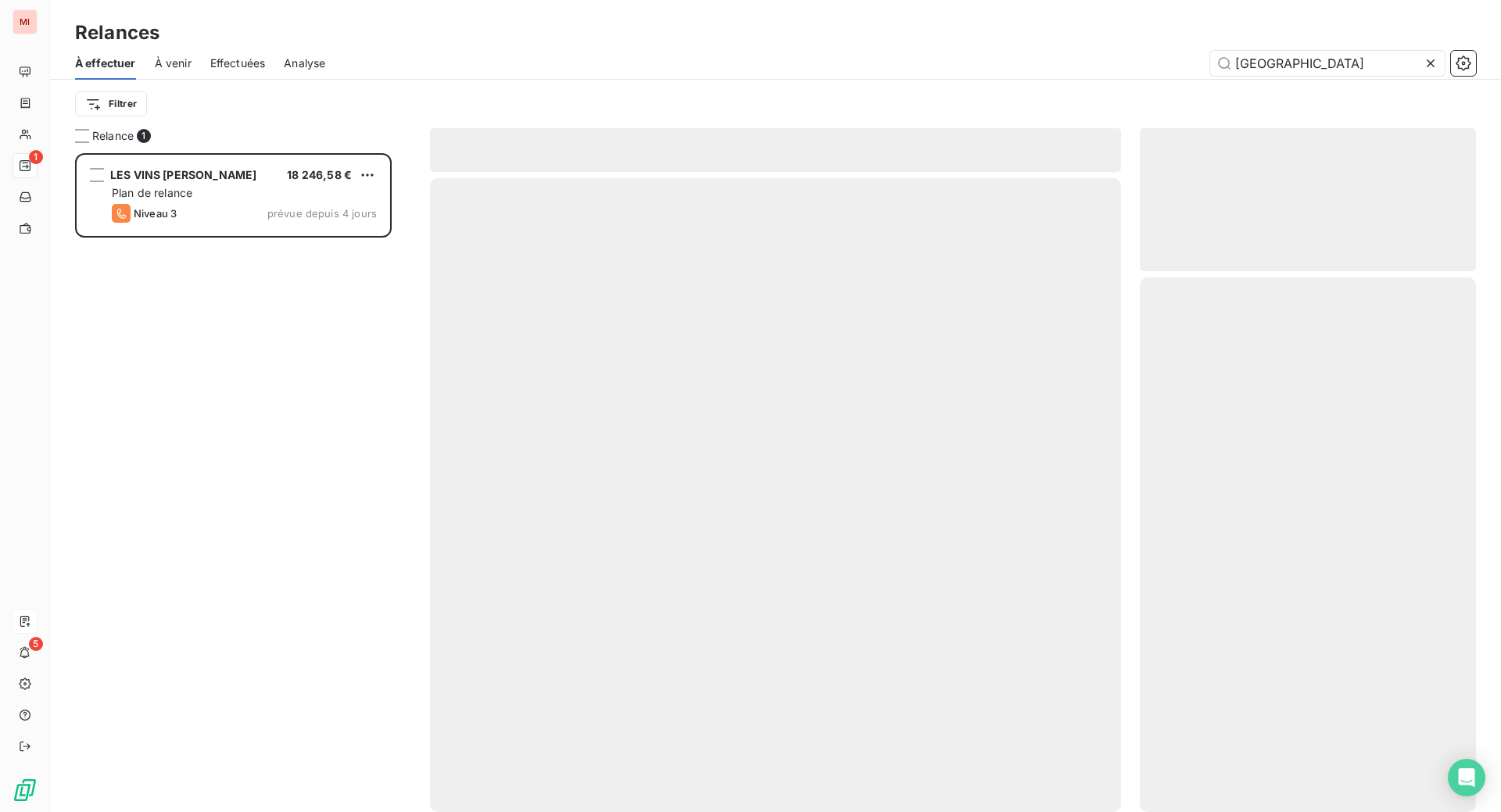
scroll to position [619, 299]
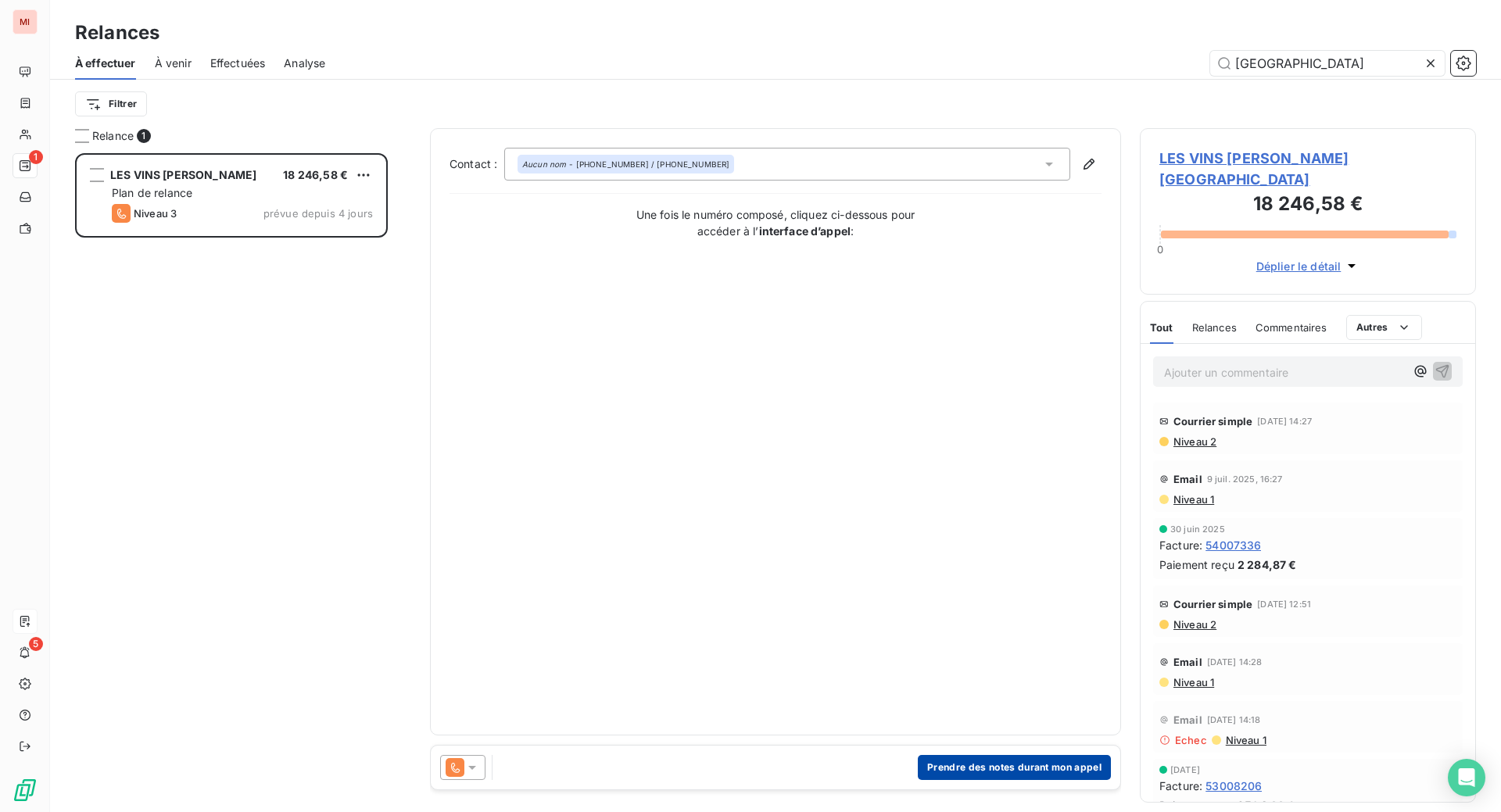
click at [954, 780] on button "Prendre des notes durant mon appel" at bounding box center [1014, 767] width 193 height 25
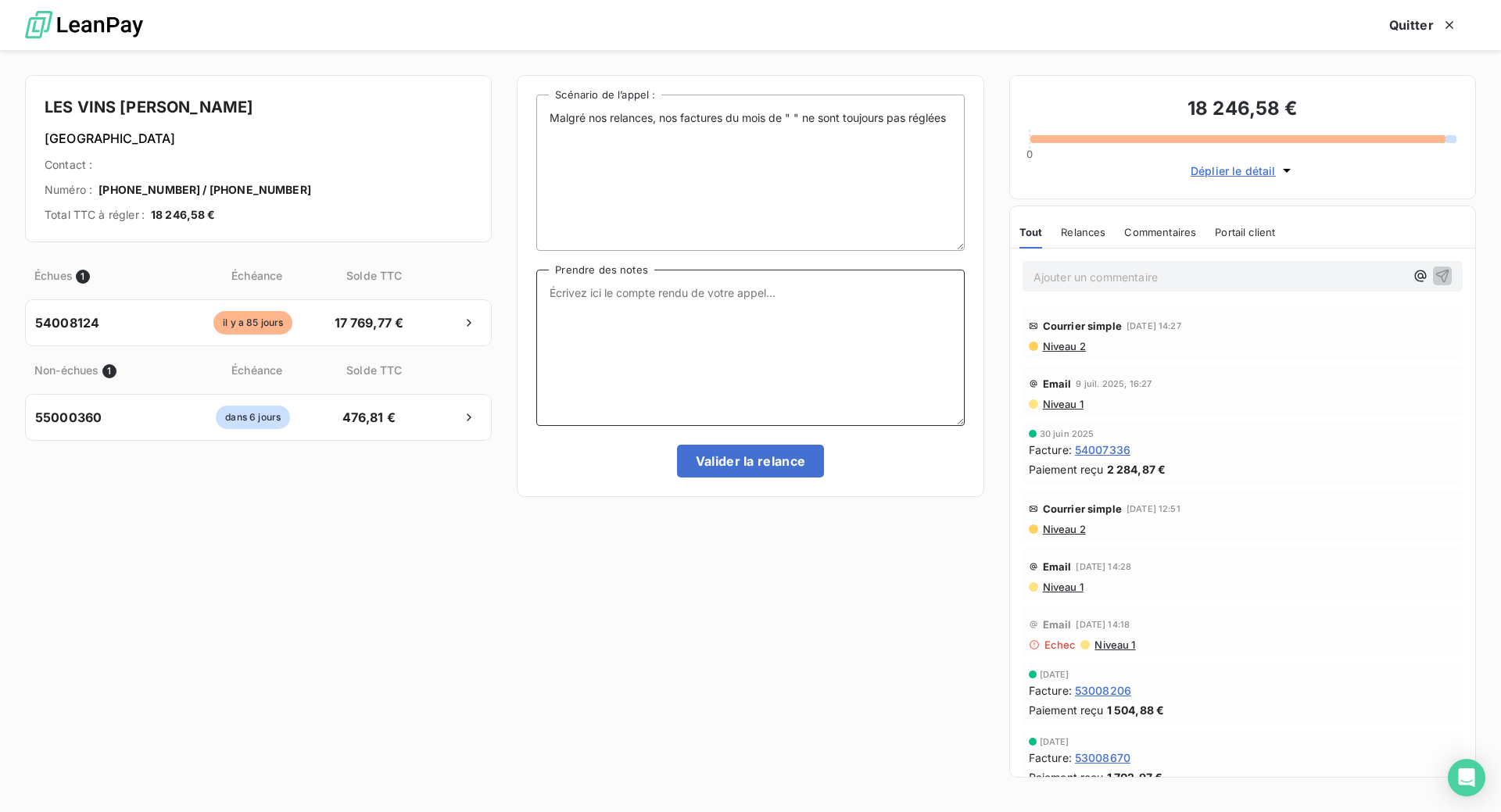
click at [659, 379] on textarea "Prendre des notes" at bounding box center [750, 348] width 428 height 156
paste textarea "Le 17/09 Com tél transmet le message à la comptable"
type textarea "Le 17/09 Com tél transmet le message à la comptable"
click at [725, 478] on button "Valider la relance" at bounding box center [750, 461] width 147 height 33
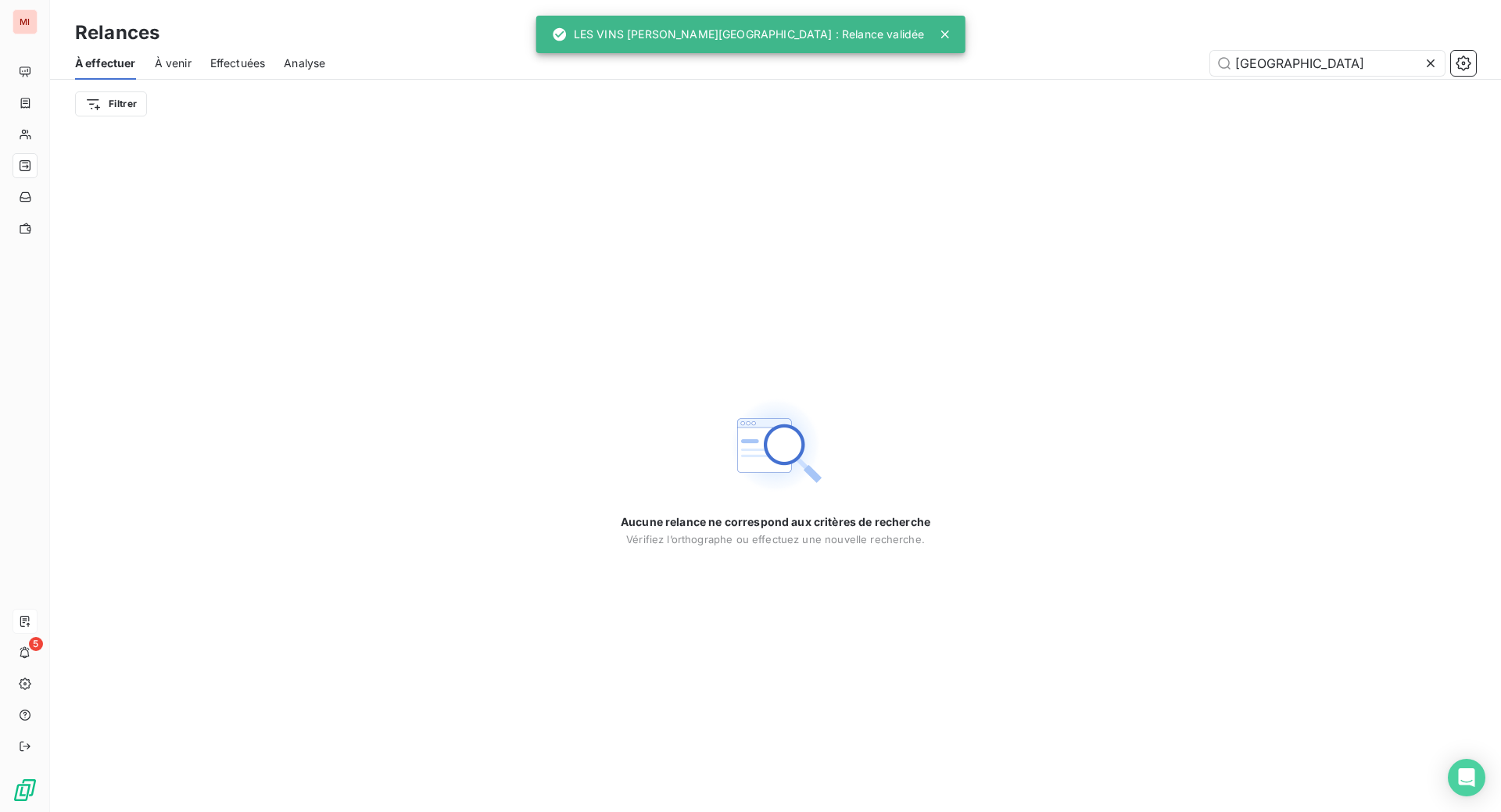
click at [1427, 67] on icon at bounding box center [1431, 63] width 8 height 8
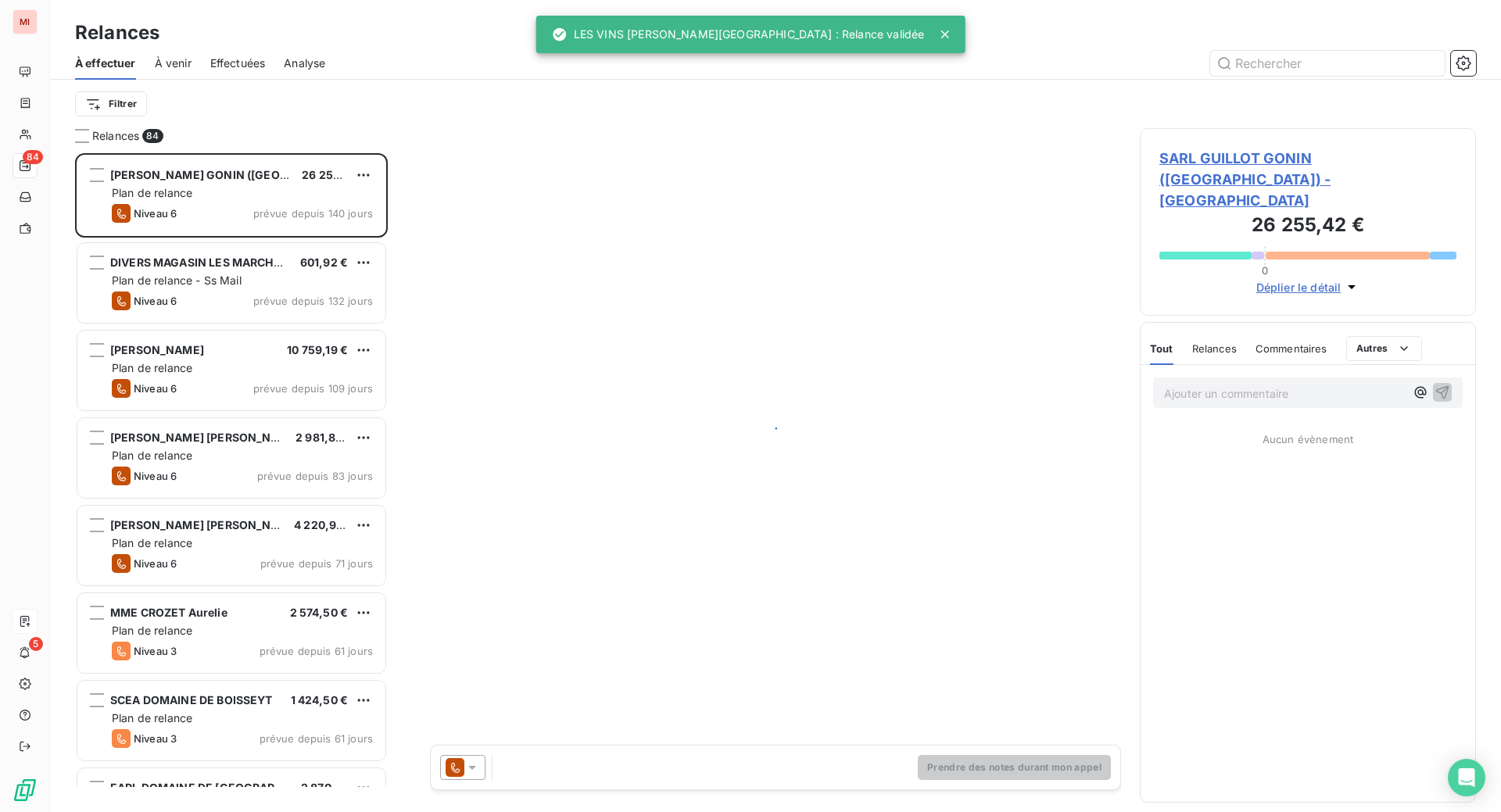
scroll to position [619, 299]
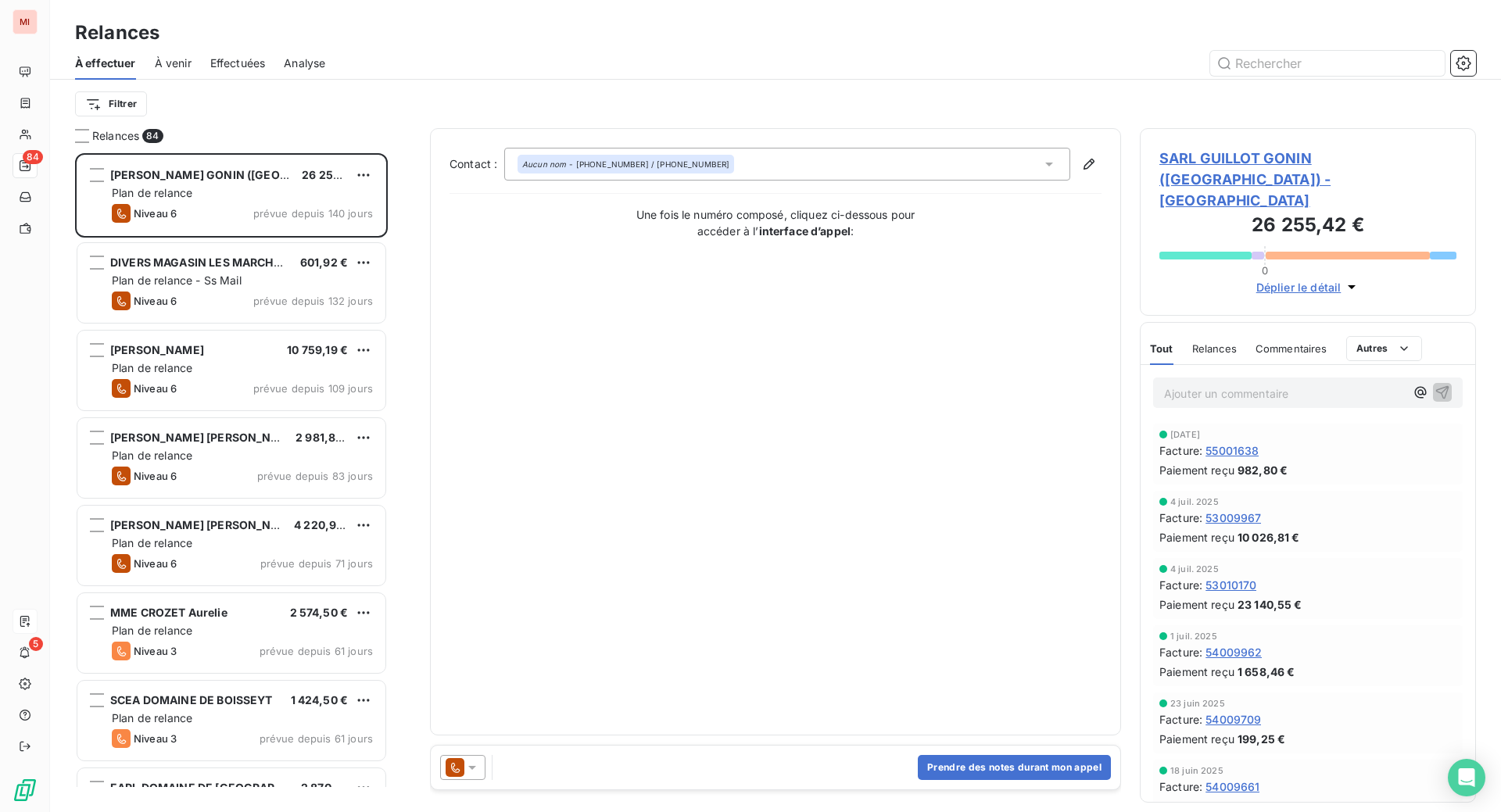
click at [860, 11] on div "Relances À effectuer À venir Effectuées Analyse Filtrer" at bounding box center [775, 64] width 1451 height 129
drag, startPoint x: 1299, startPoint y: 80, endPoint x: 1286, endPoint y: 73, distance: 14.8
click at [1298, 76] on input "text" at bounding box center [1327, 63] width 234 height 25
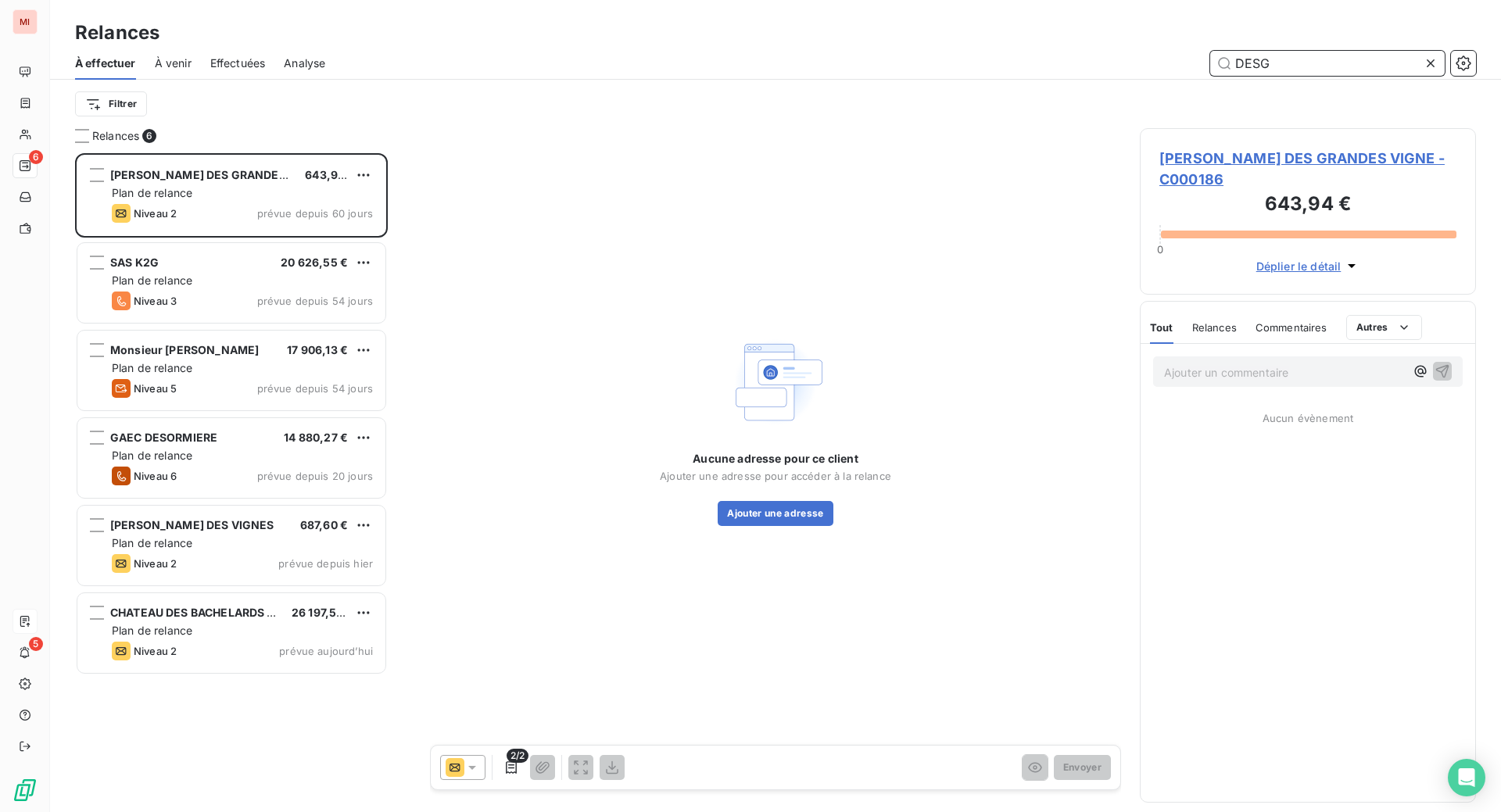
scroll to position [619, 299]
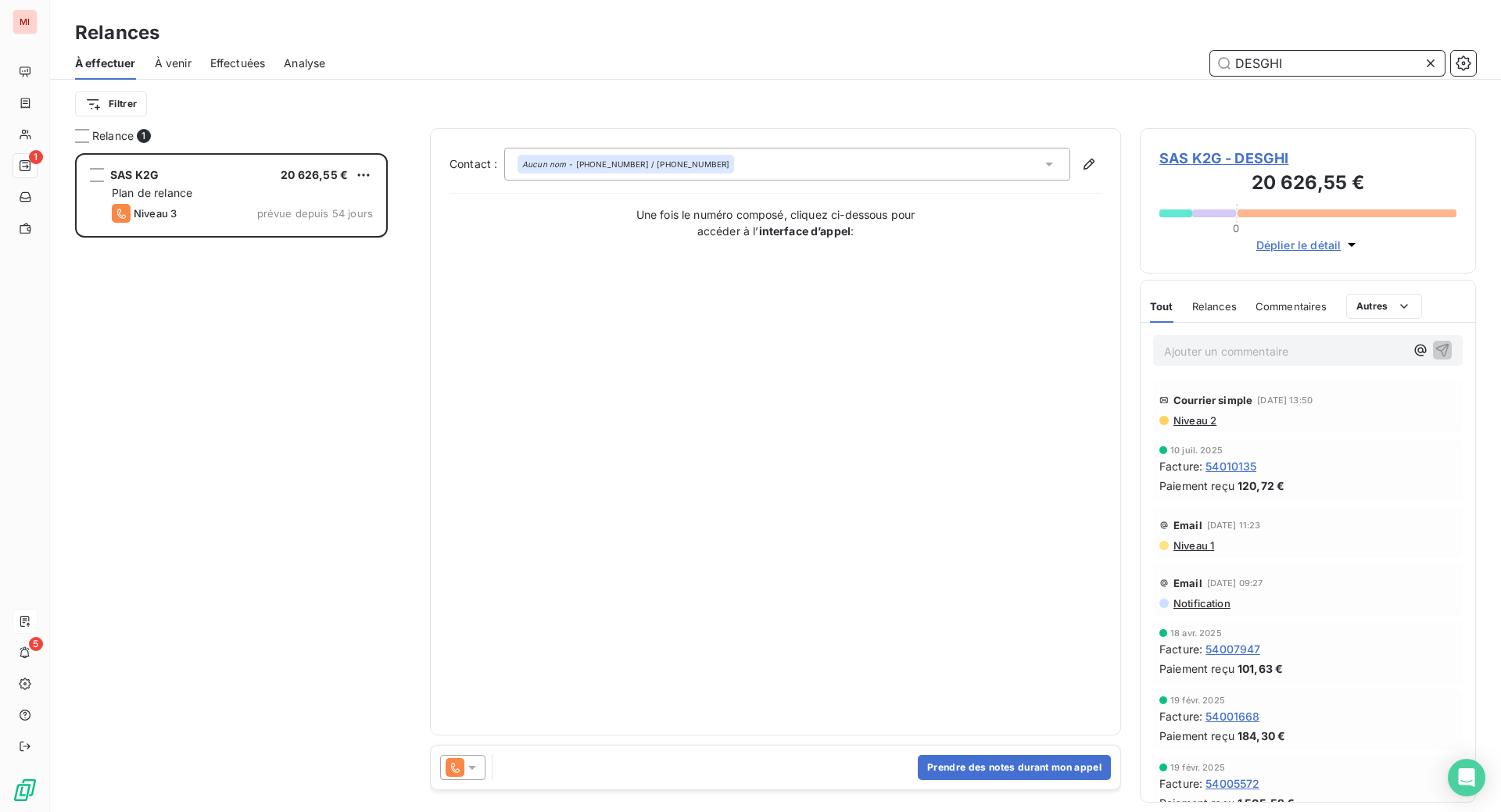
scroll to position [619, 299]
type input "DESGHI"
click at [960, 780] on button "Prendre des notes durant mon appel" at bounding box center [1014, 767] width 193 height 25
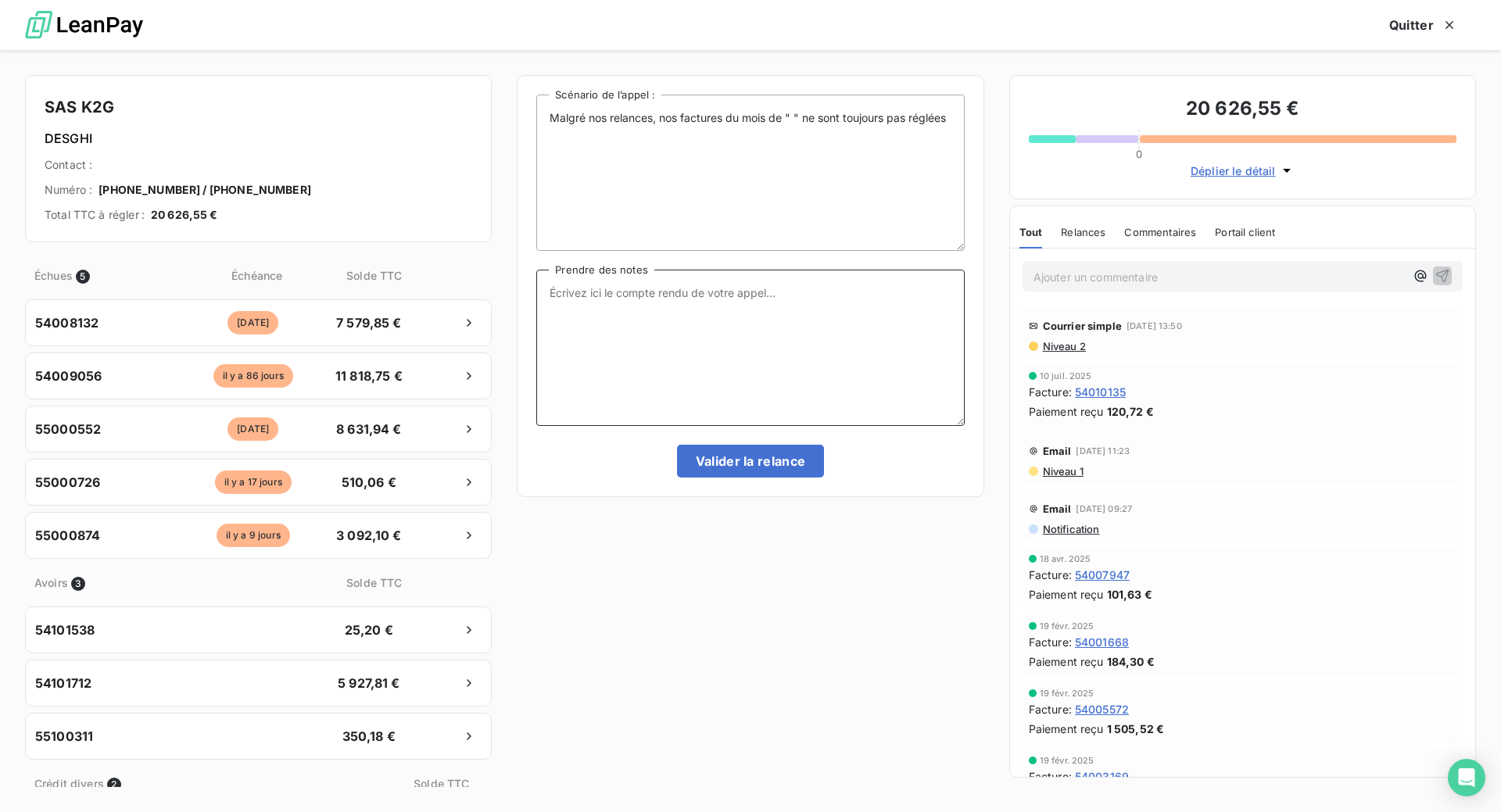
click at [607, 369] on textarea "Prendre des notes" at bounding box center [750, 348] width 428 height 156
paste textarea "Le 17/09 Com tél message laissé sur portable de [PERSON_NAME] (Idem DESGEO)"
type textarea "Le 17/09 Com tél message laissé sur portable de [PERSON_NAME] (Idem DESGEO)"
click at [728, 478] on button "Valider la relance" at bounding box center [750, 461] width 147 height 33
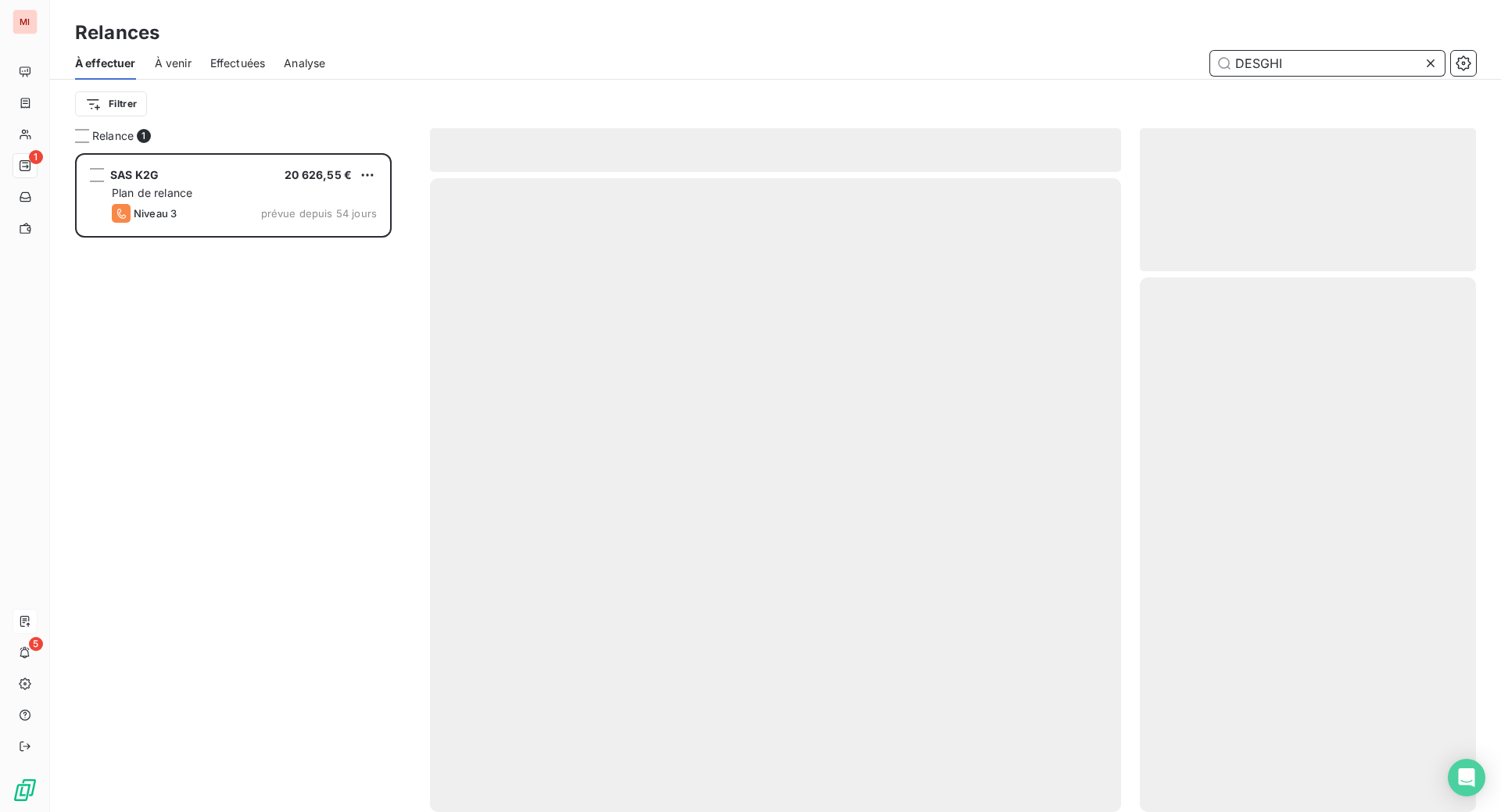
scroll to position [598, 302]
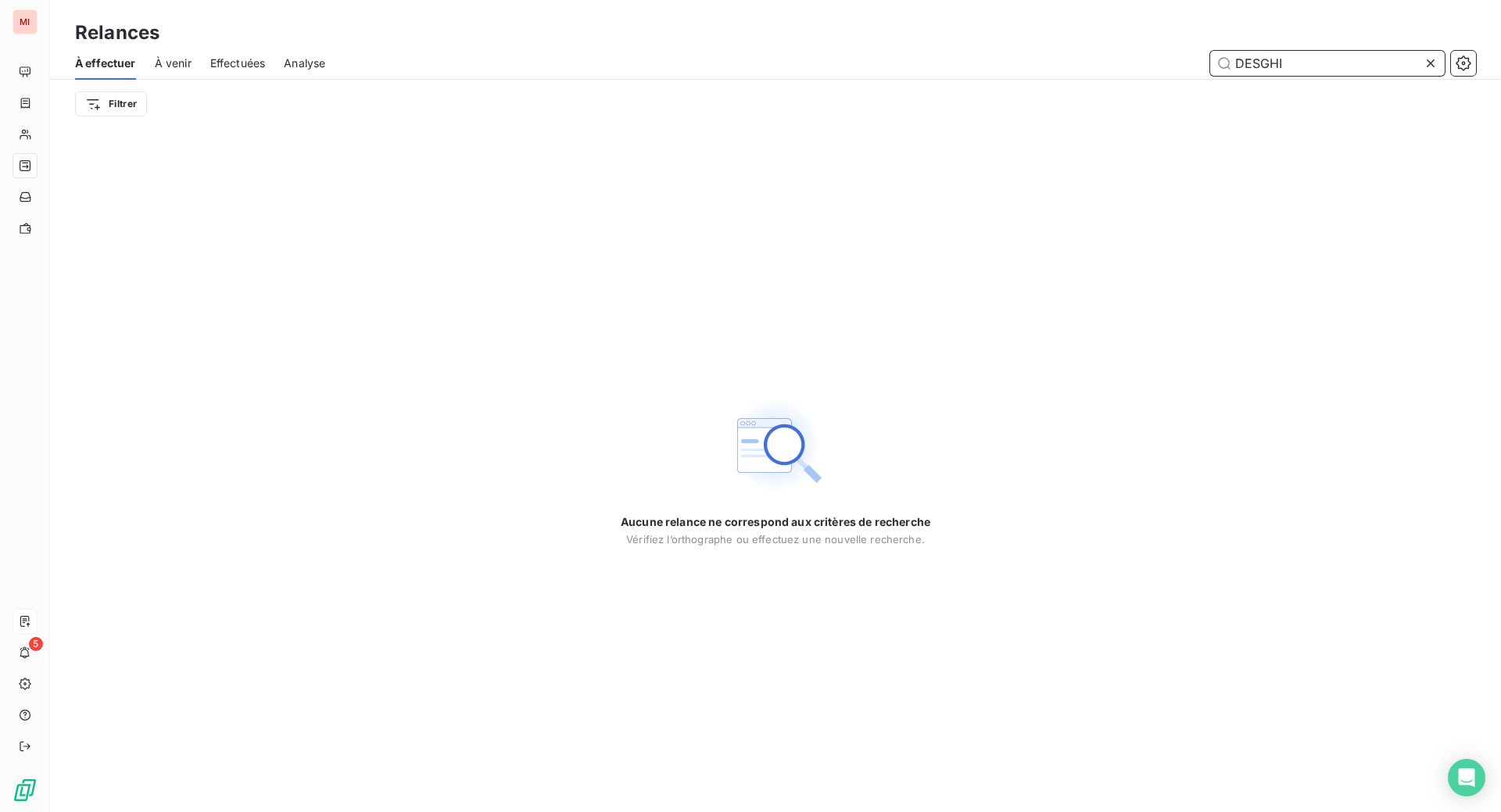
drag, startPoint x: 1294, startPoint y: 92, endPoint x: 1061, endPoint y: 91, distance: 233.0
click at [1061, 76] on div "DESGHI" at bounding box center [909, 63] width 1132 height 25
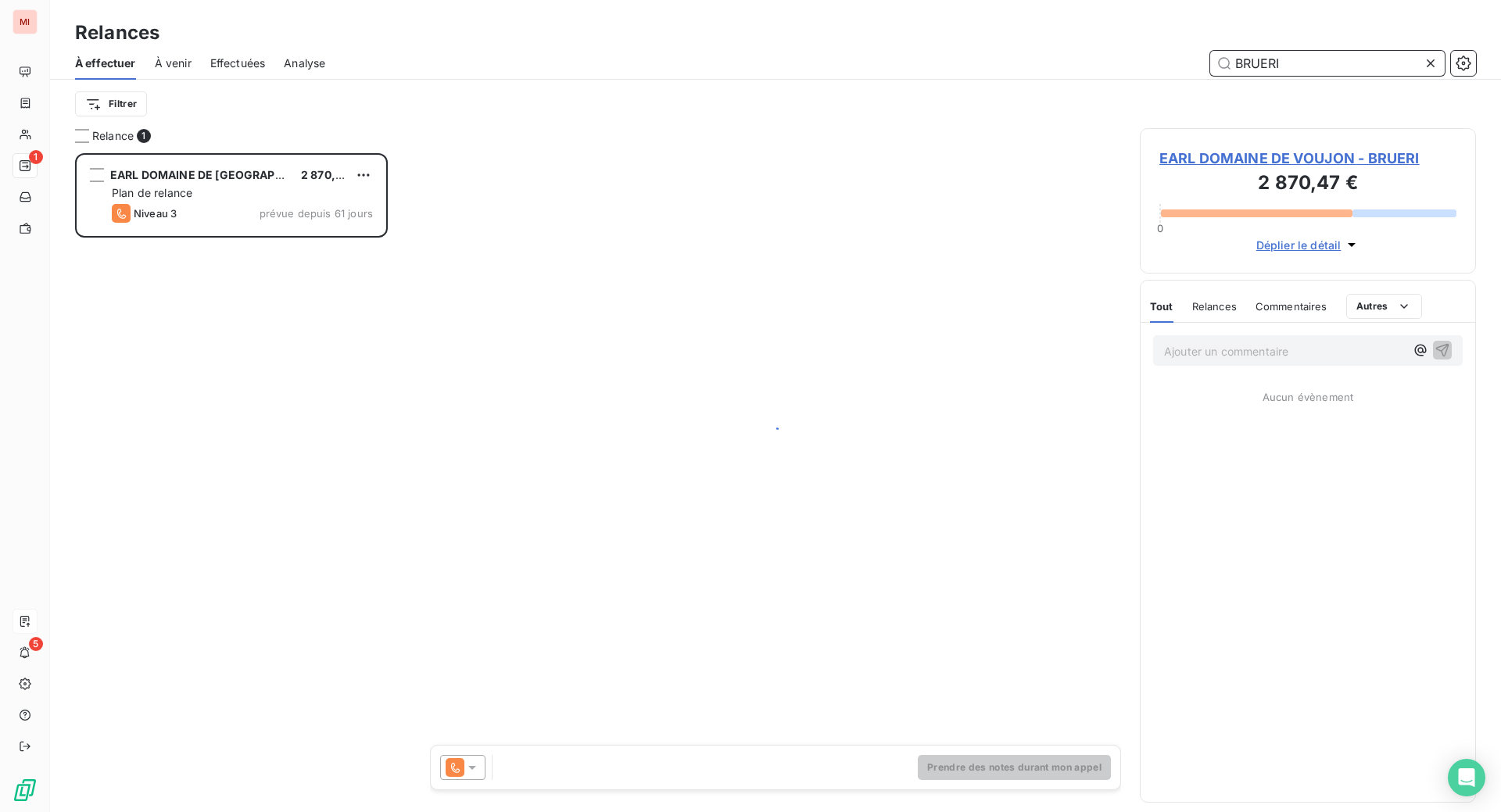
scroll to position [619, 299]
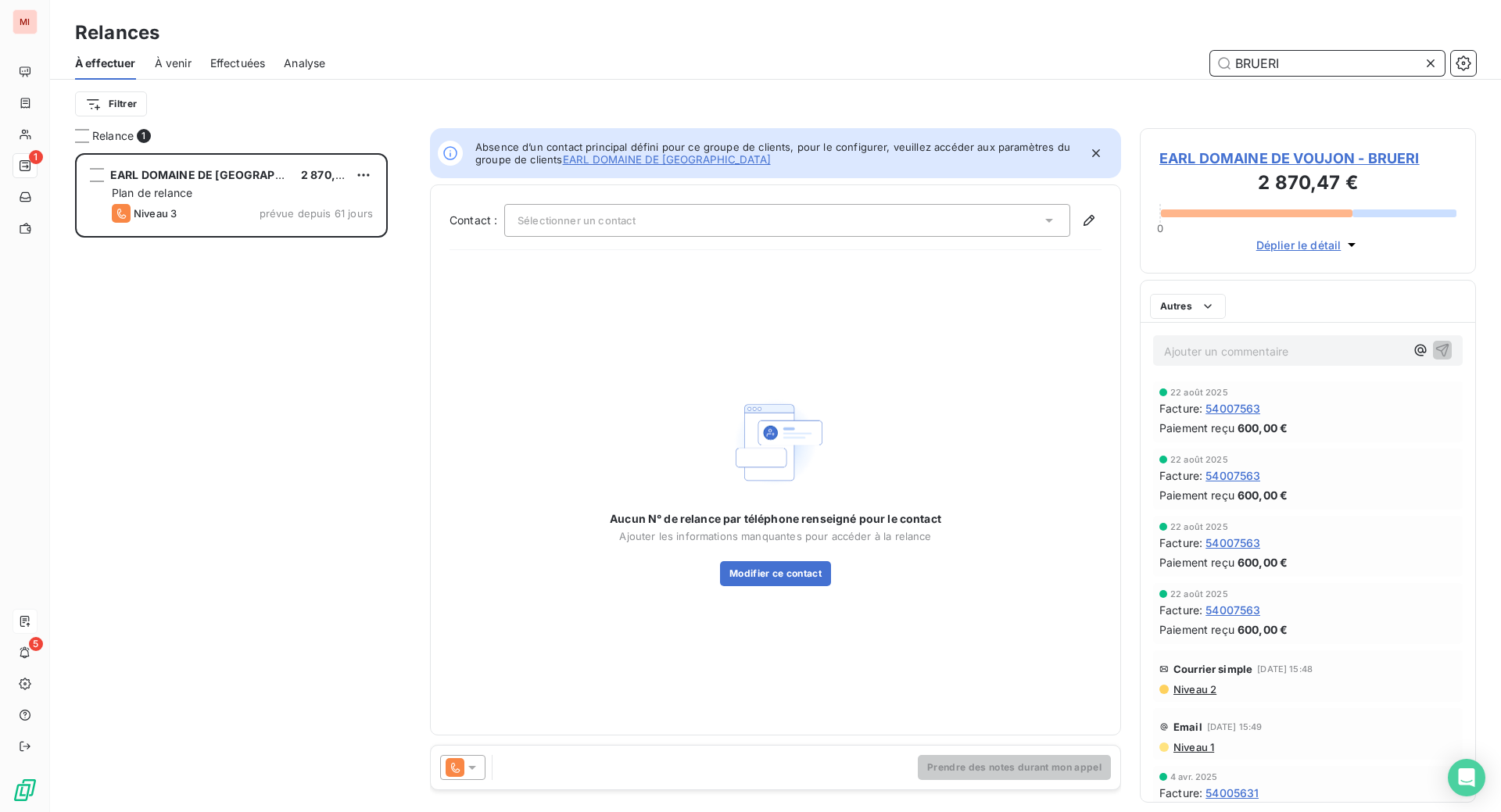
scroll to position [619, 299]
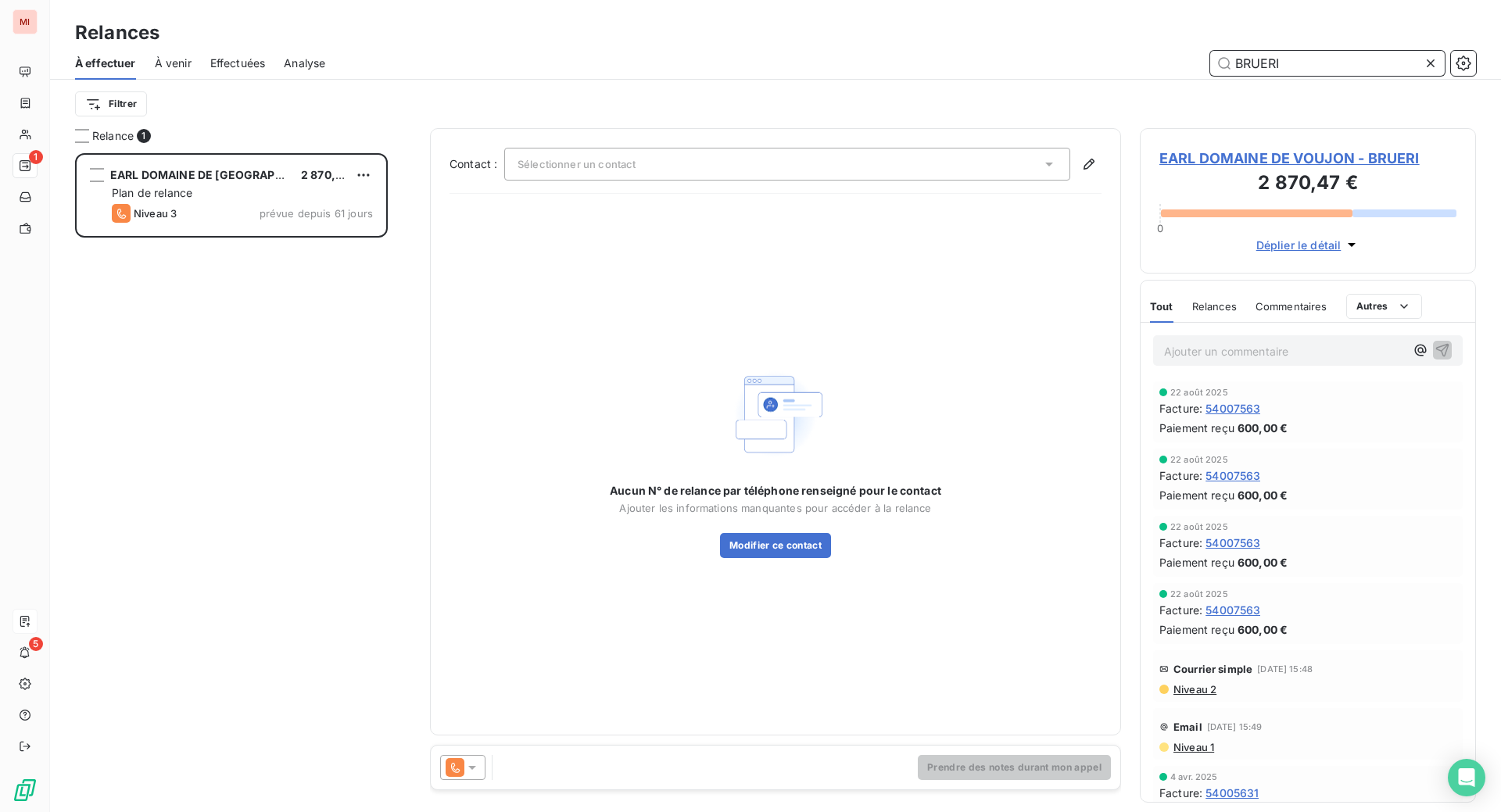
type input "BRUERI"
drag, startPoint x: 492, startPoint y: 36, endPoint x: 622, endPoint y: 296, distance: 290.7
click at [492, 36] on div "Relances" at bounding box center [775, 33] width 1451 height 28
click at [1025, 181] on div "Sélectionner un contact" at bounding box center [787, 164] width 566 height 33
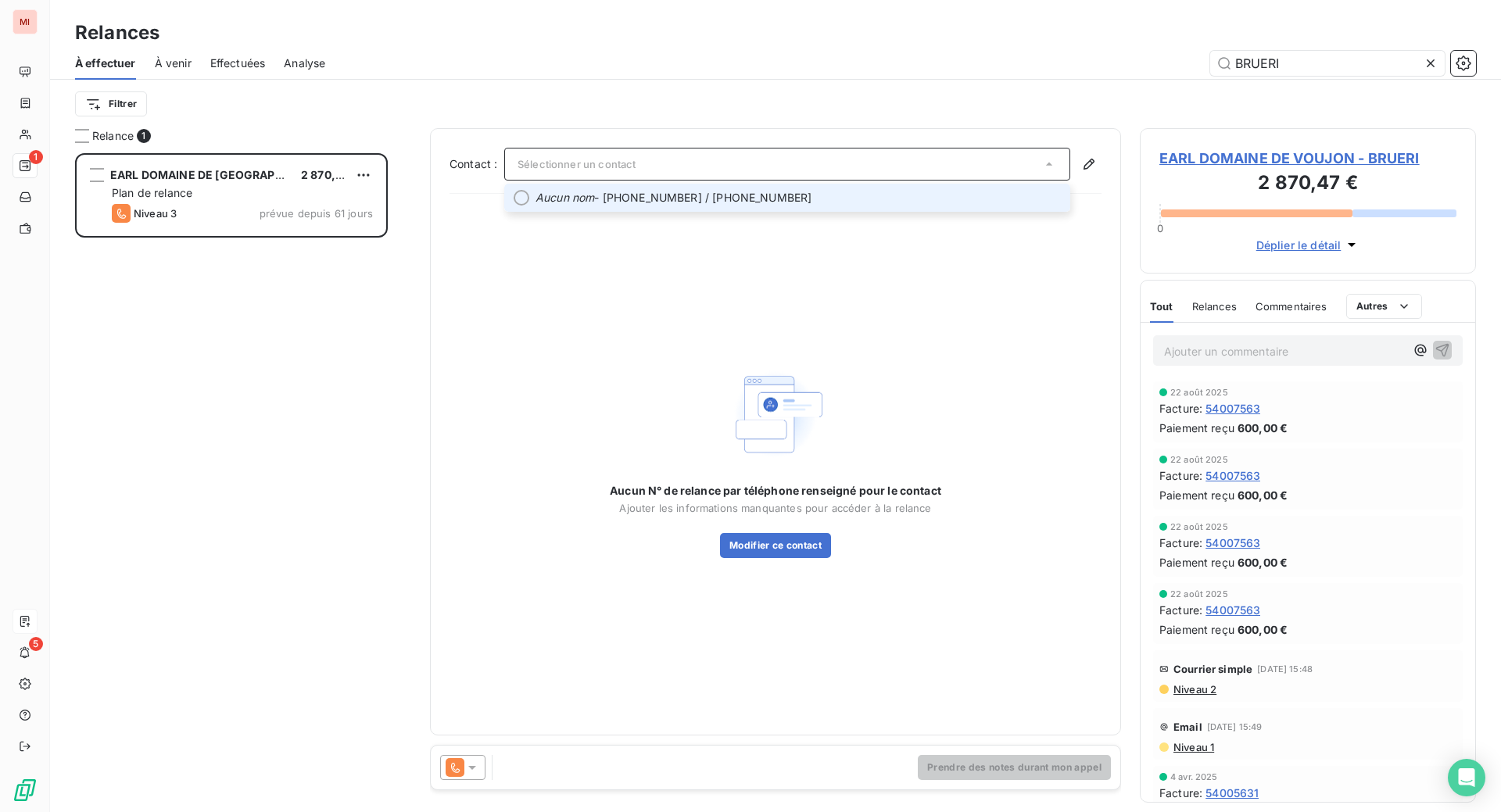
click at [783, 206] on span "Aucun nom - [PHONE_NUMBER] / [PHONE_NUMBER]" at bounding box center [798, 198] width 525 height 16
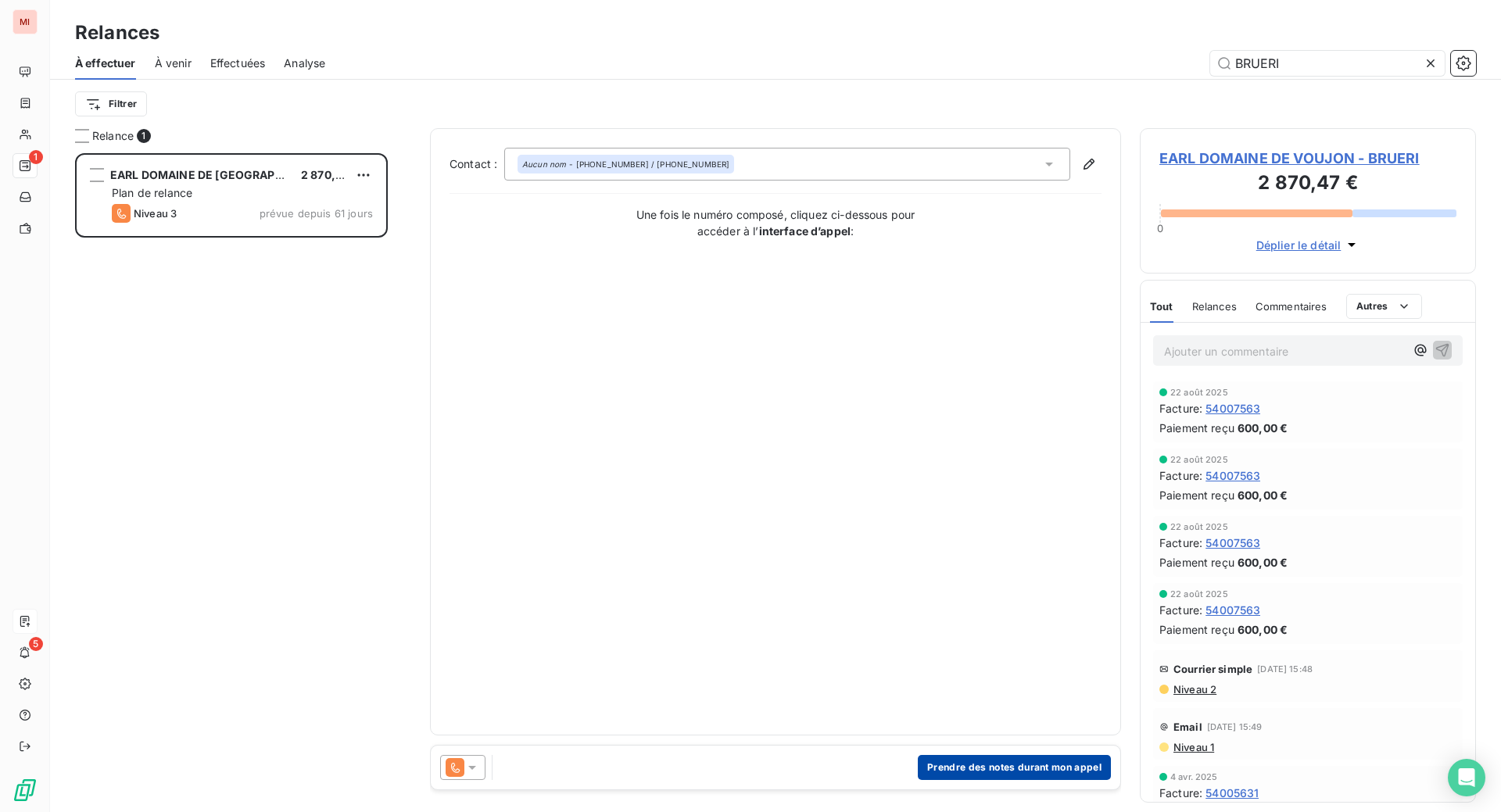
click at [935, 780] on button "Prendre des notes durant mon appel" at bounding box center [1014, 767] width 193 height 25
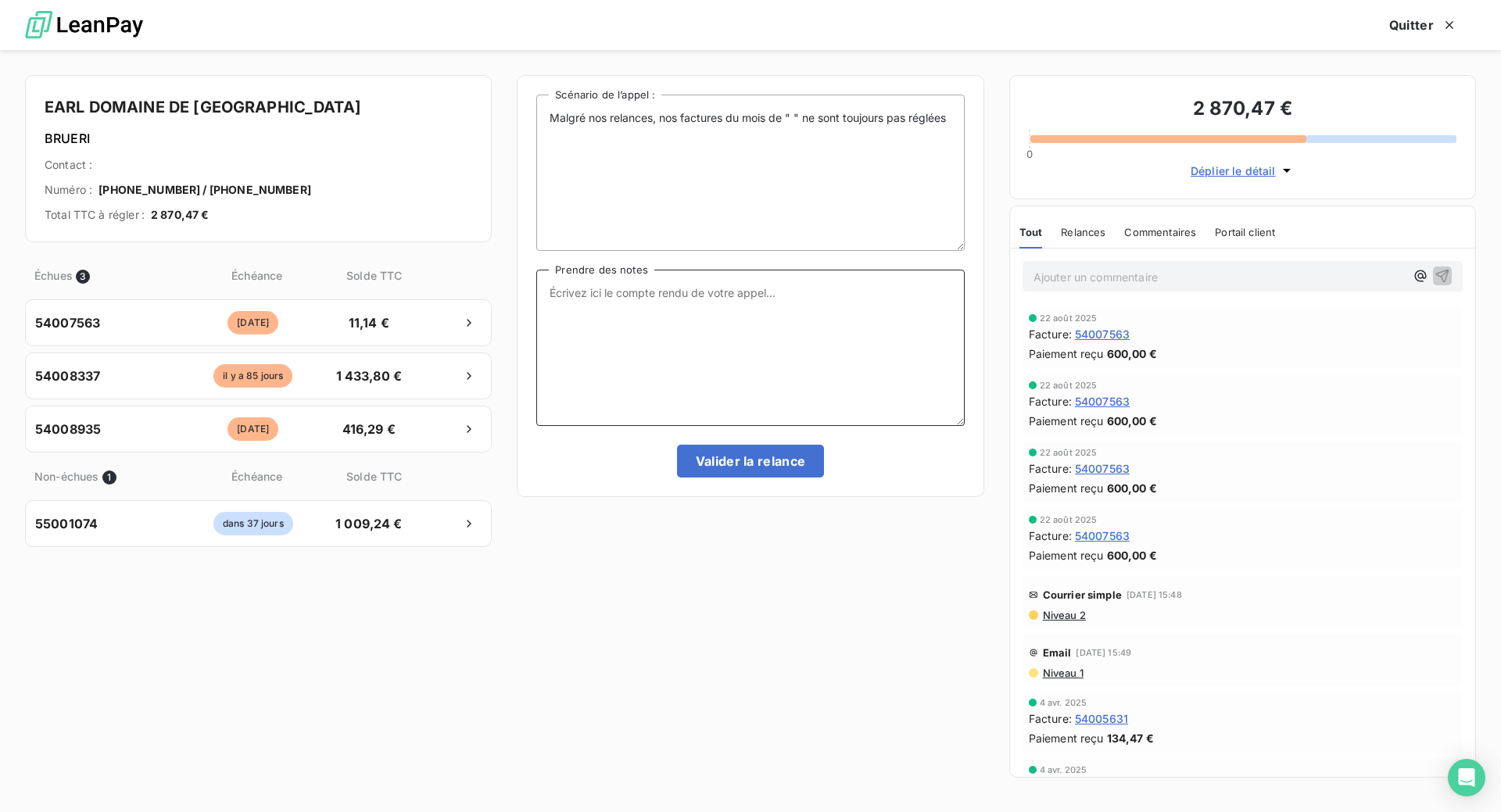
click at [630, 351] on textarea "Prendre des notes" at bounding box center [750, 348] width 428 height 156
paste textarea "Le 17/09 Com tél va régulariser les 11,14 € cette semaine par VB, puis passera …"
type textarea "Le 17/09 Com tél va régulariser les 11,14 € cette semaine par VB, puis passera …"
click at [708, 478] on button "Valider la relance" at bounding box center [750, 461] width 147 height 33
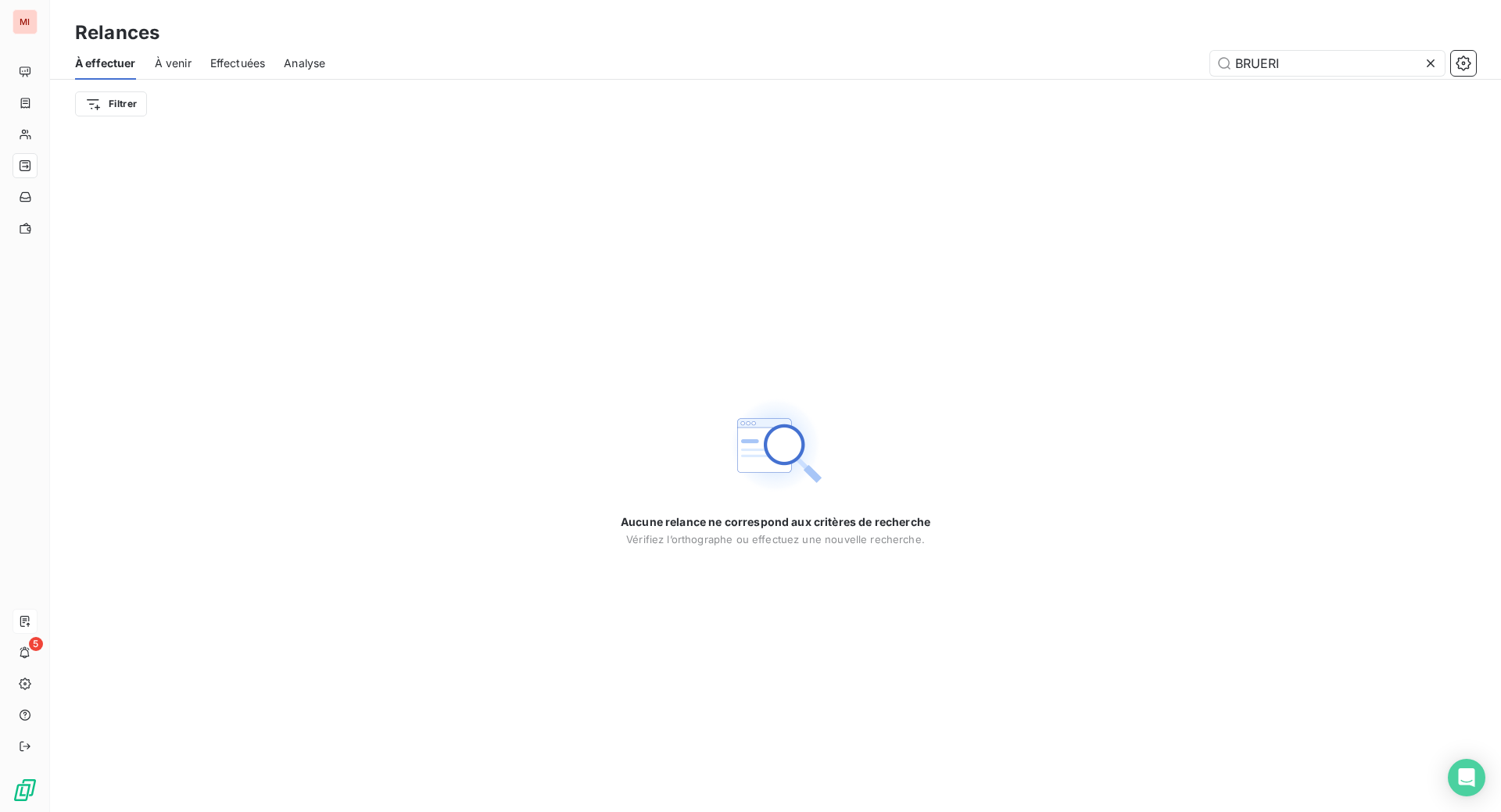
click at [623, 42] on div "Relances" at bounding box center [775, 33] width 1451 height 28
drag, startPoint x: 1286, startPoint y: 85, endPoint x: 1111, endPoint y: 87, distance: 175.0
click at [1111, 76] on div "BRUERI" at bounding box center [909, 63] width 1132 height 25
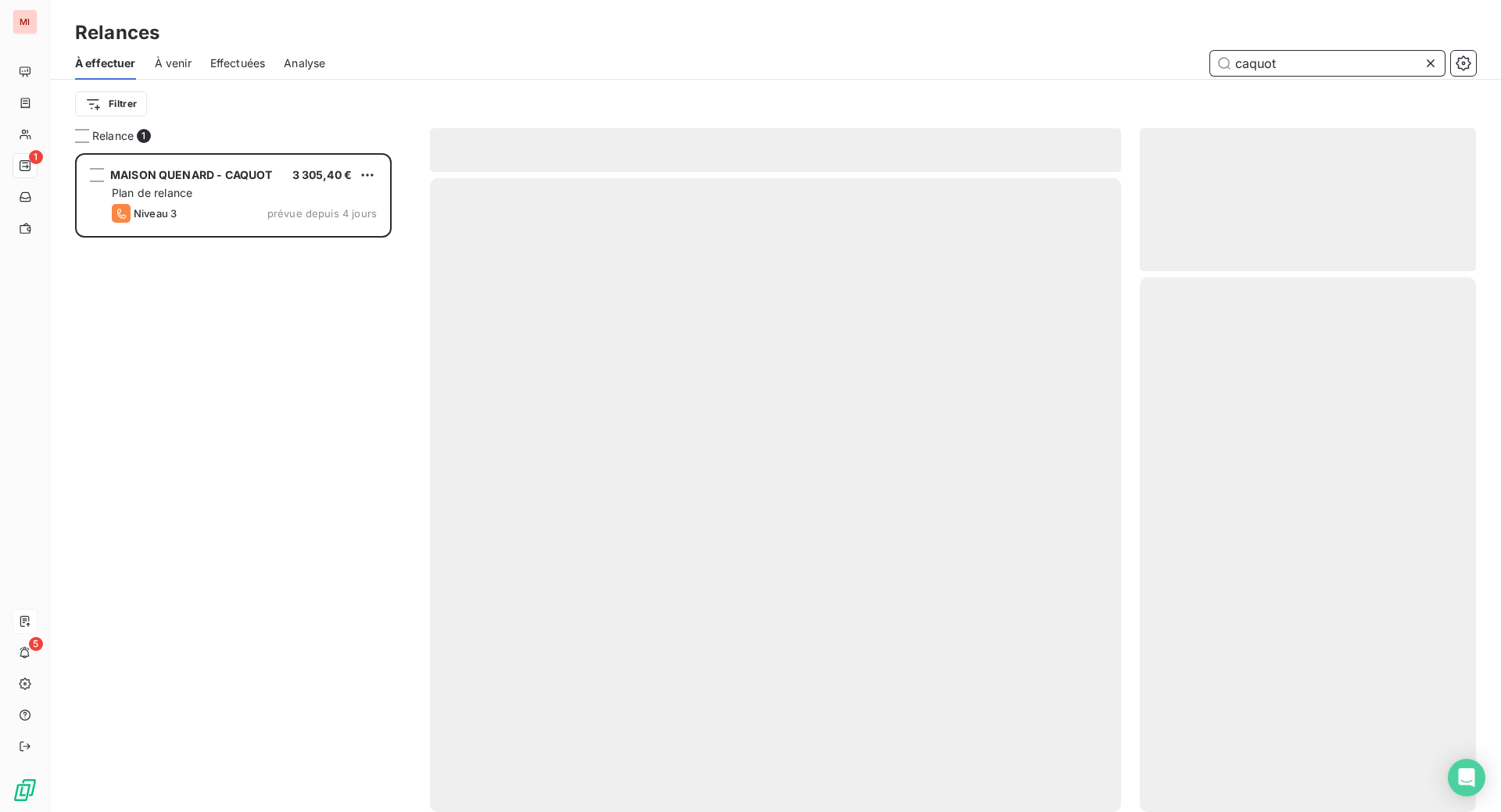
scroll to position [619, 299]
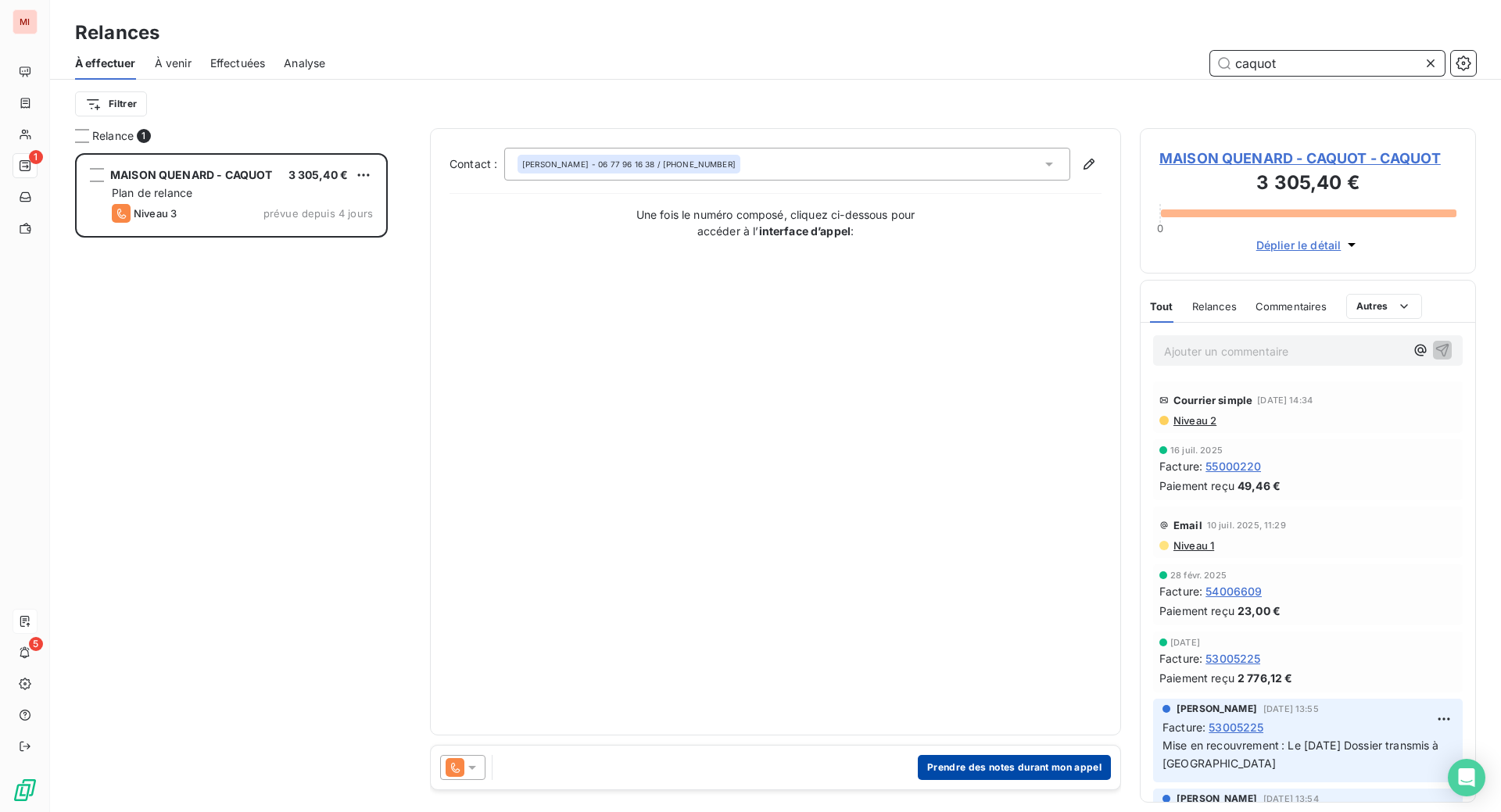
type input "caquot"
click at [991, 780] on button "Prendre des notes durant mon appel" at bounding box center [1014, 767] width 193 height 25
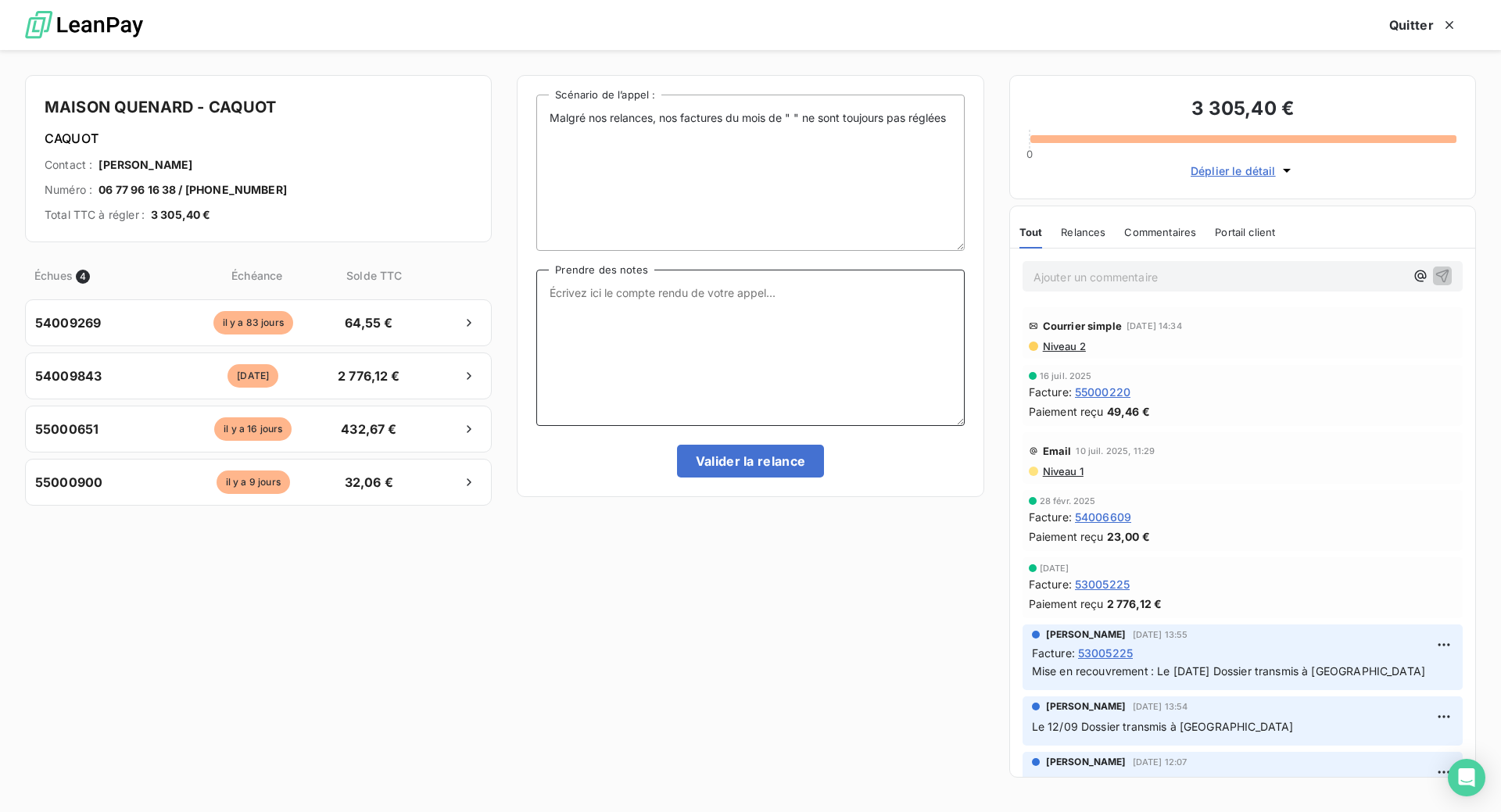
click at [621, 359] on textarea "Prendre des notes" at bounding box center [750, 348] width 428 height 156
paste textarea "Le 17/09 Com tél message laissé s/ portable de M. [PERSON_NAME]"
type textarea "Le 17/09 Com tél message laissé s/ portable de M. [PERSON_NAME]"
click at [745, 478] on button "Valider la relance" at bounding box center [750, 461] width 147 height 33
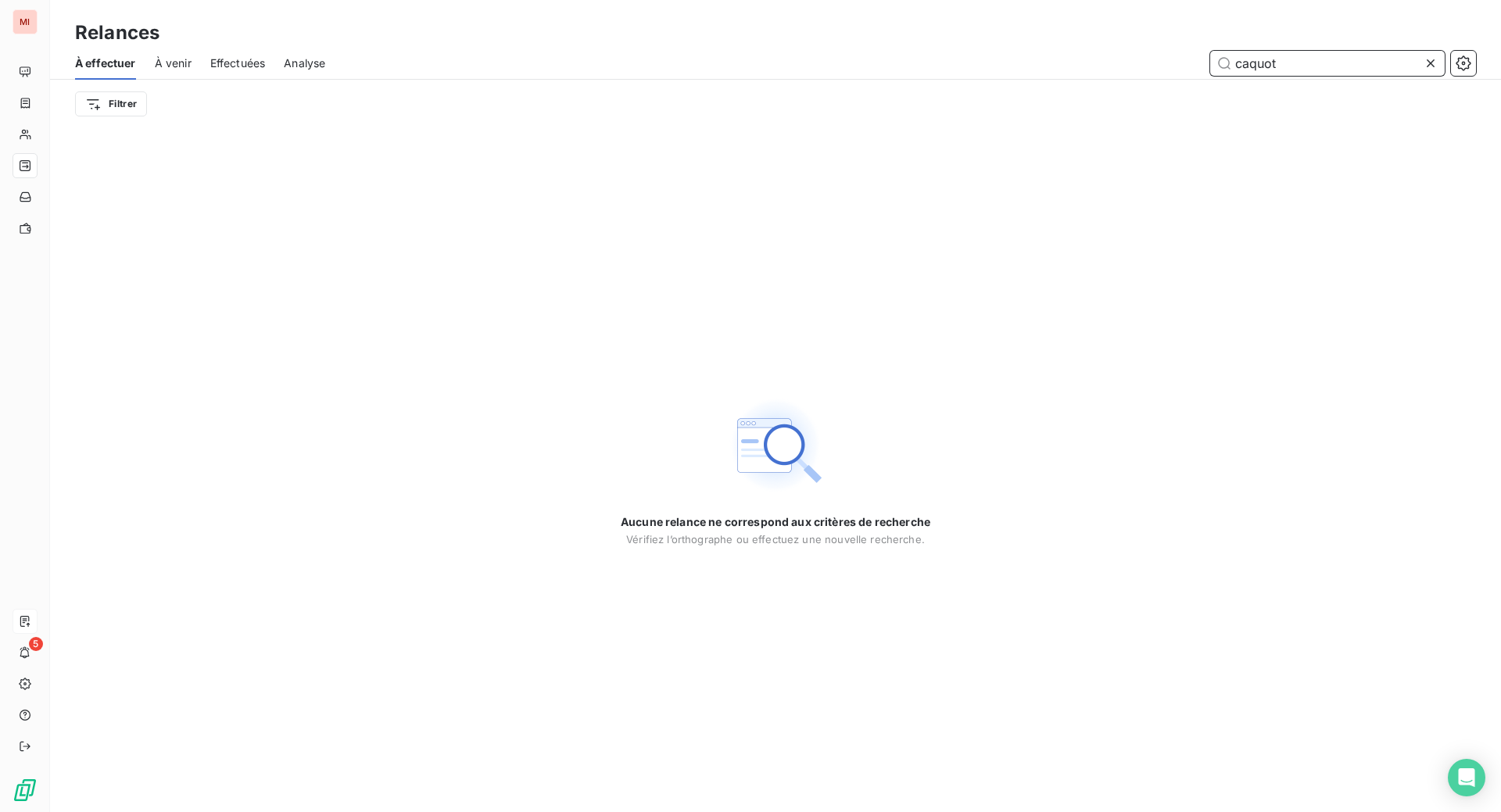
drag, startPoint x: 1313, startPoint y: 88, endPoint x: 995, endPoint y: 95, distance: 318.1
click at [996, 76] on div "caquot" at bounding box center [909, 63] width 1132 height 25
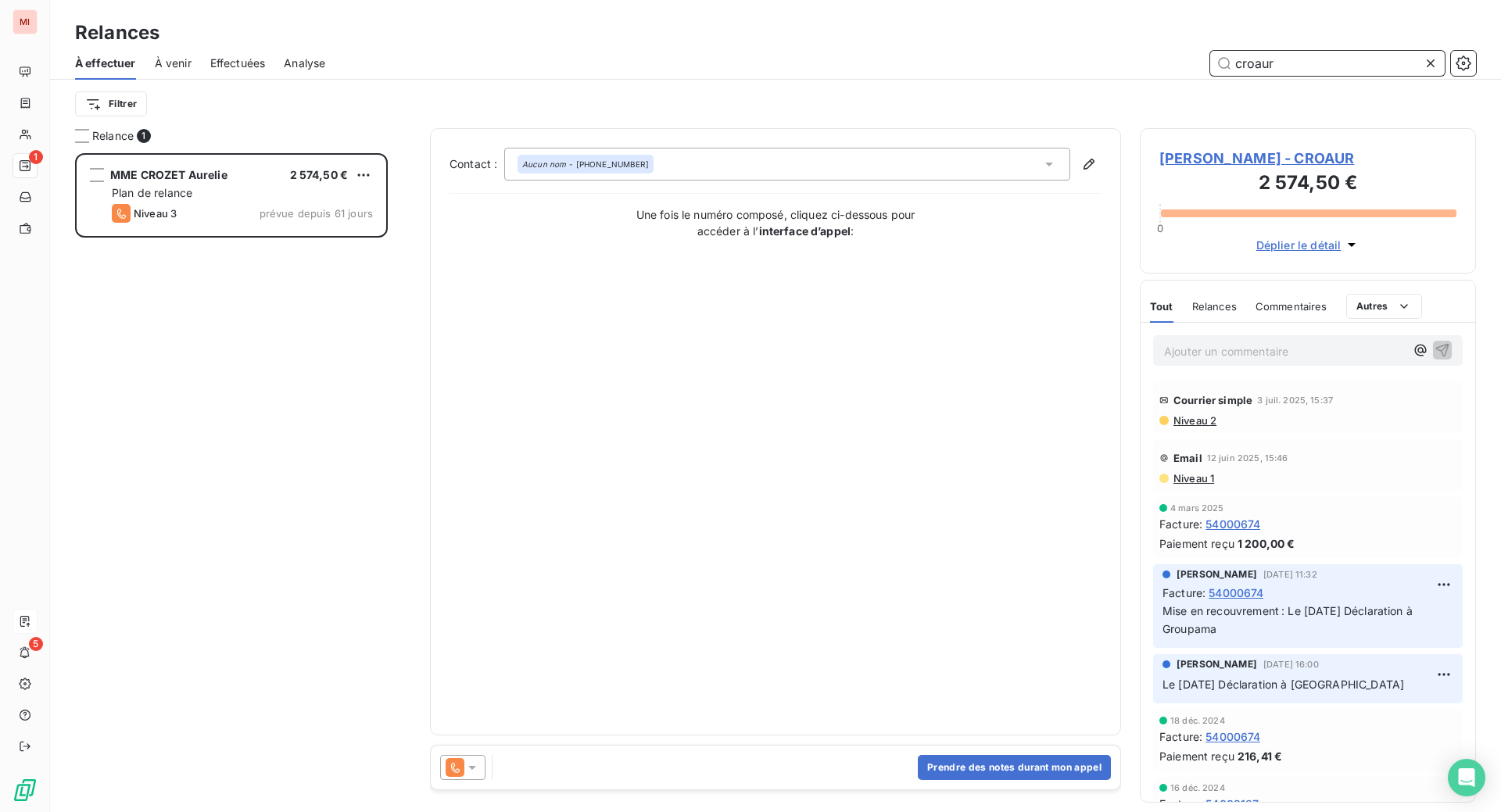
scroll to position [619, 299]
type input "croaur"
click at [943, 780] on button "Prendre des notes durant mon appel" at bounding box center [1014, 767] width 193 height 25
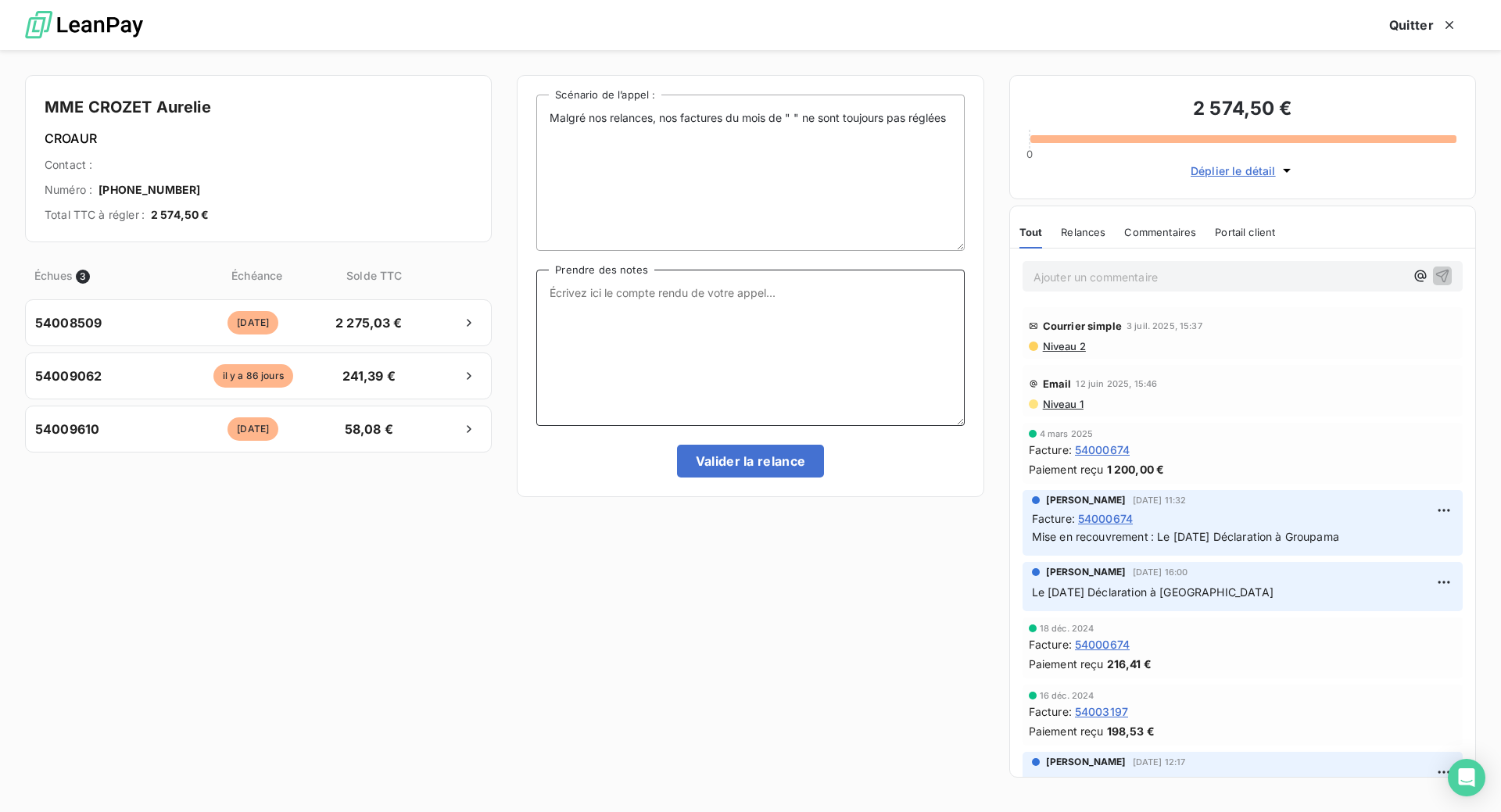
click at [624, 365] on textarea "Prendre des notes" at bounding box center [750, 348] width 428 height 156
paste textarea "Le 17/09 Com tél factures envoyés par mail avec situation de compte"
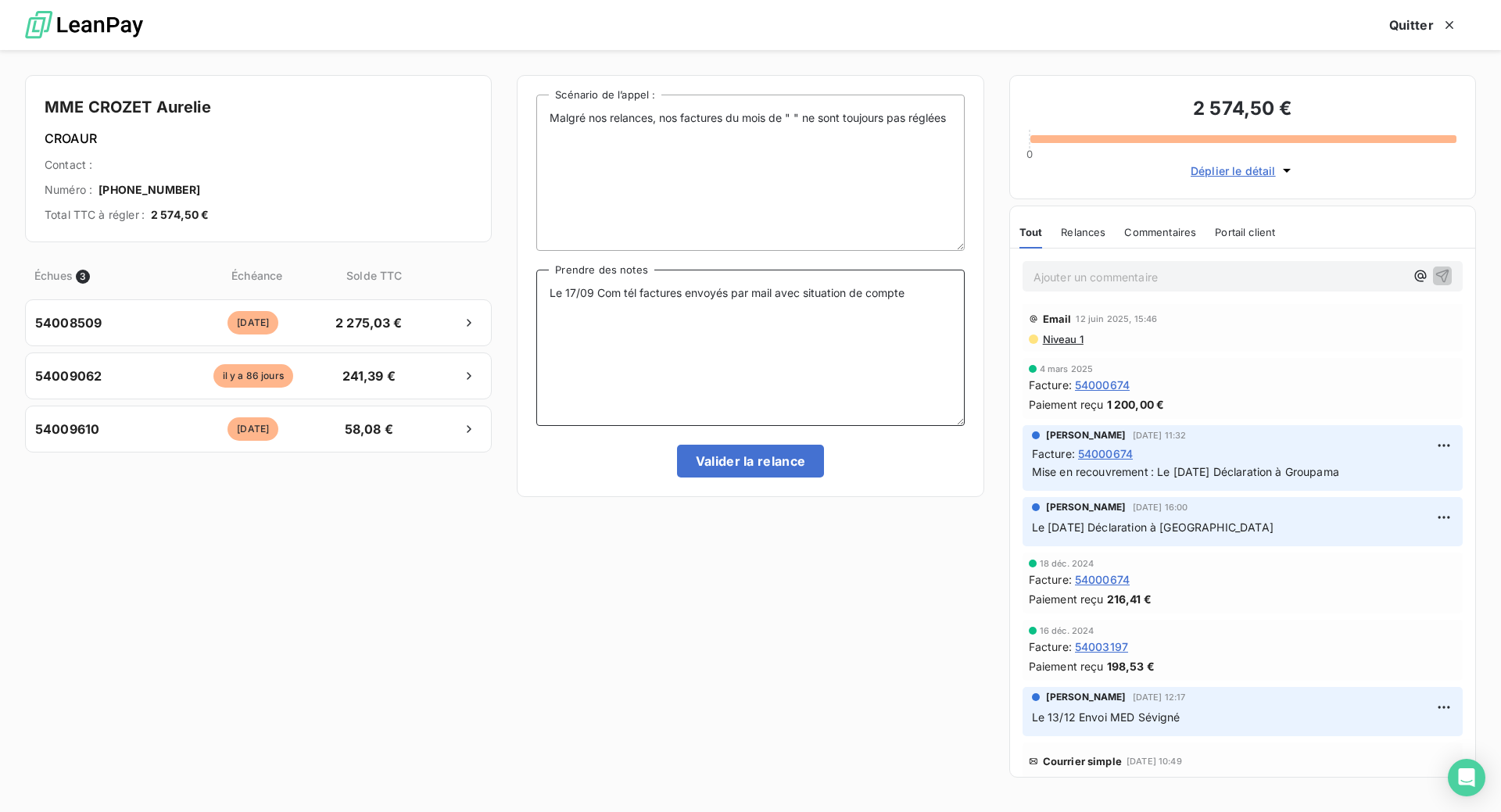
scroll to position [98, 0]
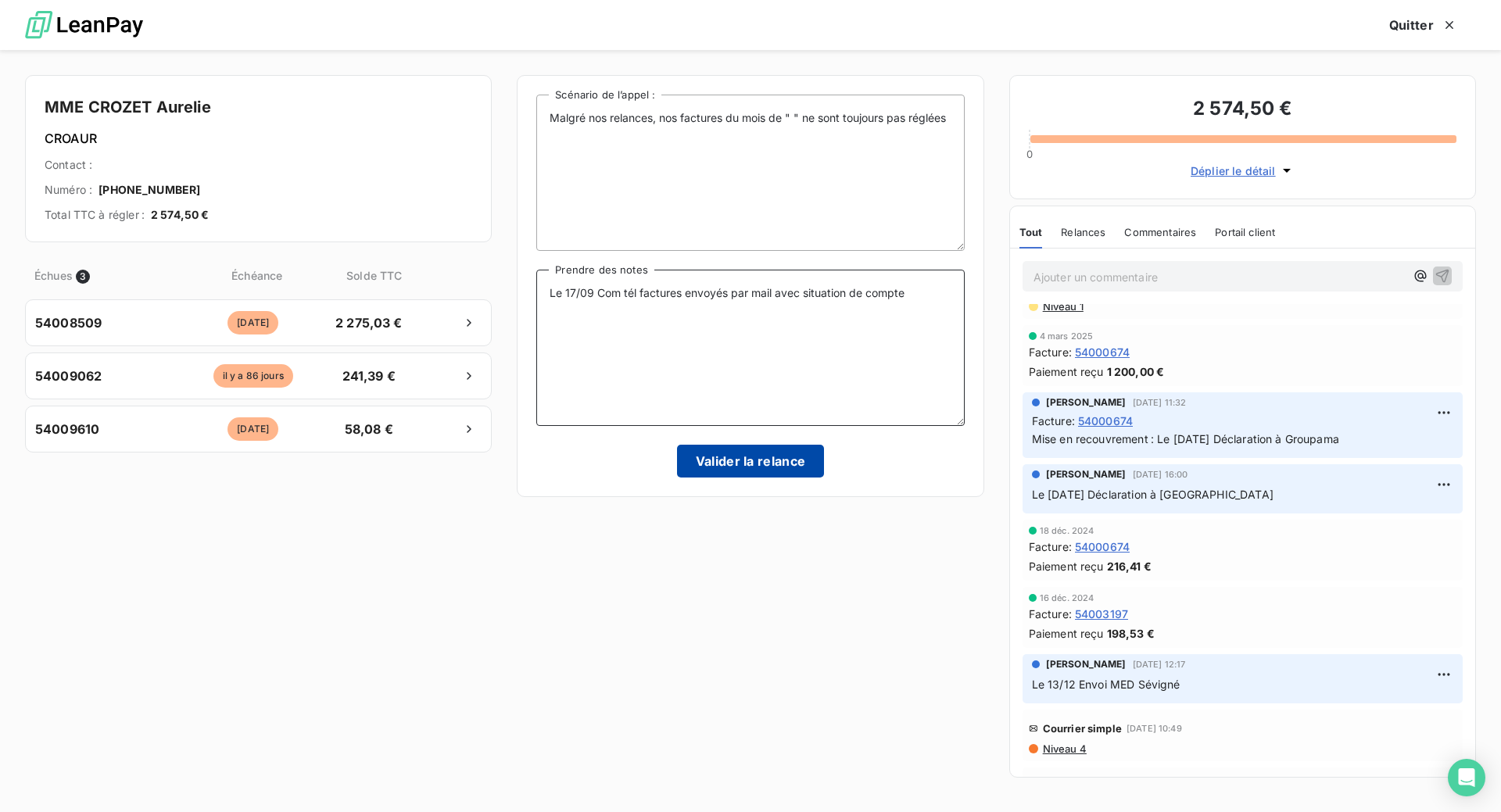
type textarea "Le 17/09 Com tél factures envoyés par mail avec situation de compte"
click at [749, 478] on button "Valider la relance" at bounding box center [750, 461] width 147 height 33
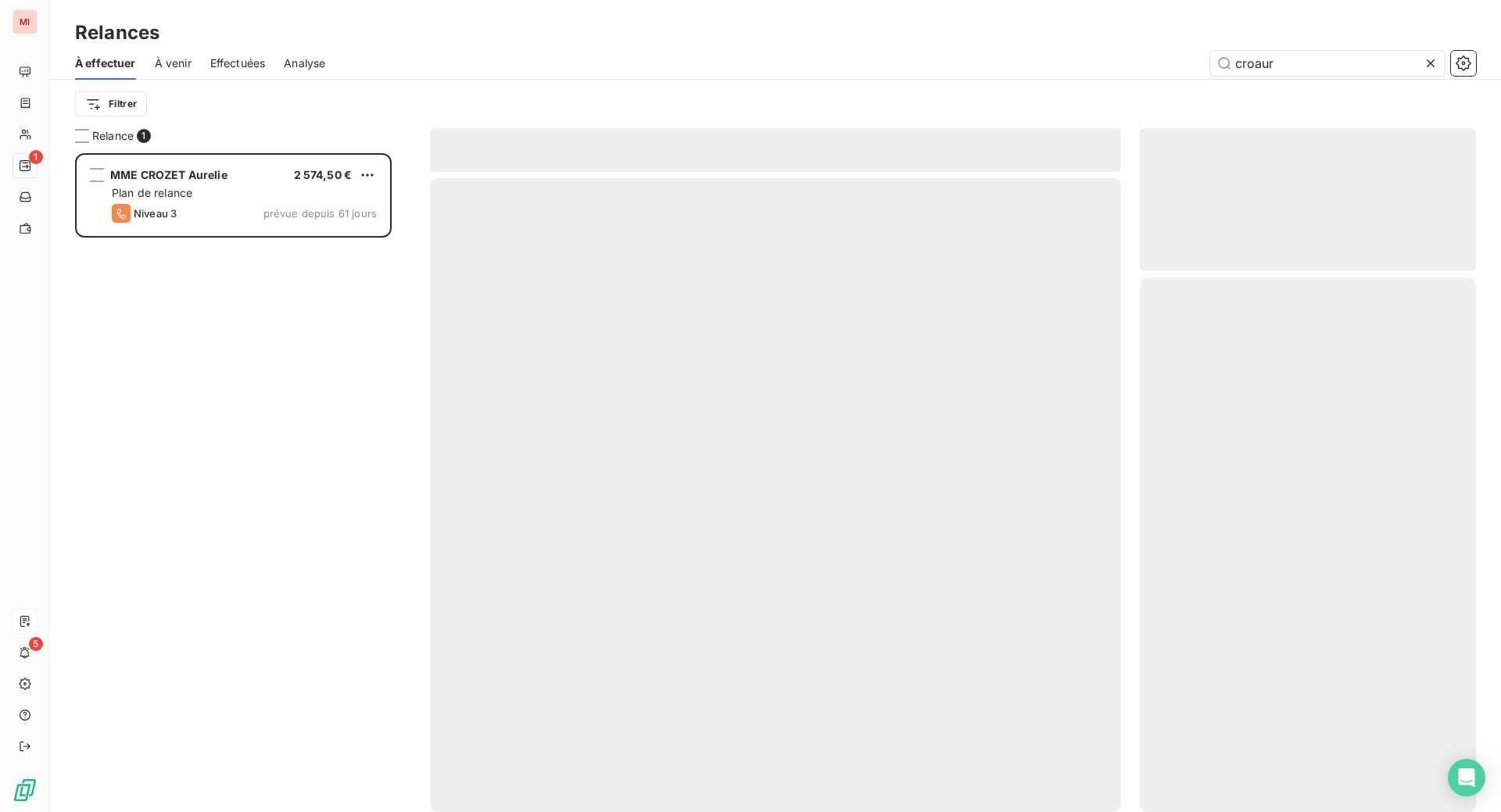
scroll to position [598, 302]
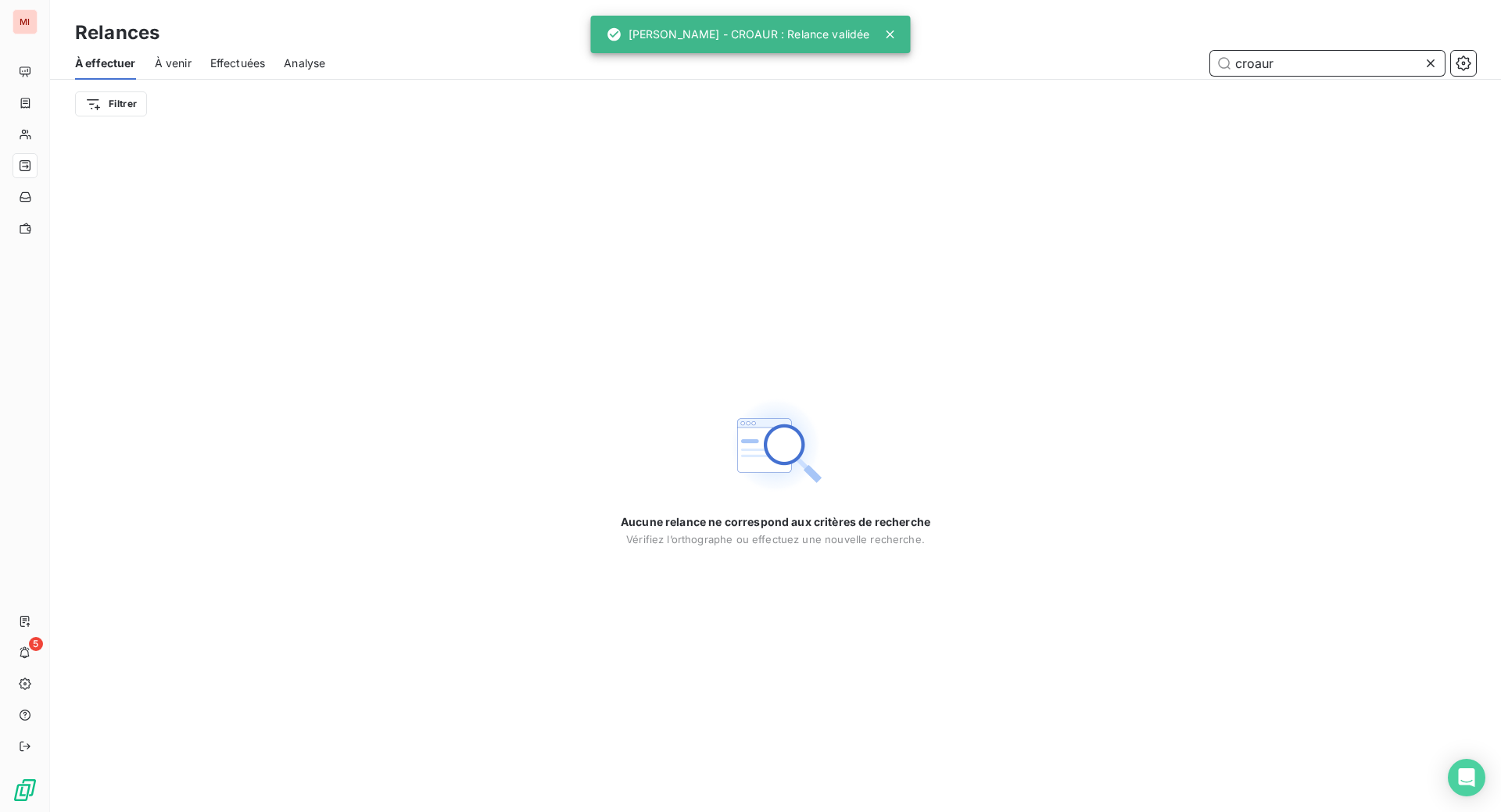
drag, startPoint x: 1300, startPoint y: 89, endPoint x: 1149, endPoint y: 69, distance: 152.3
click at [1149, 69] on div "croaur" at bounding box center [909, 63] width 1132 height 25
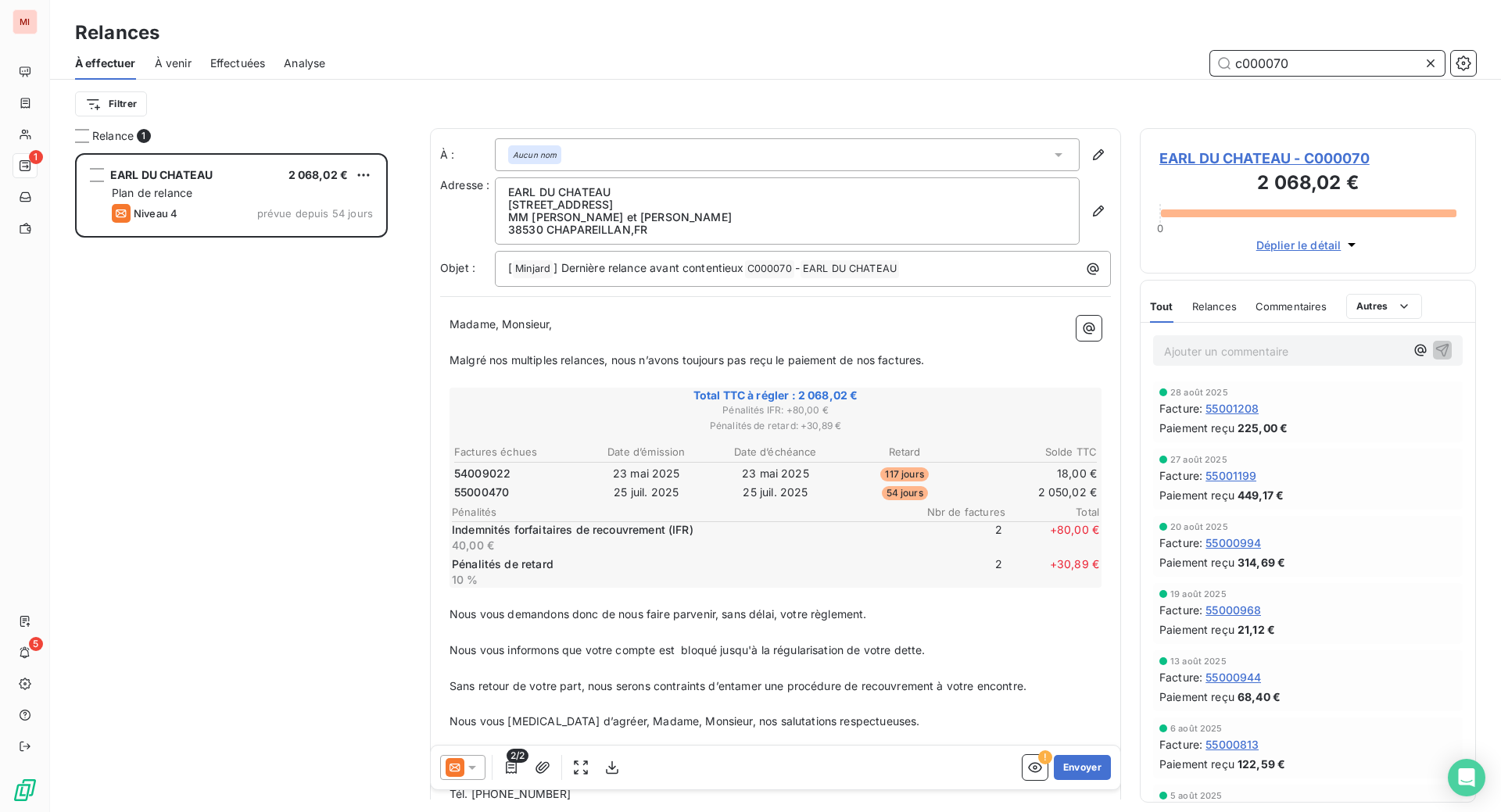
scroll to position [619, 299]
type input "c000070"
